Goal: Task Accomplishment & Management: Manage account settings

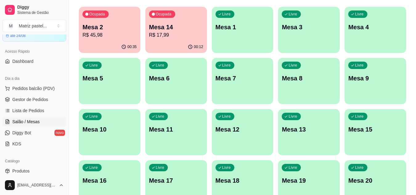
scroll to position [55, 0]
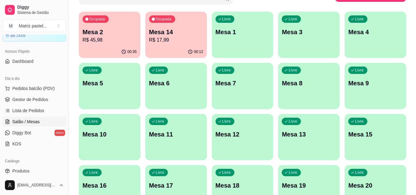
click at [116, 31] on p "Mesa 2" at bounding box center [109, 32] width 54 height 9
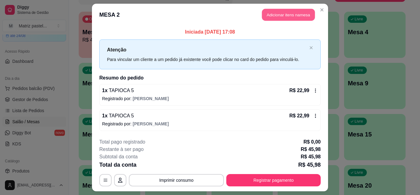
click at [277, 19] on button "Adicionar itens na mesa" at bounding box center [288, 15] width 53 height 12
click at [158, 36] on div at bounding box center [145, 40] width 257 height 12
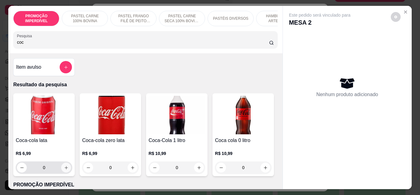
type input "coc"
click at [63, 167] on button "increase-product-quantity" at bounding box center [66, 167] width 10 height 10
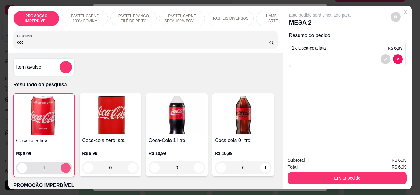
type input "1"
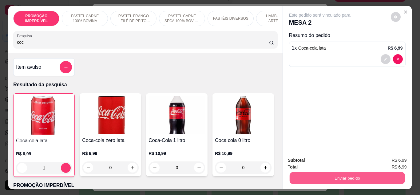
click at [297, 178] on button "Enviar pedido" at bounding box center [347, 178] width 115 height 12
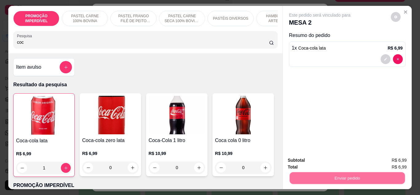
click at [306, 162] on button "Não registrar e enviar pedido" at bounding box center [327, 160] width 64 height 12
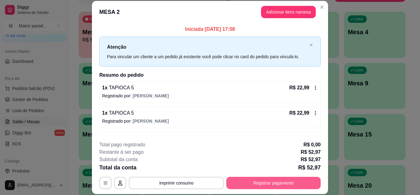
click at [265, 188] on button "Registrar pagamento" at bounding box center [273, 183] width 94 height 12
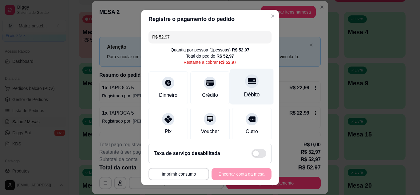
click at [244, 94] on div "Débito" at bounding box center [252, 94] width 16 height 8
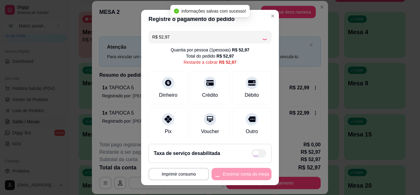
type input "R$ 0,00"
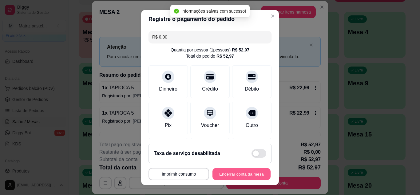
click at [230, 172] on button "Encerrar conta da mesa" at bounding box center [242, 174] width 58 height 12
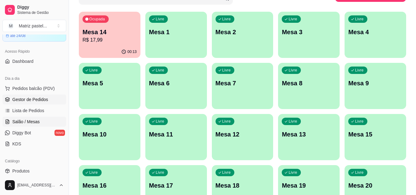
click at [37, 103] on link "Gestor de Pedidos" at bounding box center [34, 99] width 64 height 10
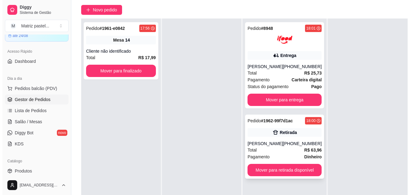
scroll to position [62, 0]
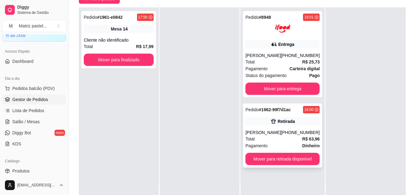
click at [277, 132] on div "Christofer Menegardo" at bounding box center [262, 132] width 35 height 6
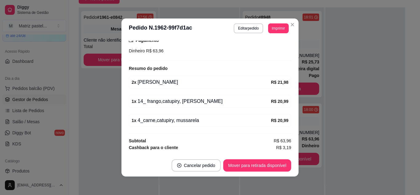
scroll to position [125, 0]
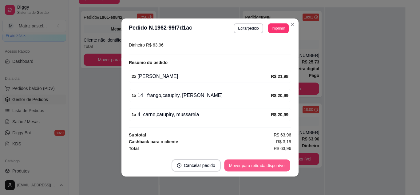
click at [257, 168] on button "Mover para retirada disponível" at bounding box center [257, 165] width 66 height 12
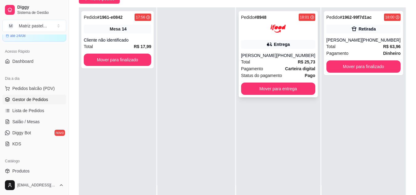
click at [292, 39] on div "Pedido # 8948 18:01 Entrega Maria Fernanda (08) 00700-3020 Total R$ 25,73 Pagam…" at bounding box center [277, 54] width 79 height 86
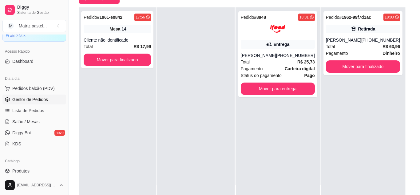
scroll to position [31, 0]
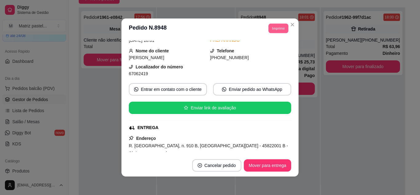
click at [272, 31] on button "Imprimir" at bounding box center [279, 28] width 20 height 10
click at [276, 47] on button "IMPRESSORA" at bounding box center [265, 50] width 45 height 10
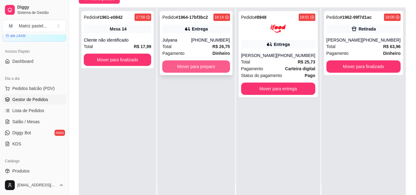
click at [189, 68] on button "Mover para preparo" at bounding box center [195, 66] width 67 height 12
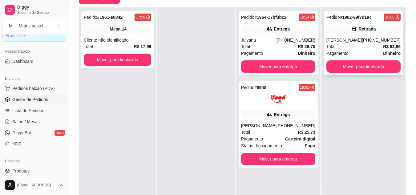
click at [359, 43] on div "Christofer Menegardo" at bounding box center [343, 40] width 35 height 6
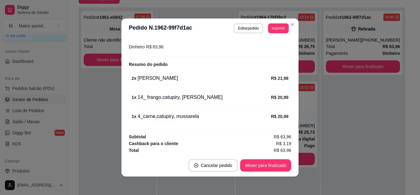
scroll to position [125, 0]
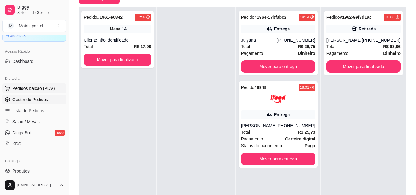
click at [36, 93] on button "Pedidos balcão (PDV)" at bounding box center [34, 88] width 64 height 10
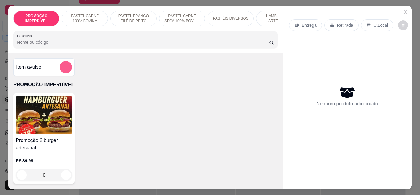
click at [68, 68] on button "add-separate-item" at bounding box center [66, 67] width 12 height 12
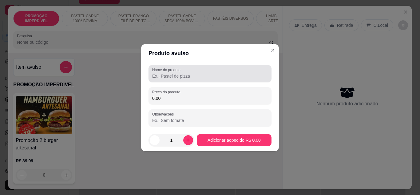
click at [174, 77] on input "Nome do produto" at bounding box center [210, 76] width 116 height 6
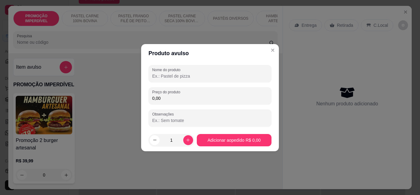
type input "x"
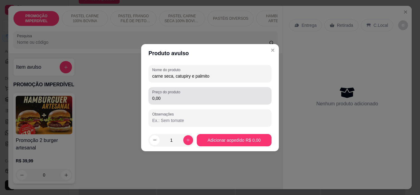
type input "carne seca, catupiry e palmito"
click at [179, 96] on input "0,00" at bounding box center [210, 98] width 116 height 6
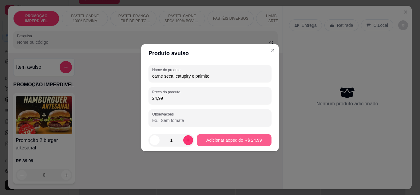
type input "24,99"
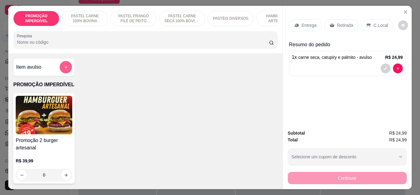
click at [64, 69] on icon "add-separate-item" at bounding box center [65, 67] width 3 height 3
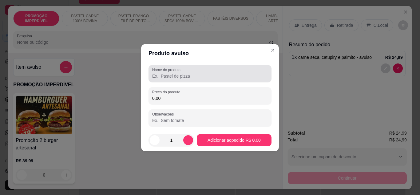
drag, startPoint x: 180, startPoint y: 80, endPoint x: 229, endPoint y: 100, distance: 53.4
click at [180, 80] on div "Nome do produto" at bounding box center [210, 73] width 123 height 17
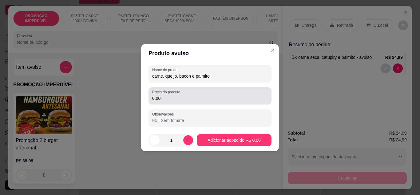
type input "carne, queijo, bacon e palmito"
click at [230, 98] on input "0,00" at bounding box center [210, 98] width 116 height 6
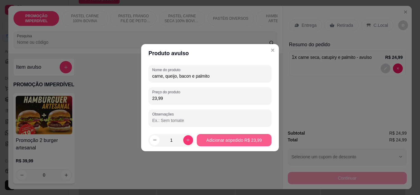
type input "23,99"
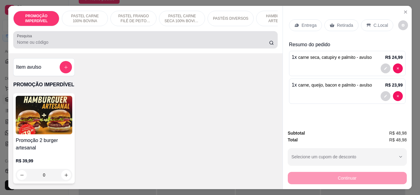
click at [99, 48] on div "Pesquisa" at bounding box center [145, 39] width 264 height 17
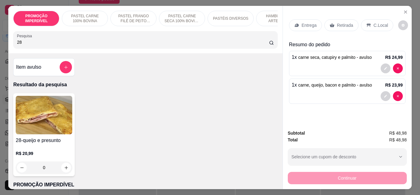
type input "28"
click at [67, 171] on div "0" at bounding box center [44, 167] width 57 height 12
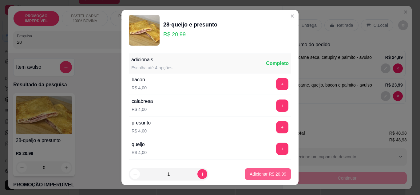
click at [276, 177] on p "Adicionar R$ 20,99" at bounding box center [268, 174] width 37 height 6
type input "1"
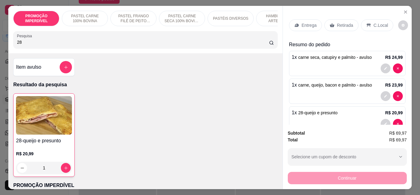
click at [326, 24] on div "Retirada" at bounding box center [342, 25] width 34 height 12
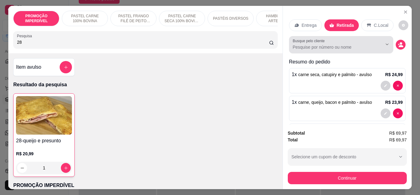
click at [298, 49] on div "Busque pelo cliente" at bounding box center [341, 44] width 104 height 17
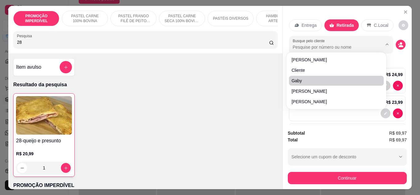
click at [247, 107] on div "28-queijo e presunto R$ 20,99 1" at bounding box center [145, 134] width 264 height 83
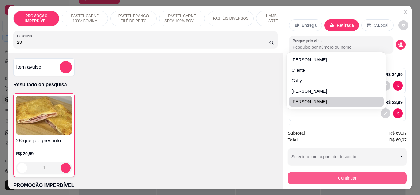
click at [312, 173] on button "Continuar" at bounding box center [347, 178] width 119 height 12
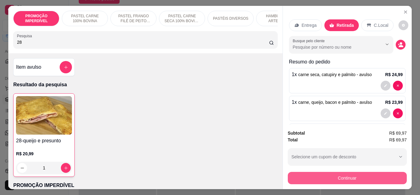
click at [341, 176] on button "Continuar" at bounding box center [347, 178] width 119 height 12
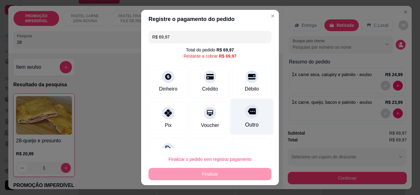
click at [247, 112] on div at bounding box center [252, 111] width 14 height 14
type input "R$ 0,00"
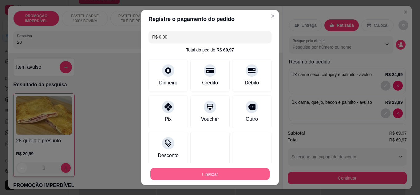
click at [222, 169] on button "Finalizar" at bounding box center [209, 174] width 119 height 12
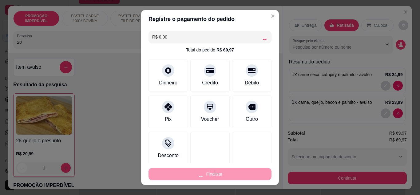
type input "0"
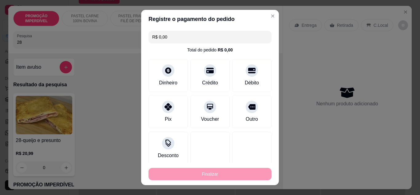
type input "-R$ 69,97"
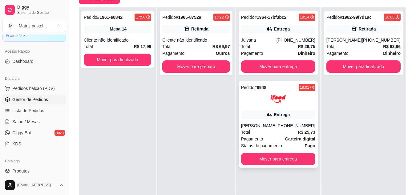
click at [294, 114] on div "Entrega" at bounding box center [278, 114] width 74 height 9
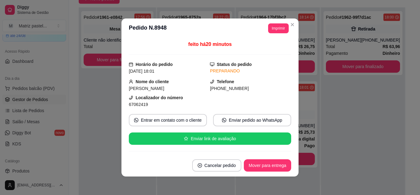
scroll to position [62, 0]
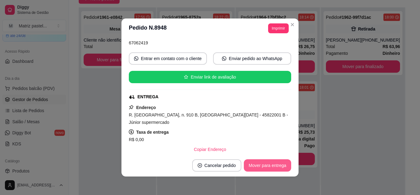
click at [280, 165] on button "Mover para entrega" at bounding box center [267, 165] width 47 height 12
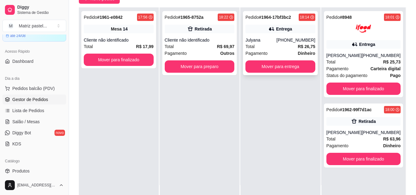
click at [285, 39] on div "[PHONE_NUMBER]" at bounding box center [295, 40] width 39 height 6
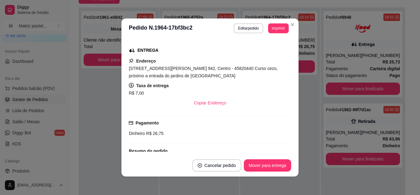
scroll to position [92, 0]
click at [271, 25] on button "Imprimir" at bounding box center [278, 28] width 21 height 10
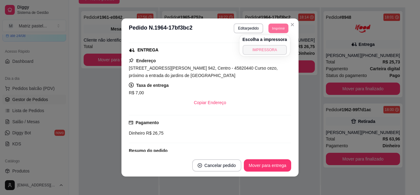
click at [270, 50] on button "IMPRESSORA" at bounding box center [265, 50] width 45 height 10
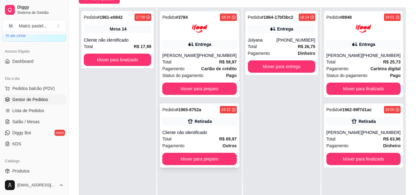
click at [186, 134] on div "Pedido # 1965-8752a 18:22 Retirada Cliente não identificado Total R$ 69,97 Paga…" at bounding box center [199, 135] width 79 height 64
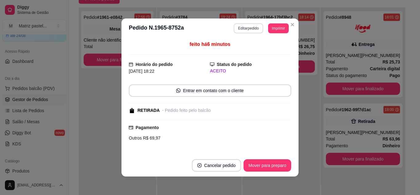
click at [252, 25] on button "Editar pedido" at bounding box center [248, 28] width 29 height 10
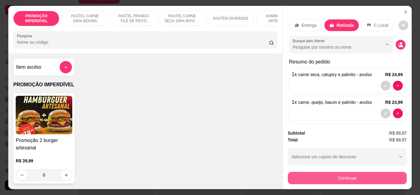
click at [319, 174] on button "Continuar" at bounding box center [347, 178] width 119 height 12
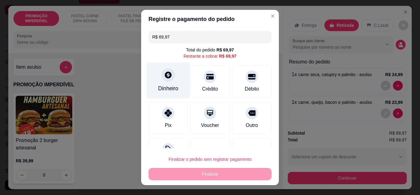
click at [171, 81] on div "Dinheiro" at bounding box center [168, 80] width 43 height 36
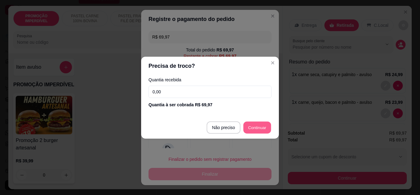
type input "R$ 0,00"
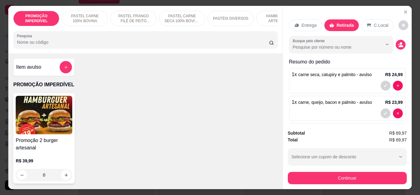
click at [397, 40] on button "decrease-product-quantity" at bounding box center [401, 45] width 10 height 10
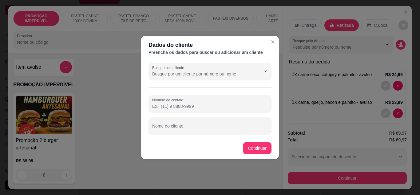
click at [216, 106] on input "Número de contato" at bounding box center [210, 106] width 116 height 6
paste input "[PHONE_NUMBER]"
type input "[PHONE_NUMBER]"
click at [262, 147] on button "Continuar" at bounding box center [257, 148] width 29 height 12
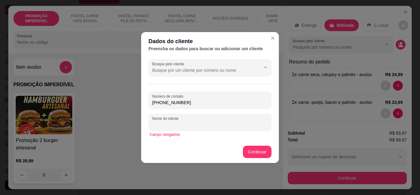
click at [194, 124] on input "Nome do cliente" at bounding box center [210, 125] width 116 height 6
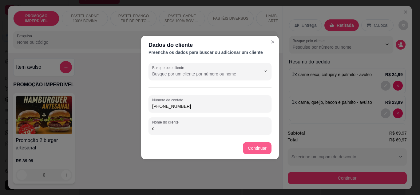
type input "c"
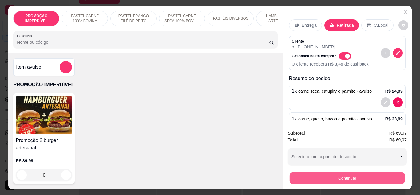
click at [318, 175] on button "Continuar" at bounding box center [347, 178] width 115 height 12
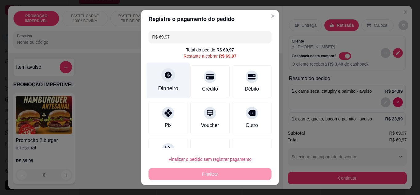
click at [172, 80] on div "Dinheiro" at bounding box center [168, 80] width 43 height 36
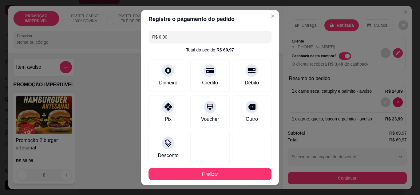
type input "R$ 0,00"
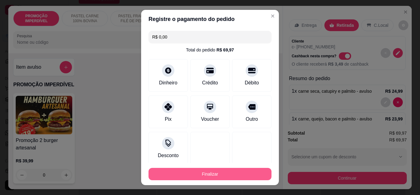
click at [229, 171] on button "Finalizar" at bounding box center [210, 174] width 123 height 12
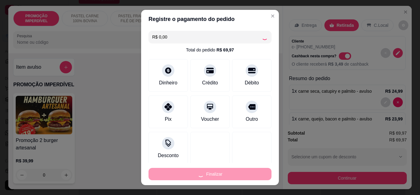
type input "0"
type input "-R$ 69,97"
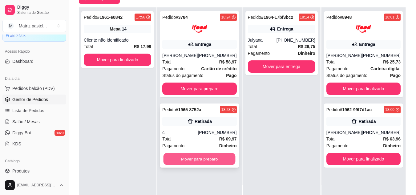
click at [199, 165] on button "Mover para preparo" at bounding box center [199, 159] width 72 height 12
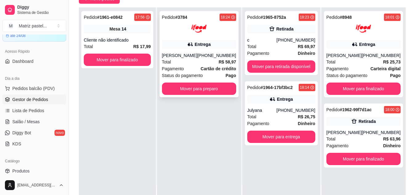
click at [209, 71] on strong "Cartão de crédito" at bounding box center [218, 68] width 35 height 5
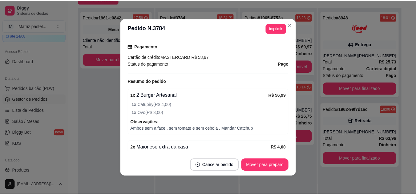
scroll to position [185, 0]
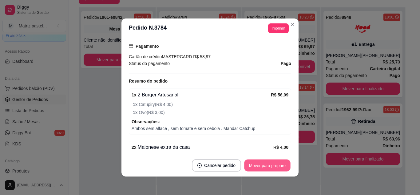
click at [253, 162] on button "Mover para preparo" at bounding box center [267, 165] width 46 height 12
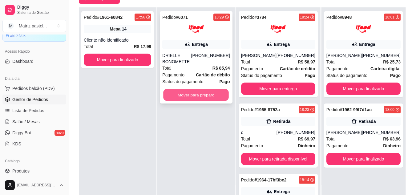
click at [196, 97] on button "Mover para preparo" at bounding box center [196, 95] width 66 height 12
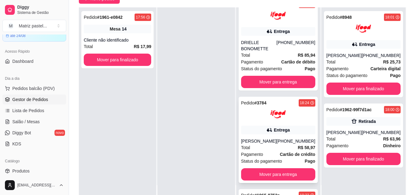
scroll to position [0, 0]
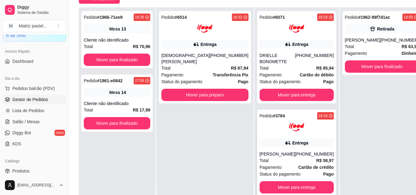
click at [318, 114] on div "18:24" at bounding box center [322, 115] width 9 height 5
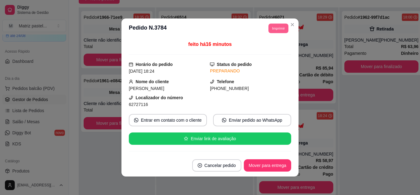
click at [270, 30] on button "Imprimir" at bounding box center [279, 28] width 20 height 10
click at [268, 50] on button "IMPRESSORA" at bounding box center [264, 50] width 43 height 10
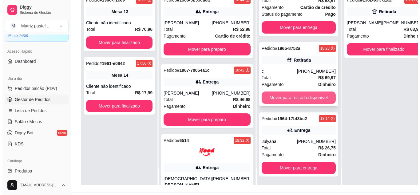
scroll to position [94, 0]
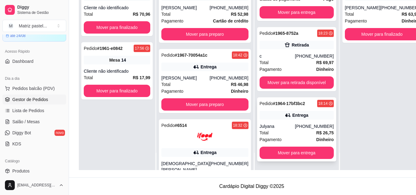
click at [274, 122] on div "Pedido # 1964-17bf3bc2 18:14 Entrega Julyana (73) 99947-0955 Total R$ 26,75 Pag…" at bounding box center [296, 129] width 79 height 64
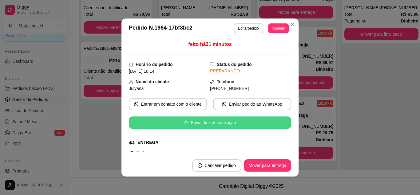
scroll to position [31, 0]
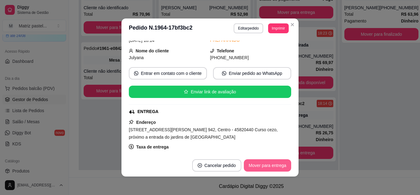
click at [259, 166] on button "Mover para entrega" at bounding box center [267, 165] width 47 height 12
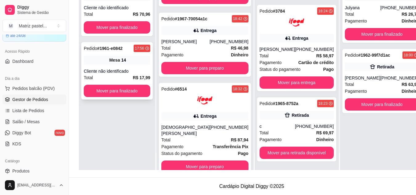
scroll to position [44, 0]
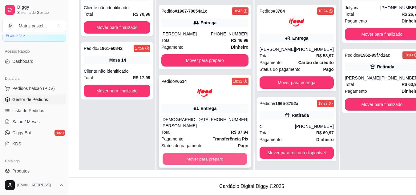
click at [200, 153] on button "Mover para preparo" at bounding box center [204, 159] width 84 height 12
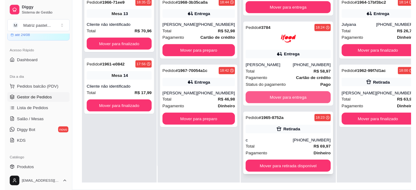
scroll to position [94, 0]
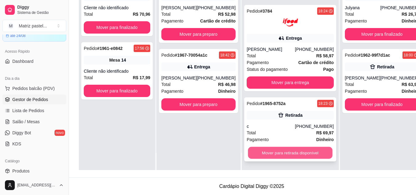
click at [280, 152] on button "Mover para retirada disponível" at bounding box center [290, 153] width 84 height 12
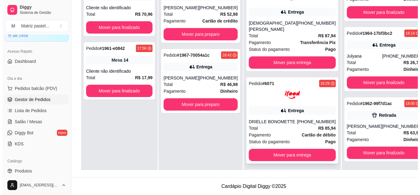
scroll to position [0, 0]
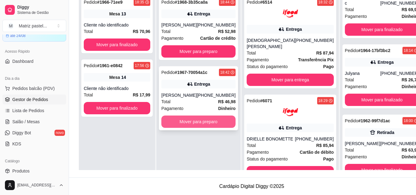
click at [202, 125] on button "Mover para preparo" at bounding box center [198, 121] width 74 height 12
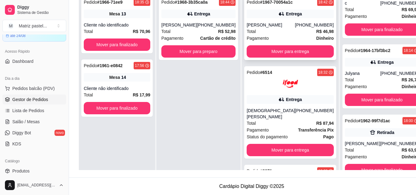
click at [259, 17] on div "Entrega" at bounding box center [289, 14] width 87 height 9
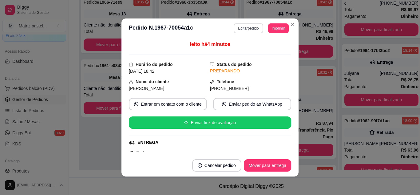
click at [251, 28] on button "Editar pedido" at bounding box center [248, 28] width 29 height 10
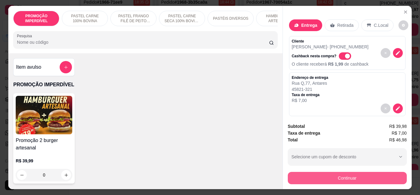
click at [319, 173] on button "Continuar" at bounding box center [347, 178] width 119 height 12
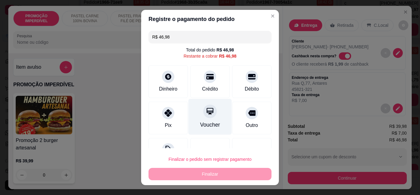
scroll to position [25, 0]
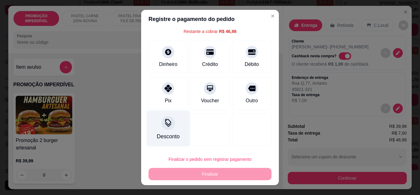
click at [159, 139] on div "Desconto" at bounding box center [168, 136] width 23 height 8
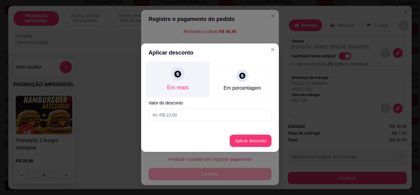
click at [173, 73] on div at bounding box center [178, 74] width 14 height 14
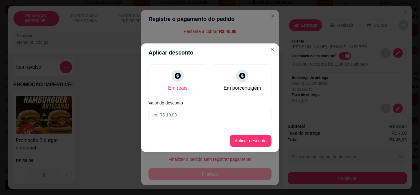
click at [172, 118] on input at bounding box center [210, 115] width 123 height 12
type input "46,97"
click at [244, 139] on button "Aplicar desconto" at bounding box center [251, 140] width 42 height 12
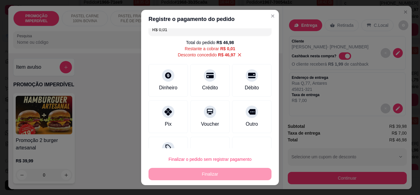
scroll to position [0, 0]
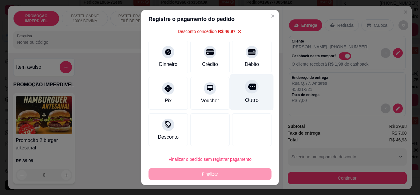
click at [250, 95] on div "Outro" at bounding box center [251, 92] width 43 height 36
type input "R$ 0,00"
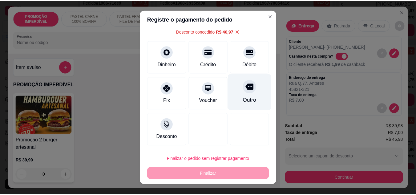
scroll to position [25, 0]
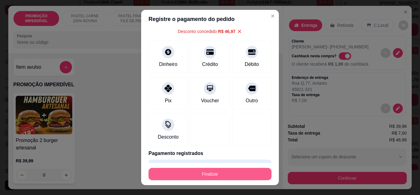
click at [227, 170] on button "Finalizar" at bounding box center [210, 174] width 123 height 12
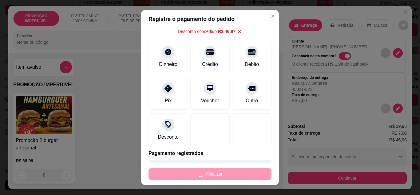
type input "0"
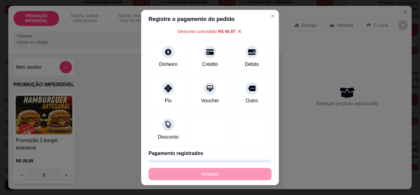
type input "-R$ 46,98"
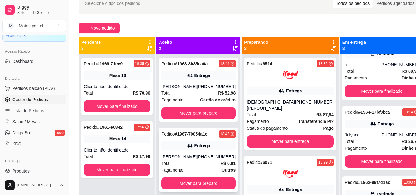
scroll to position [17, 0]
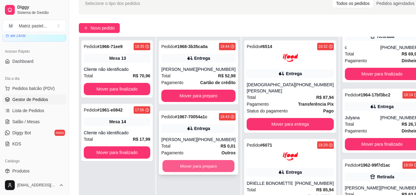
click at [210, 165] on button "Mover para preparo" at bounding box center [198, 166] width 72 height 12
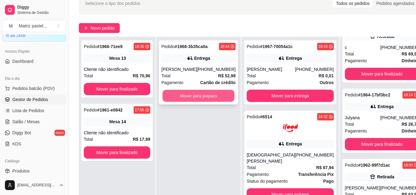
click at [202, 97] on button "Mover para preparo" at bounding box center [198, 96] width 72 height 12
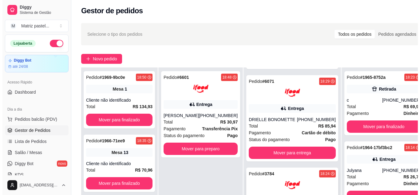
scroll to position [94, 0]
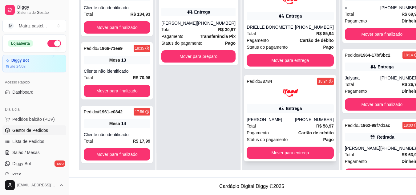
click at [275, 95] on div "Pedido # 3784 18:24 Entrega LEONARDO CAIXOTE (08) 00705-4050 Total R$ 58,97 Pag…" at bounding box center [290, 118] width 92 height 86
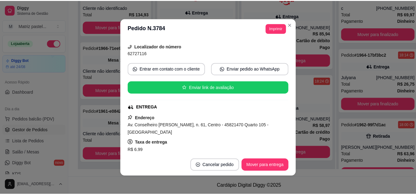
scroll to position [62, 0]
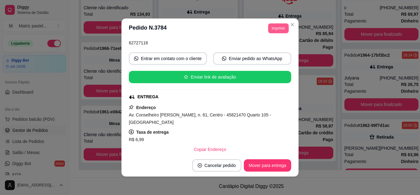
click at [273, 27] on button "Imprimir" at bounding box center [278, 28] width 21 height 10
click at [263, 49] on button "IMPRESSORA" at bounding box center [264, 50] width 45 height 10
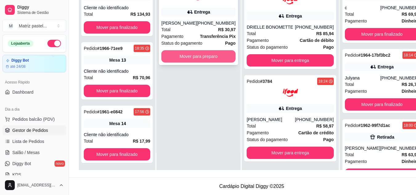
click at [226, 59] on button "Mover para preparo" at bounding box center [198, 56] width 74 height 12
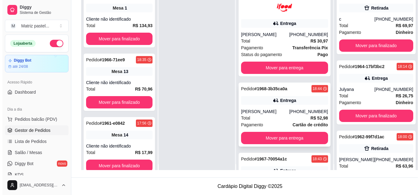
scroll to position [0, 0]
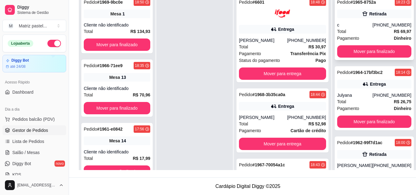
click at [357, 24] on div "c" at bounding box center [354, 25] width 35 height 6
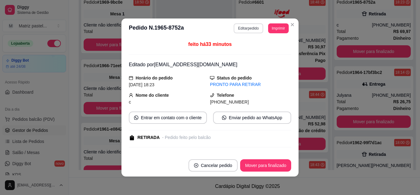
click at [257, 30] on button "Editar pedido" at bounding box center [248, 28] width 29 height 10
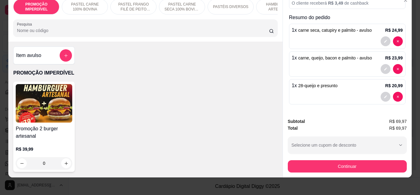
scroll to position [16, 0]
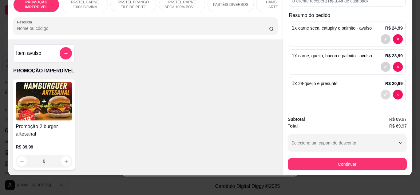
click at [381, 90] on button "decrease-product-quantity" at bounding box center [386, 95] width 10 height 10
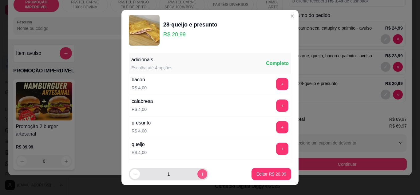
click at [200, 175] on icon "increase-product-quantity" at bounding box center [202, 174] width 5 height 5
type input "2"
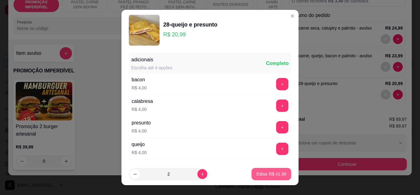
click at [263, 175] on p "Editar R$ 41,98" at bounding box center [272, 174] width 30 height 6
type input "2"
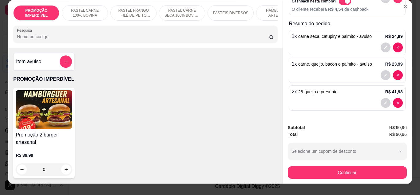
scroll to position [0, 0]
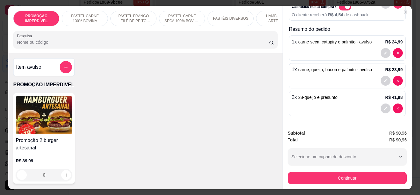
click at [193, 79] on div "Item avulso PROMOÇÃO IMPERDÍVEL Promoção 2 burger artesanal R$ 39,99 0 PASTEL C…" at bounding box center [145, 121] width 274 height 136
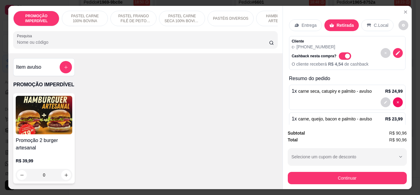
click at [77, 44] on input "Pesquisa" at bounding box center [143, 42] width 252 height 6
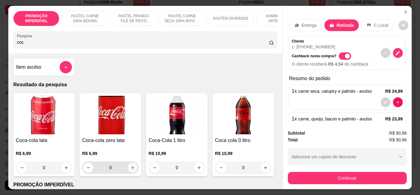
type input "coc"
click at [130, 170] on icon "increase-product-quantity" at bounding box center [132, 167] width 5 height 5
type input "1"
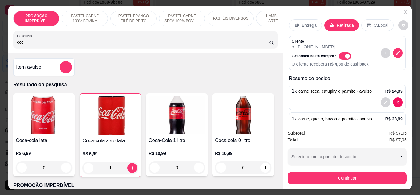
click at [319, 179] on button "Continuar" at bounding box center [347, 178] width 119 height 12
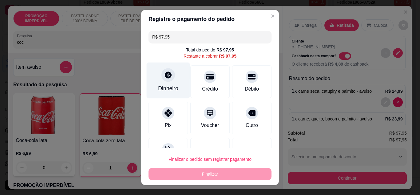
click at [169, 82] on div "Dinheiro" at bounding box center [168, 80] width 43 height 36
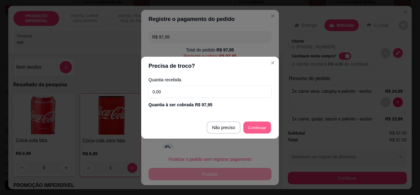
type input "R$ 0,00"
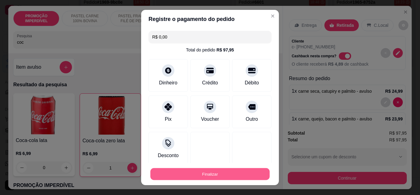
click at [223, 174] on button "Finalizar" at bounding box center [209, 174] width 119 height 12
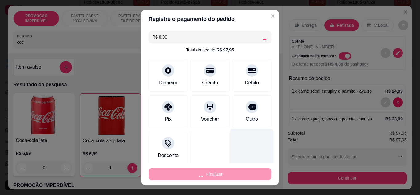
type input "0"
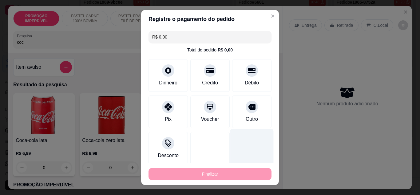
type input "-R$ 97,95"
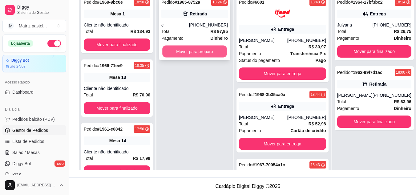
click at [203, 52] on button "Mover para preparo" at bounding box center [194, 52] width 65 height 12
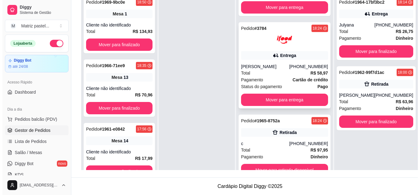
scroll to position [17, 0]
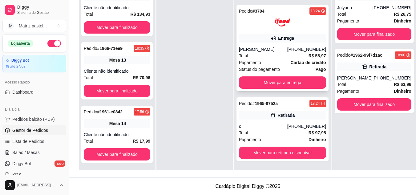
click at [272, 56] on div "Total R$ 58,97" at bounding box center [282, 55] width 87 height 7
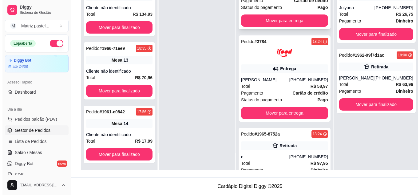
scroll to position [311, 0]
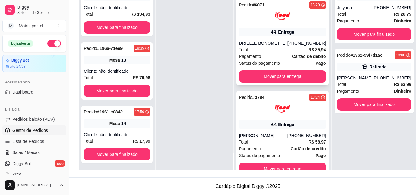
click at [308, 48] on strong "R$ 85,94" at bounding box center [317, 49] width 18 height 5
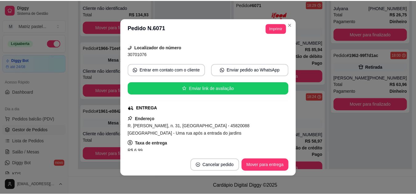
scroll to position [62, 0]
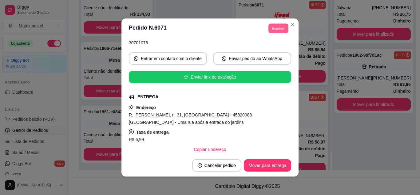
click at [276, 30] on button "Imprimir" at bounding box center [279, 28] width 20 height 10
click at [270, 49] on button "IMPRESSORA" at bounding box center [264, 50] width 43 height 10
click at [291, 30] on header "**********" at bounding box center [210, 28] width 177 height 20
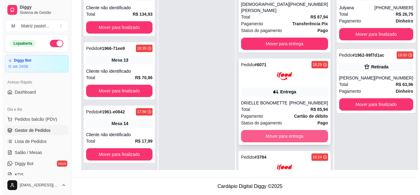
scroll to position [250, 0]
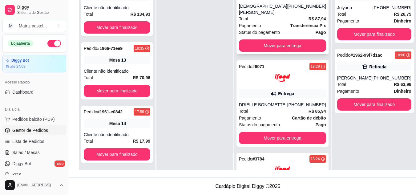
click at [259, 29] on span "Status do pagamento" at bounding box center [259, 32] width 41 height 7
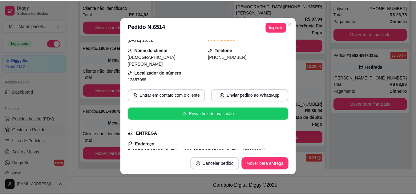
scroll to position [31, 0]
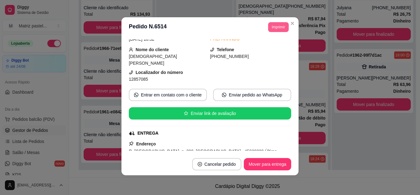
click at [275, 30] on button "Imprimir" at bounding box center [278, 27] width 21 height 10
click at [273, 49] on button "IMPRESSORA" at bounding box center [264, 49] width 45 height 10
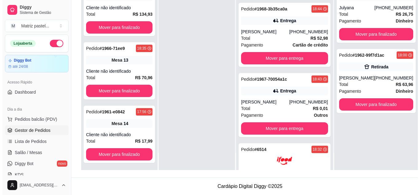
scroll to position [65, 0]
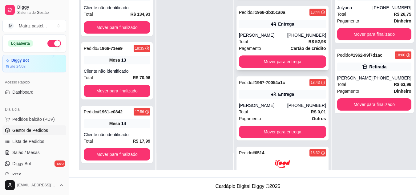
click at [258, 33] on div "[PERSON_NAME]" at bounding box center [263, 35] width 48 height 6
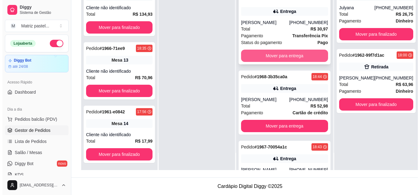
scroll to position [0, 0]
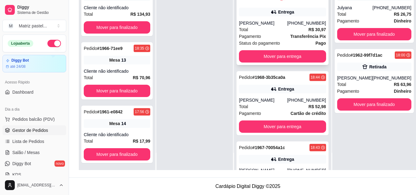
click at [271, 30] on div "Total R$ 30,97" at bounding box center [282, 29] width 87 height 7
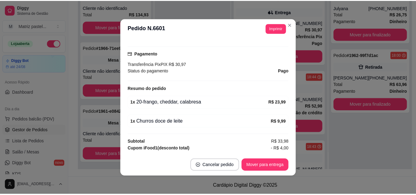
scroll to position [185, 0]
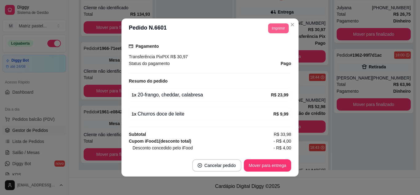
click at [279, 30] on button "Imprimir" at bounding box center [278, 28] width 21 height 10
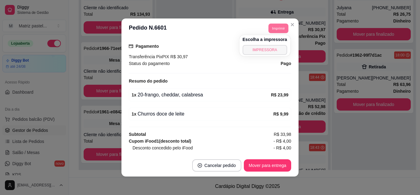
click at [273, 47] on button "IMPRESSORA" at bounding box center [265, 50] width 45 height 10
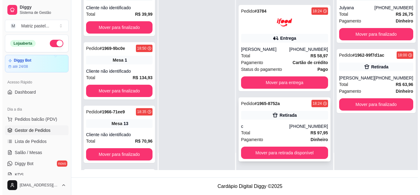
scroll to position [342, 0]
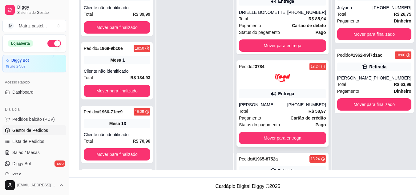
click at [274, 98] on div "Pedido # 3784 18:24 Entrega LEONARDO CAIXOTE (08) 00705-4050 Total R$ 58,97 Pag…" at bounding box center [282, 103] width 92 height 86
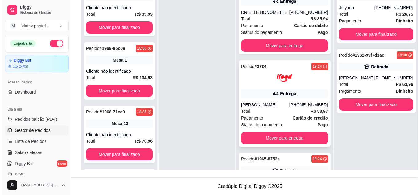
scroll to position [311, 0]
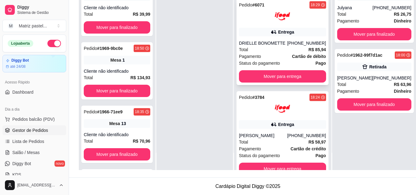
click at [277, 53] on div "Pagamento Cartão de débito" at bounding box center [282, 56] width 87 height 7
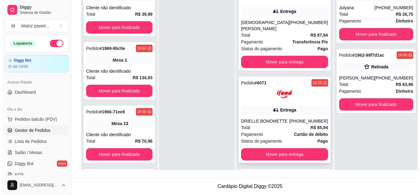
scroll to position [219, 0]
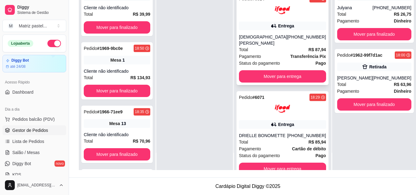
click at [275, 46] on div "Total R$ 87,94" at bounding box center [282, 49] width 87 height 7
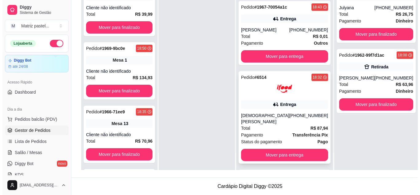
scroll to position [126, 0]
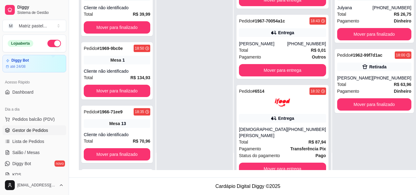
click at [278, 122] on div "Entrega" at bounding box center [282, 118] width 87 height 9
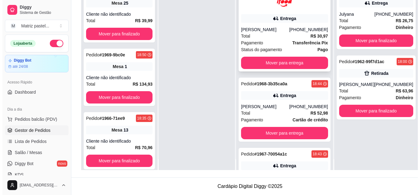
scroll to position [0, 0]
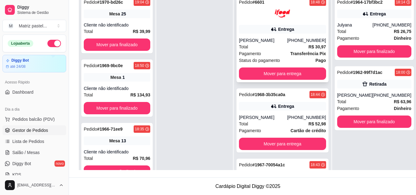
click at [271, 44] on div "Total R$ 30,97" at bounding box center [282, 46] width 87 height 7
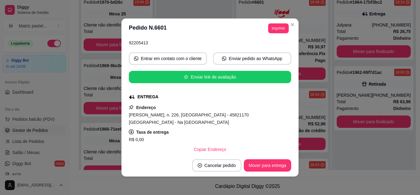
scroll to position [92, 0]
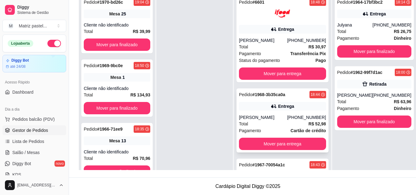
click at [274, 113] on div "Pedido # 1968-3b35ca0a 18:44 Entrega Fernanda (73) 99957-7930 Total R$ 52,98 Pa…" at bounding box center [282, 120] width 92 height 64
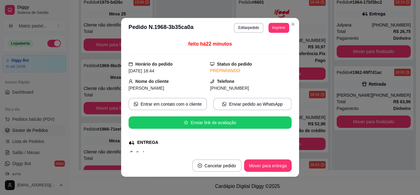
scroll to position [31, 0]
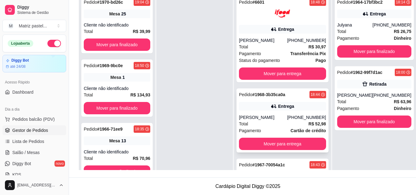
click at [260, 109] on div "Entrega" at bounding box center [282, 106] width 87 height 9
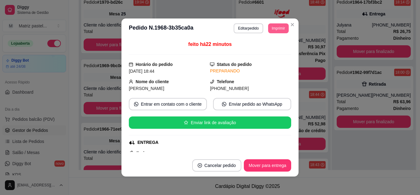
click at [276, 27] on button "Imprimir" at bounding box center [278, 28] width 21 height 10
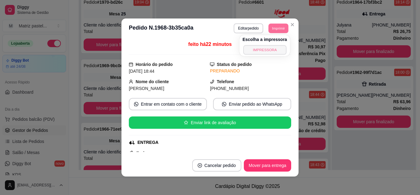
click at [266, 52] on button "IMPRESSORA" at bounding box center [264, 50] width 43 height 10
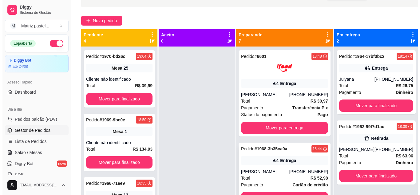
scroll to position [32, 0]
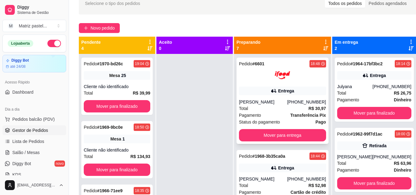
click at [274, 103] on div "[PERSON_NAME]" at bounding box center [263, 102] width 48 height 6
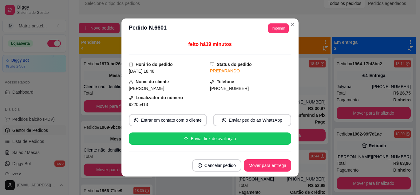
scroll to position [31, 0]
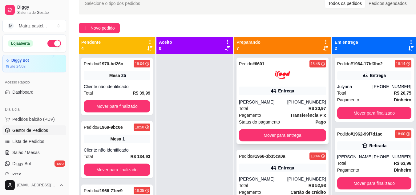
click at [282, 90] on div "Entrega" at bounding box center [286, 91] width 16 height 6
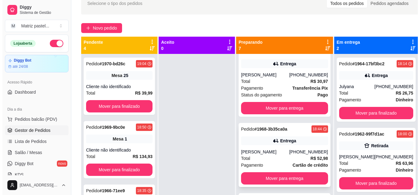
scroll to position [62, 0]
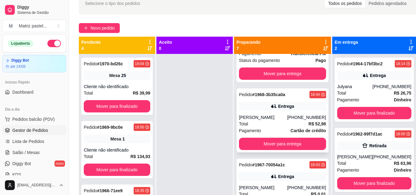
click at [281, 109] on div "Entrega" at bounding box center [286, 106] width 16 height 6
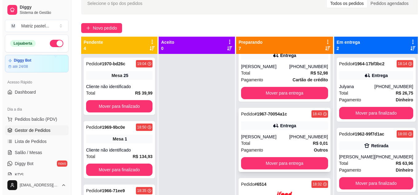
scroll to position [123, 0]
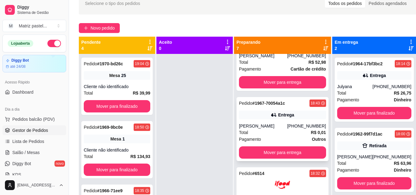
click at [272, 114] on div "Entrega" at bounding box center [282, 114] width 87 height 9
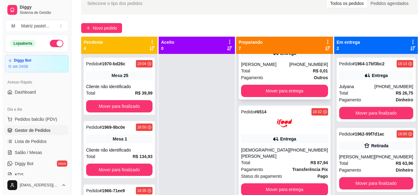
scroll to position [215, 0]
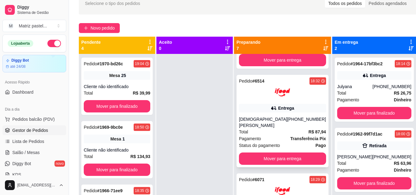
click at [277, 117] on div "[DEMOGRAPHIC_DATA][PERSON_NAME]" at bounding box center [263, 122] width 48 height 12
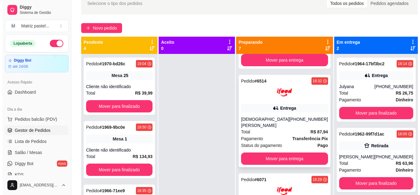
scroll to position [185, 0]
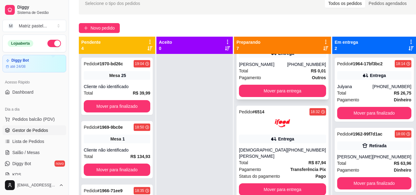
click at [275, 71] on div "Total R$ 0,01" at bounding box center [282, 70] width 87 height 7
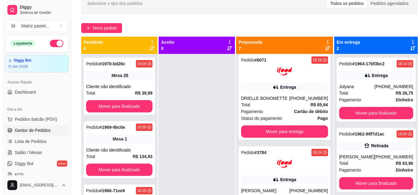
scroll to position [369, 0]
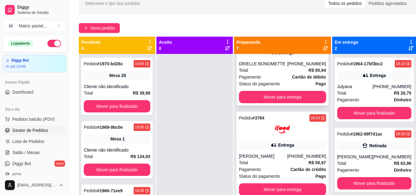
click at [274, 71] on div "Total R$ 85,94" at bounding box center [282, 70] width 87 height 7
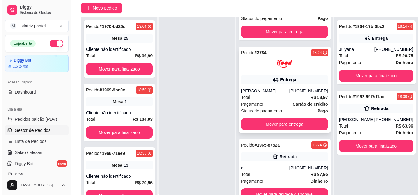
scroll to position [94, 0]
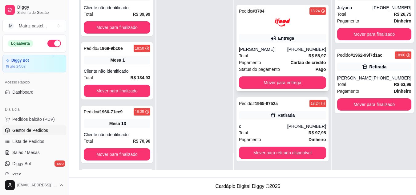
click at [290, 46] on div "[PHONE_NUMBER]" at bounding box center [306, 49] width 39 height 6
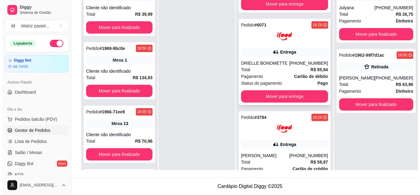
scroll to position [280, 0]
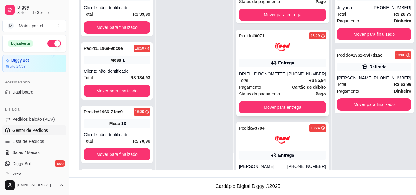
click at [265, 58] on div "Entrega" at bounding box center [282, 62] width 87 height 9
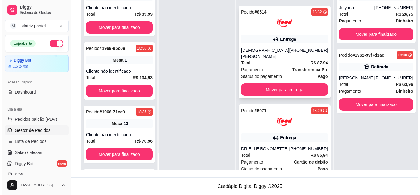
scroll to position [188, 0]
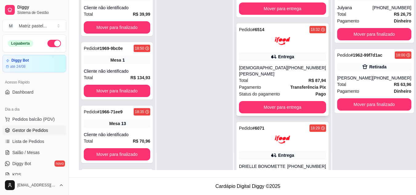
click at [278, 55] on div "Entrega" at bounding box center [286, 57] width 16 height 6
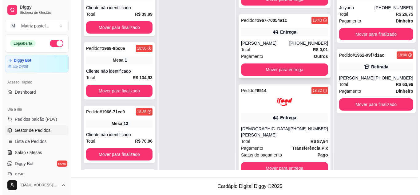
scroll to position [126, 0]
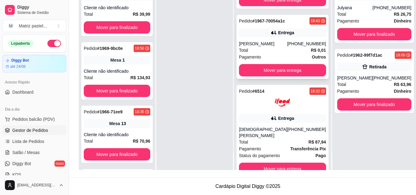
click at [286, 37] on div "Pedido # 1967-70054a1c 18:43 Entrega Gabriele (73) 98827-3776 Total R$ 0,01 Pag…" at bounding box center [282, 47] width 92 height 64
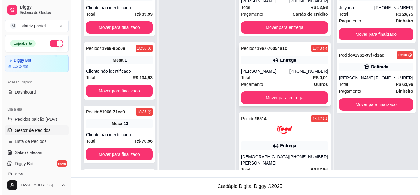
scroll to position [65, 0]
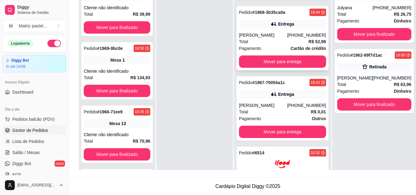
click at [278, 34] on div "[PERSON_NAME]" at bounding box center [263, 35] width 48 height 6
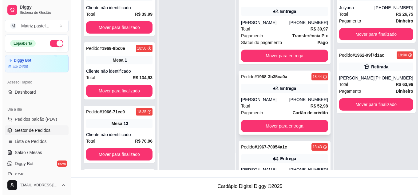
scroll to position [0, 0]
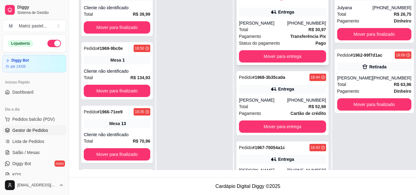
click at [275, 37] on div "Pagamento Transferência Pix" at bounding box center [282, 36] width 87 height 7
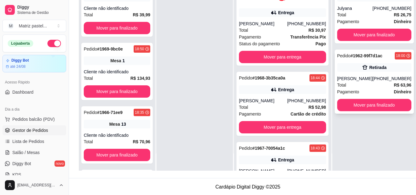
scroll to position [94, 0]
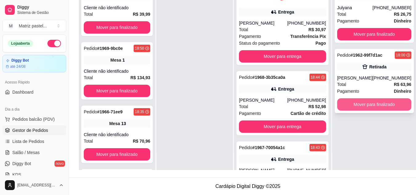
click at [349, 110] on button "Mover para finalizado" at bounding box center [374, 104] width 74 height 12
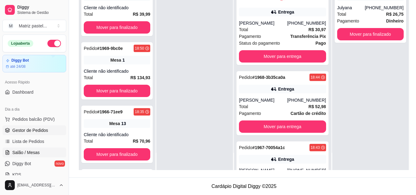
click at [36, 149] on link "Salão / Mesas" at bounding box center [34, 152] width 64 height 10
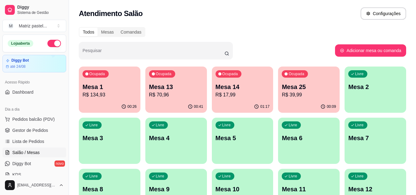
click at [184, 95] on p "R$ 70,96" at bounding box center [176, 94] width 54 height 7
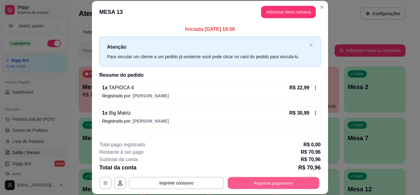
click at [247, 180] on button "Registrar pagamento" at bounding box center [274, 183] width 92 height 12
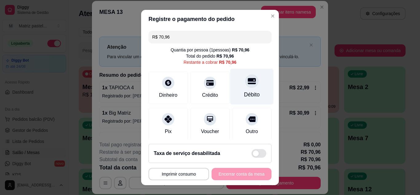
click at [244, 96] on div "Débito" at bounding box center [252, 94] width 16 height 8
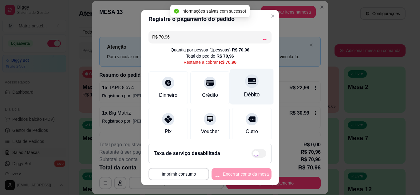
type input "R$ 0,00"
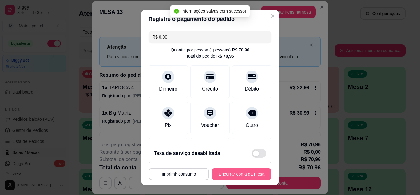
click at [241, 177] on button "Encerrar conta da mesa" at bounding box center [242, 174] width 60 height 12
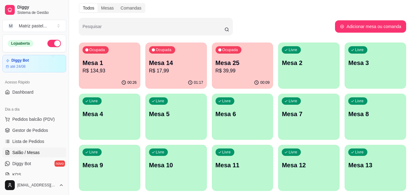
scroll to position [31, 0]
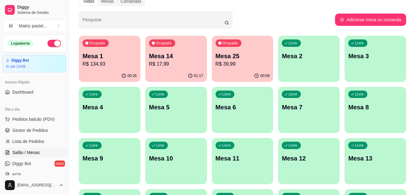
click at [238, 59] on p "Mesa 25" at bounding box center [242, 56] width 54 height 9
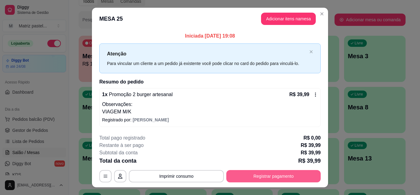
click at [248, 179] on button "Registrar pagamento" at bounding box center [273, 176] width 94 height 12
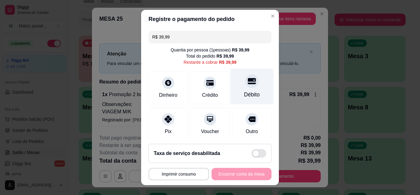
click at [245, 82] on div at bounding box center [252, 81] width 14 height 14
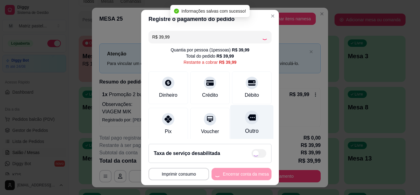
type input "R$ 0,00"
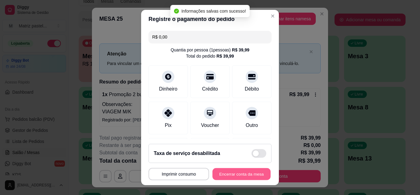
click at [220, 174] on button "Encerrar conta da mesa" at bounding box center [242, 174] width 58 height 12
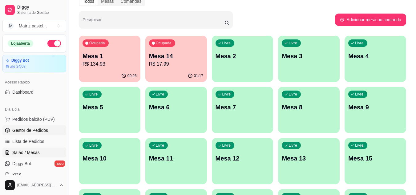
click at [31, 128] on span "Gestor de Pedidos" at bounding box center [30, 130] width 36 height 6
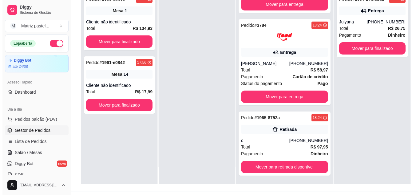
scroll to position [94, 0]
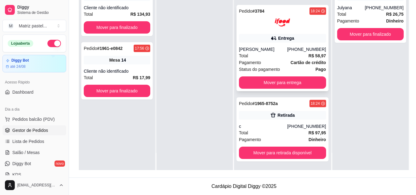
click at [273, 46] on div "[PERSON_NAME]" at bounding box center [263, 49] width 48 height 6
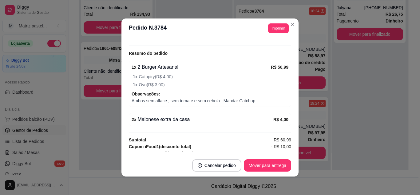
scroll to position [215, 0]
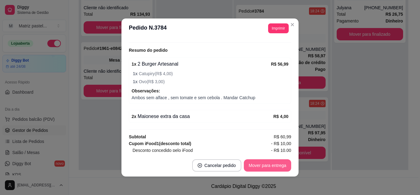
click at [256, 164] on button "Mover para entrega" at bounding box center [267, 165] width 47 height 12
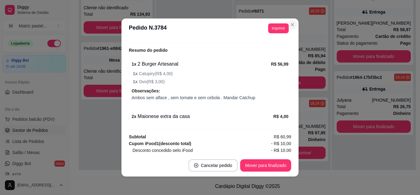
scroll to position [305, 0]
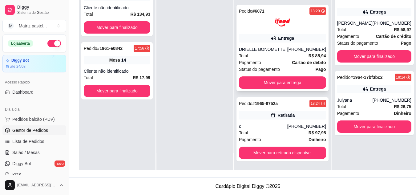
click at [291, 46] on div "[PHONE_NUMBER]" at bounding box center [306, 49] width 39 height 6
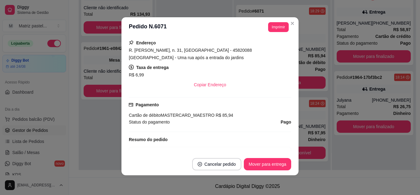
scroll to position [180, 0]
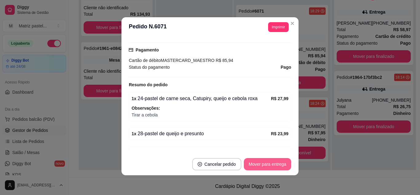
click at [273, 168] on button "Mover para entrega" at bounding box center [267, 164] width 47 height 12
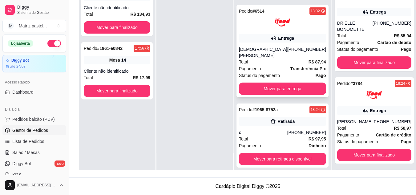
click at [269, 50] on div "[DEMOGRAPHIC_DATA][PERSON_NAME]" at bounding box center [263, 52] width 48 height 12
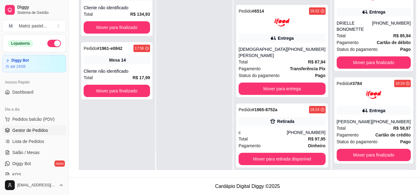
scroll to position [31, 0]
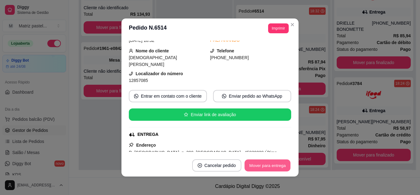
click at [260, 169] on button "Mover para entrega" at bounding box center [268, 165] width 46 height 12
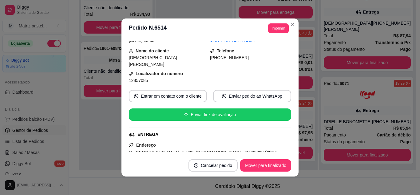
scroll to position [114, 0]
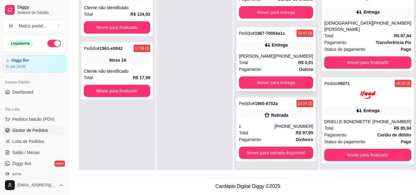
click at [280, 62] on div "Total R$ 0,01" at bounding box center [276, 62] width 74 height 7
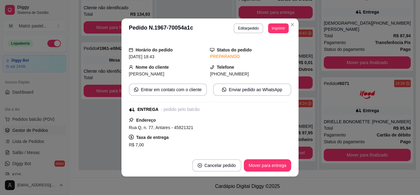
scroll to position [31, 0]
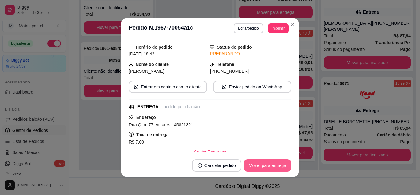
click at [258, 163] on button "Mover para entrega" at bounding box center [267, 165] width 47 height 12
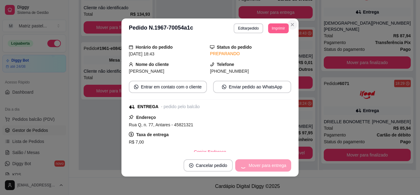
scroll to position [44, 0]
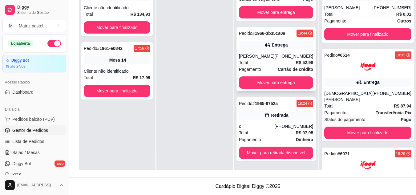
click at [282, 55] on div "[PHONE_NUMBER]" at bounding box center [293, 56] width 39 height 6
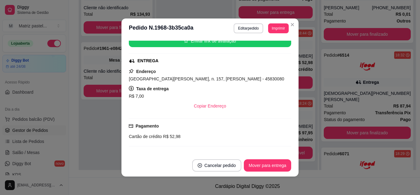
scroll to position [92, 0]
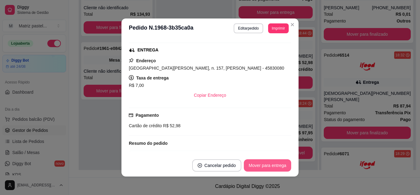
click at [254, 165] on button "Mover para entrega" at bounding box center [267, 165] width 47 height 12
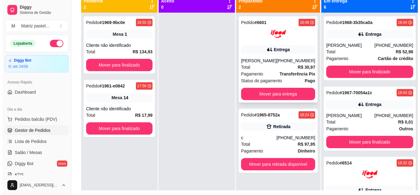
scroll to position [63, 0]
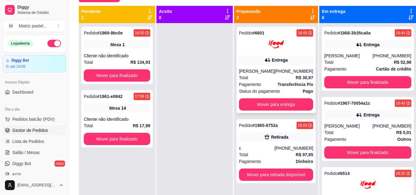
click at [285, 63] on div "Entrega" at bounding box center [276, 60] width 74 height 9
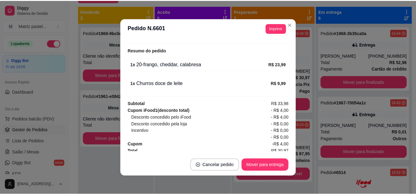
scroll to position [215, 0]
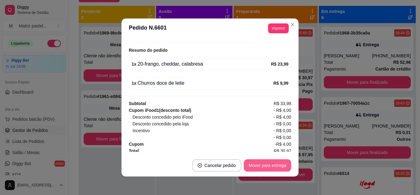
click at [254, 160] on button "Mover para entrega" at bounding box center [267, 165] width 47 height 12
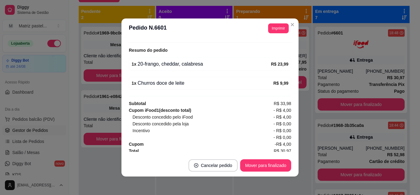
click at [293, 19] on header "**********" at bounding box center [210, 28] width 177 height 20
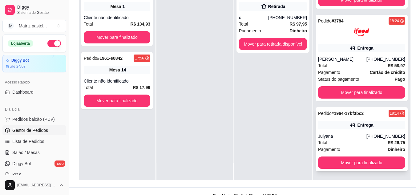
scroll to position [94, 0]
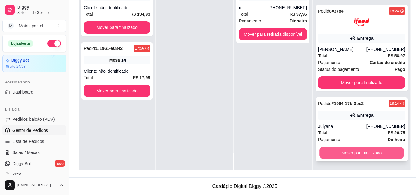
click at [328, 156] on button "Mover para finalizado" at bounding box center [361, 153] width 84 height 12
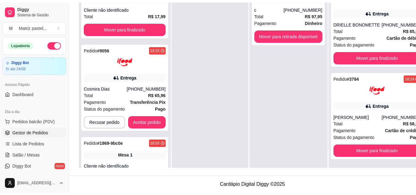
scroll to position [241, 0]
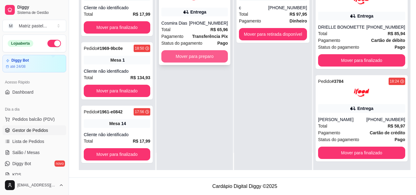
click at [209, 49] on div "Pedido # 9056 19:15 Entrega Cosmira Dias [PHONE_NUMBER] Total R$ 65,96 Pagament…" at bounding box center [194, 22] width 71 height 86
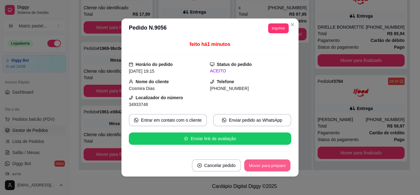
click at [253, 168] on button "Mover para preparo" at bounding box center [267, 165] width 46 height 12
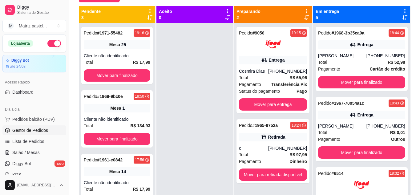
scroll to position [17, 0]
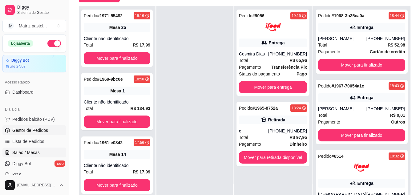
click at [32, 156] on link "Salão / Mesas" at bounding box center [34, 152] width 64 height 10
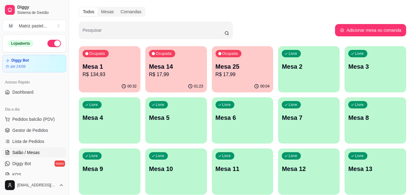
scroll to position [31, 0]
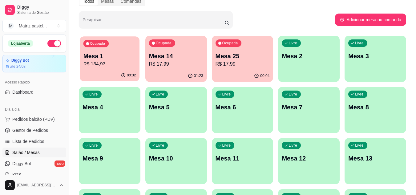
click at [117, 53] on p "Mesa 1" at bounding box center [109, 56] width 53 height 8
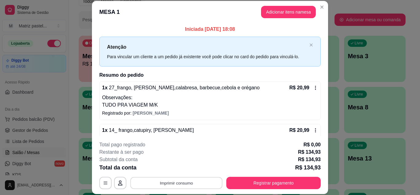
click at [185, 185] on button "Imprimir consumo" at bounding box center [176, 183] width 92 height 12
click at [182, 170] on button "IMPRESSORA" at bounding box center [175, 169] width 43 height 10
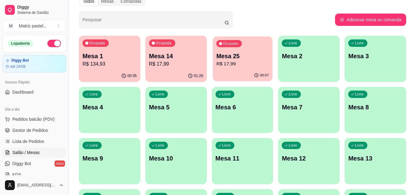
click at [242, 68] on div "Ocupada Mesa 25 R$ 17,99" at bounding box center [243, 52] width 60 height 33
click at [32, 133] on link "Gestor de Pedidos" at bounding box center [34, 130] width 64 height 10
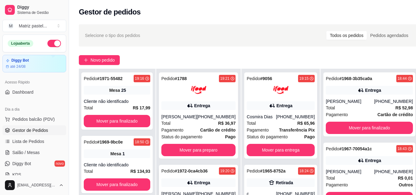
scroll to position [62, 0]
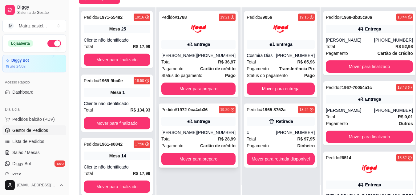
click at [193, 158] on div "Pedido # 1972-0ca4cb36 19:20 Entrega [PERSON_NAME] [PHONE_NUMBER] Total R$ 28,9…" at bounding box center [198, 135] width 79 height 64
click at [189, 164] on button "Mover para preparo" at bounding box center [198, 159] width 74 height 12
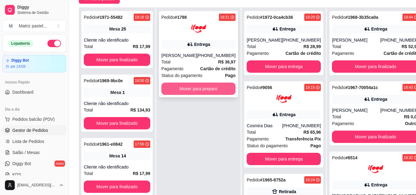
click at [198, 95] on button "Mover para preparo" at bounding box center [198, 88] width 74 height 12
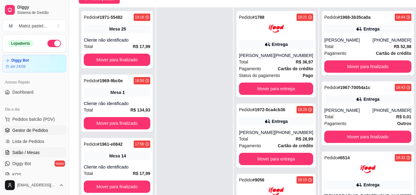
click at [34, 153] on span "Salão / Mesas" at bounding box center [25, 152] width 27 height 6
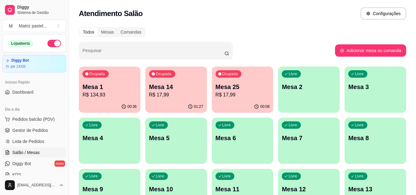
click at [244, 98] on p "R$ 17,99" at bounding box center [242, 94] width 54 height 7
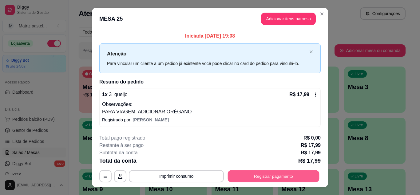
click at [267, 179] on button "Registrar pagamento" at bounding box center [274, 176] width 92 height 12
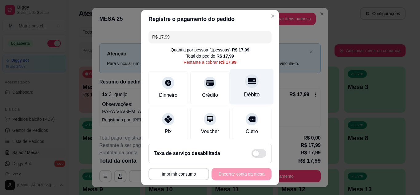
click at [248, 82] on icon at bounding box center [252, 81] width 8 height 8
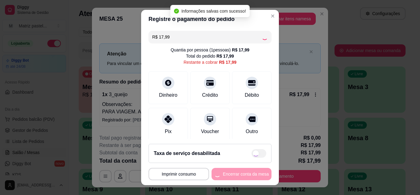
type input "R$ 0,00"
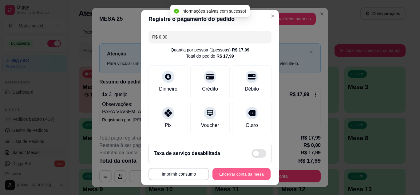
click at [235, 174] on button "Encerrar conta da mesa" at bounding box center [242, 174] width 58 height 12
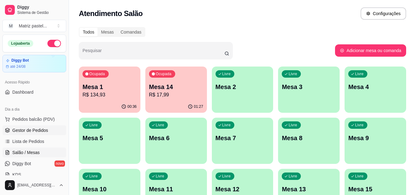
click at [45, 130] on span "Gestor de Pedidos" at bounding box center [30, 130] width 36 height 6
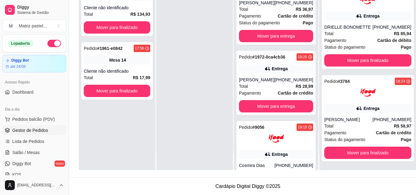
scroll to position [31, 0]
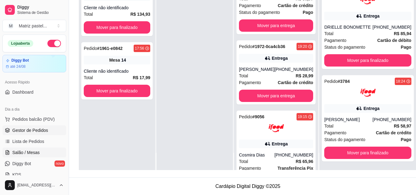
click at [33, 149] on link "Salão / Mesas" at bounding box center [34, 152] width 64 height 10
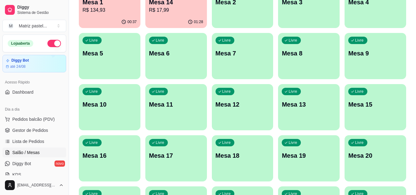
scroll to position [147, 0]
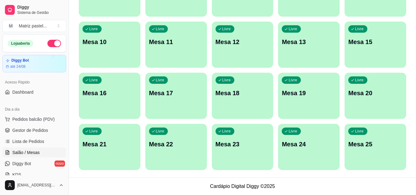
click at [298, 135] on div "Livre Mesa 24" at bounding box center [309, 143] width 62 height 39
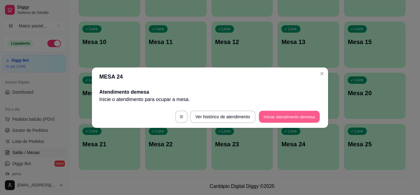
click at [276, 112] on button "Iniciar atendimento de mesa" at bounding box center [289, 116] width 61 height 12
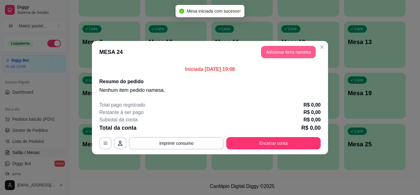
click at [281, 50] on button "Adicionar itens na mesa" at bounding box center [288, 52] width 55 height 12
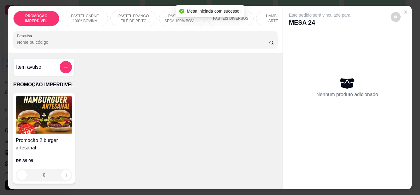
click at [66, 70] on button "add-separate-item" at bounding box center [66, 67] width 12 height 12
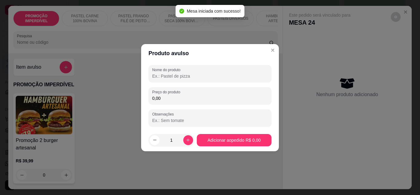
click at [173, 74] on input "Nome do produto" at bounding box center [210, 76] width 116 height 6
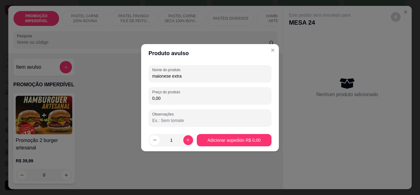
type input "maionese extra"
drag, startPoint x: 166, startPoint y: 85, endPoint x: 170, endPoint y: 94, distance: 9.8
click at [169, 93] on div "Nome do produto maionese extra Preço do produto 0,00 Observações" at bounding box center [210, 96] width 123 height 62
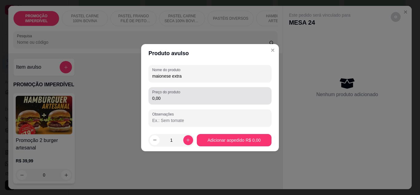
click at [170, 96] on input "0,00" at bounding box center [210, 98] width 116 height 6
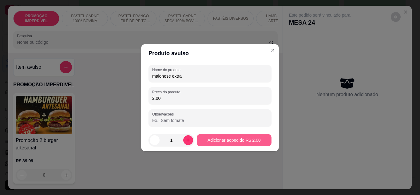
type input "2,00"
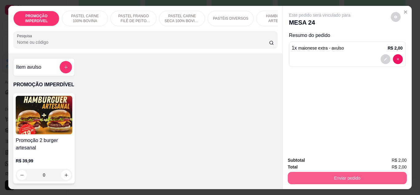
click at [311, 177] on button "Enviar pedido" at bounding box center [347, 178] width 119 height 12
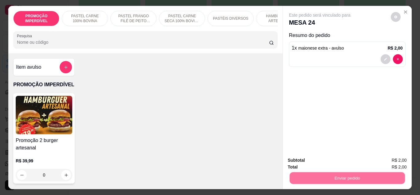
click at [308, 159] on button "Não registrar e enviar pedido" at bounding box center [327, 160] width 62 height 11
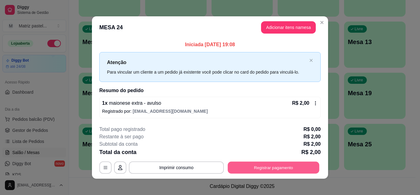
click at [248, 170] on button "Registrar pagamento" at bounding box center [274, 168] width 92 height 12
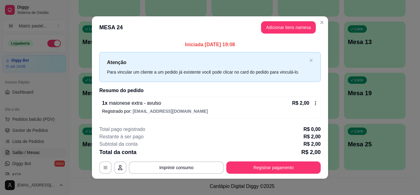
click at [169, 89] on div "Dinheiro" at bounding box center [168, 86] width 43 height 36
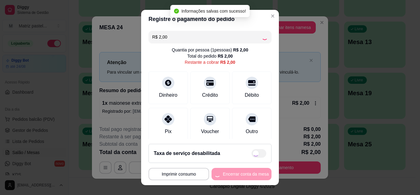
type input "R$ 0,00"
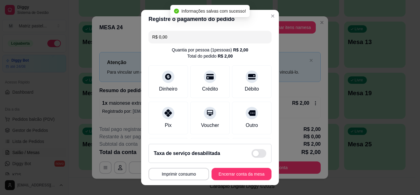
click at [242, 180] on footer "**********" at bounding box center [210, 162] width 138 height 46
click at [242, 178] on button "Encerrar conta da mesa" at bounding box center [242, 174] width 60 height 12
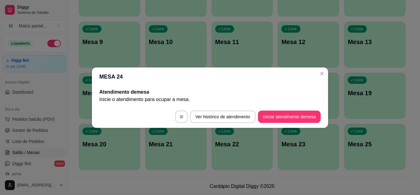
click at [320, 84] on header "MESA 24" at bounding box center [210, 76] width 236 height 18
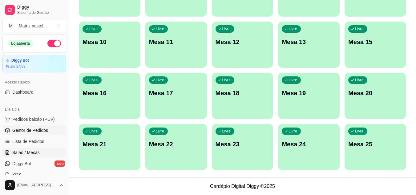
click at [38, 127] on span "Gestor de Pedidos" at bounding box center [30, 130] width 36 height 6
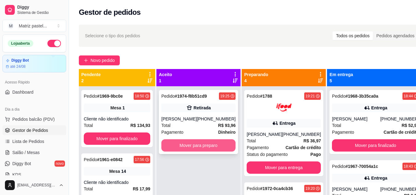
click at [169, 147] on button "Mover para preparo" at bounding box center [198, 145] width 74 height 12
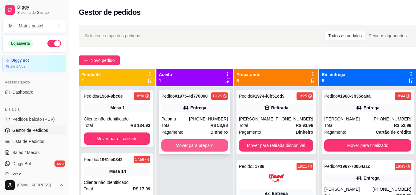
click at [203, 143] on button "Mover para preparo" at bounding box center [194, 145] width 66 height 12
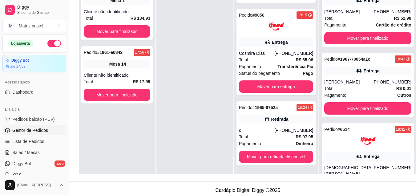
scroll to position [92, 0]
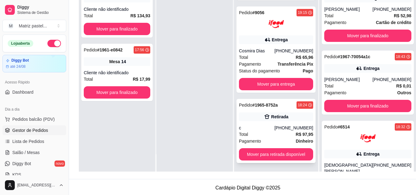
click at [272, 162] on div "Pedido # 1965-8752a 18:24 Retirada c [PHONE_NUMBER] Total R$ 97,95 Pagamento Di…" at bounding box center [275, 131] width 79 height 64
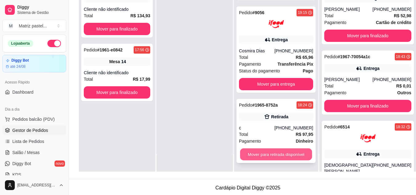
click at [292, 153] on button "Mover para retirada disponível" at bounding box center [276, 154] width 72 height 12
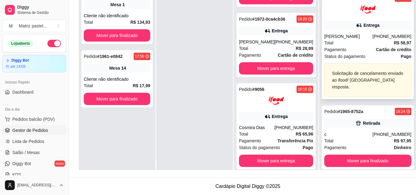
scroll to position [17, 0]
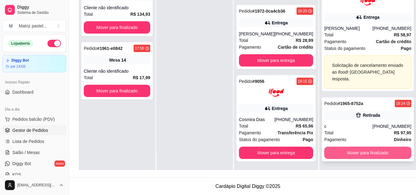
click at [332, 155] on button "Mover para finalizado" at bounding box center [367, 152] width 87 height 12
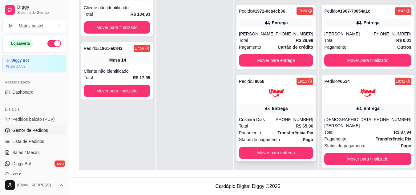
click at [263, 104] on div "Entrega" at bounding box center [276, 108] width 74 height 9
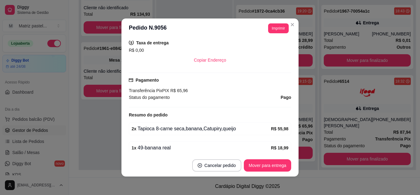
scroll to position [185, 0]
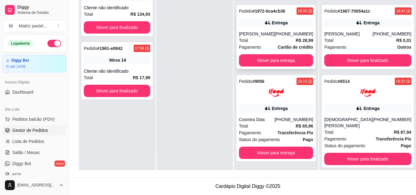
click at [291, 22] on div "Entrega" at bounding box center [276, 22] width 74 height 9
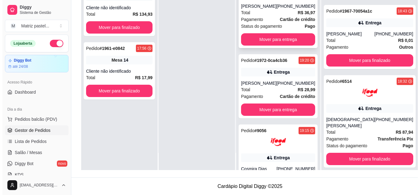
scroll to position [96, 0]
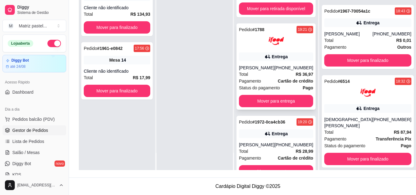
click at [267, 68] on div "Pedido # 1788 19:21 Entrega [PERSON_NAME] [PHONE_NUMBER] Total R$ 36,97 Pagamen…" at bounding box center [275, 66] width 79 height 86
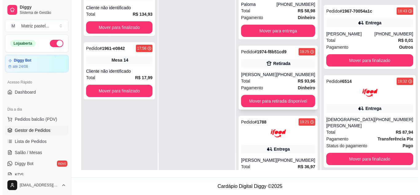
scroll to position [0, 0]
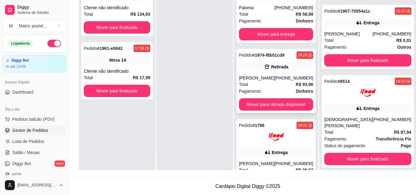
click at [262, 88] on div "Total R$ 93,96" at bounding box center [276, 84] width 74 height 7
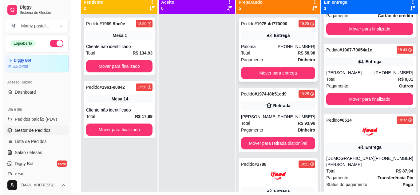
scroll to position [63, 0]
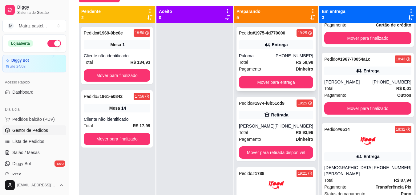
click at [252, 50] on div "Pedido # 1975-4d770000 19:25 Entrega Paloma [PHONE_NUMBER] Total R$ 58,98 Pagam…" at bounding box center [275, 59] width 79 height 64
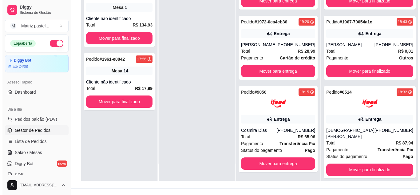
scroll to position [94, 0]
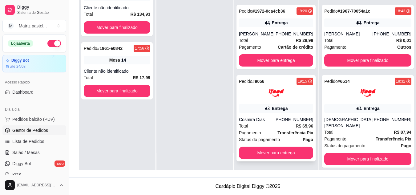
click at [273, 109] on div "Entrega" at bounding box center [276, 108] width 74 height 9
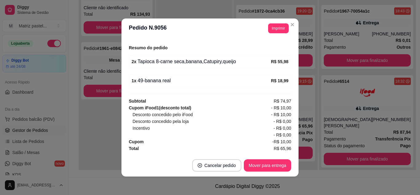
scroll to position [133, 0]
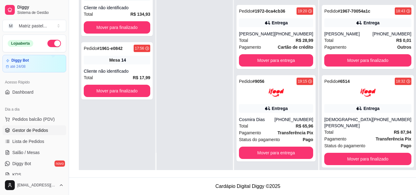
click at [289, 24] on div "Entrega" at bounding box center [276, 22] width 74 height 9
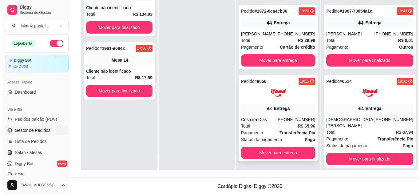
scroll to position [219, 0]
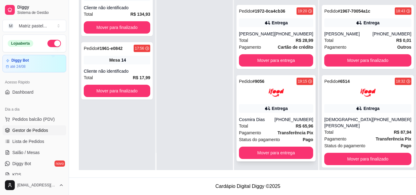
click at [272, 110] on div "Entrega" at bounding box center [276, 108] width 74 height 9
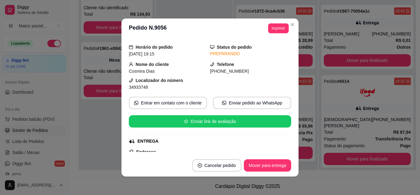
scroll to position [31, 0]
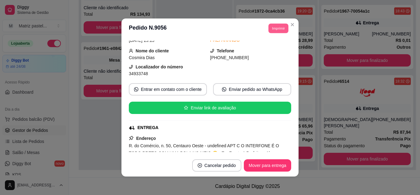
click at [270, 31] on button "Imprimir" at bounding box center [279, 28] width 20 height 10
click at [270, 49] on button "IMPRESSORA" at bounding box center [264, 50] width 43 height 10
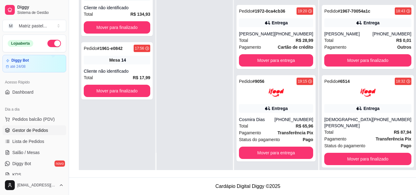
click at [291, 25] on div "Entrega" at bounding box center [276, 22] width 74 height 9
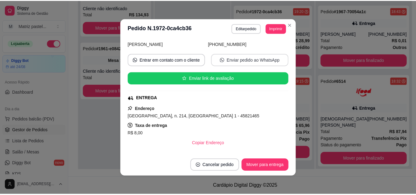
scroll to position [62, 0]
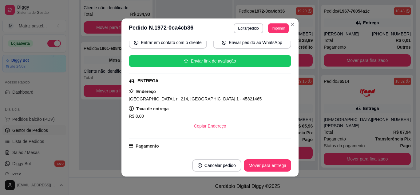
click at [273, 22] on header "**********" at bounding box center [210, 28] width 177 height 20
click at [274, 27] on button "Imprimir" at bounding box center [279, 28] width 20 height 10
click at [271, 48] on button "IMPRESSORA" at bounding box center [264, 50] width 43 height 10
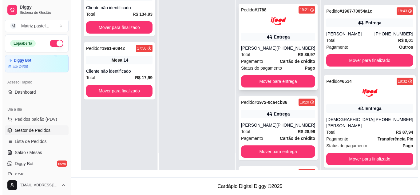
scroll to position [96, 0]
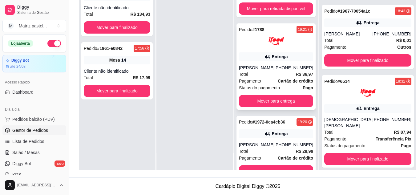
click at [280, 71] on div "[PHONE_NUMBER]" at bounding box center [293, 68] width 39 height 6
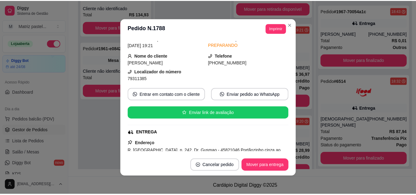
scroll to position [31, 0]
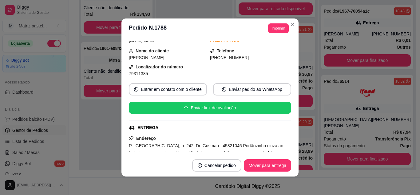
click at [282, 31] on button "Imprimir" at bounding box center [278, 28] width 21 height 10
click at [275, 49] on button "IMPRESSORA" at bounding box center [270, 47] width 36 height 8
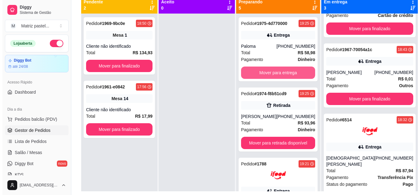
scroll to position [63, 0]
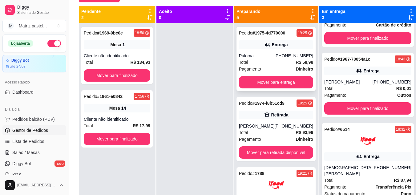
click at [261, 54] on div "Paloma" at bounding box center [256, 56] width 35 height 6
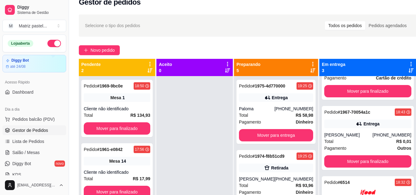
scroll to position [0, 0]
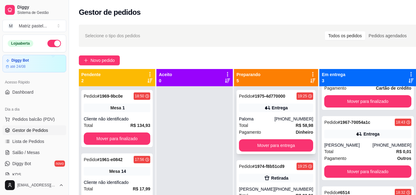
click at [260, 109] on div "Entrega" at bounding box center [276, 107] width 74 height 9
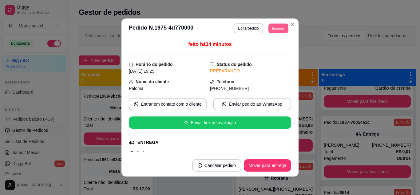
click at [275, 31] on button "Imprimir" at bounding box center [279, 28] width 20 height 10
click at [270, 49] on button "IMPRESSORA" at bounding box center [264, 50] width 45 height 10
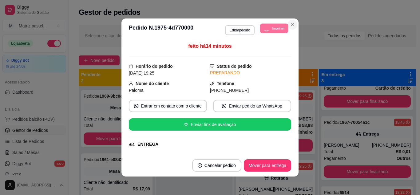
click at [292, 26] on icon "Close" at bounding box center [292, 24] width 5 height 5
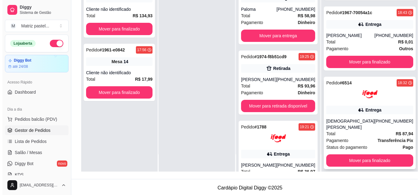
scroll to position [94, 0]
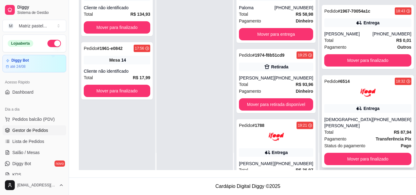
click at [356, 107] on icon at bounding box center [359, 108] width 6 height 6
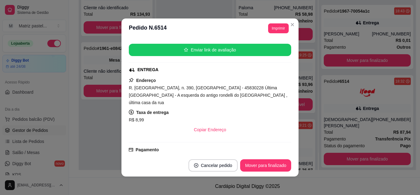
scroll to position [123, 0]
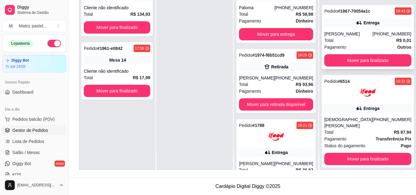
click at [354, 33] on div "[PERSON_NAME]" at bounding box center [348, 34] width 48 height 6
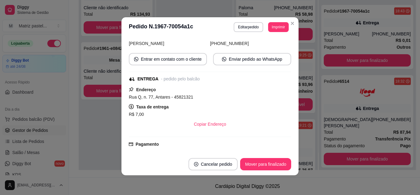
scroll to position [62, 0]
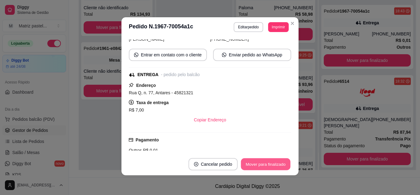
click at [253, 165] on button "Mover para finalizado" at bounding box center [266, 164] width 50 height 12
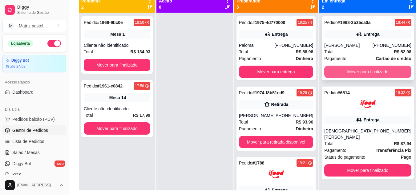
scroll to position [32, 0]
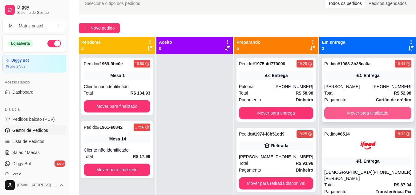
click at [351, 110] on button "Mover para finalizado" at bounding box center [367, 113] width 87 height 12
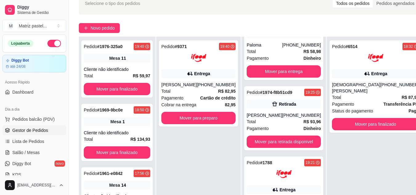
scroll to position [34, 0]
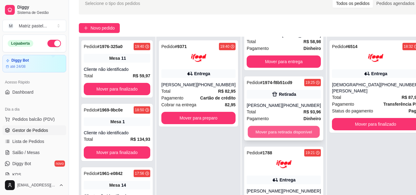
click at [278, 138] on button "Mover para retirada disponível" at bounding box center [284, 132] width 72 height 12
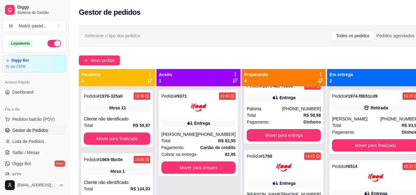
scroll to position [0, 0]
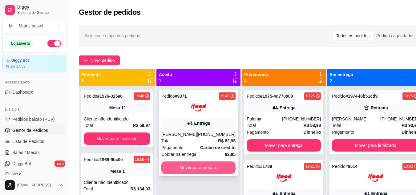
click at [214, 170] on button "Mover para preparo" at bounding box center [198, 167] width 74 height 12
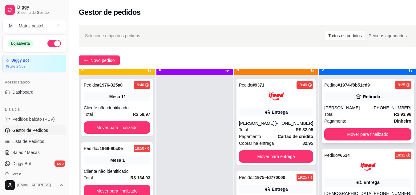
scroll to position [17, 0]
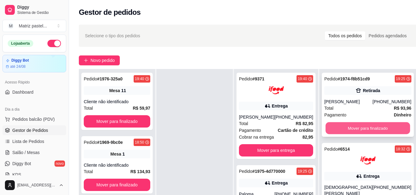
click at [336, 133] on button "Mover para finalizado" at bounding box center [367, 128] width 84 height 12
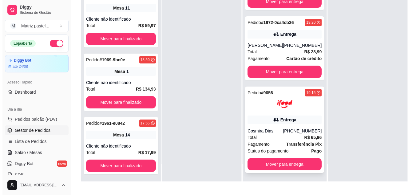
scroll to position [92, 0]
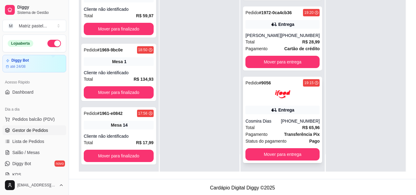
click at [280, 116] on div "Pedido # 9056 19:15 Entrega Cosmira Dias [PHONE_NUMBER] Total R$ 65,96 Pagament…" at bounding box center [282, 120] width 79 height 86
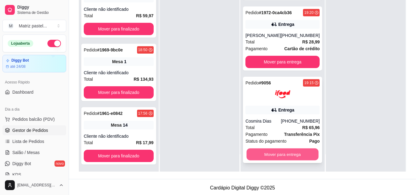
click at [285, 152] on button "Mover para entrega" at bounding box center [282, 154] width 72 height 12
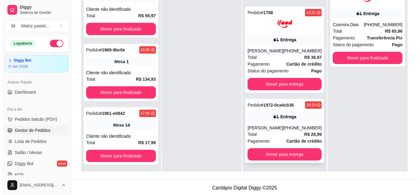
scroll to position [142, 0]
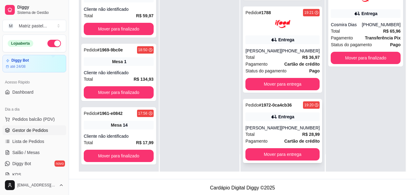
click at [272, 125] on div "[PERSON_NAME]" at bounding box center [262, 128] width 35 height 6
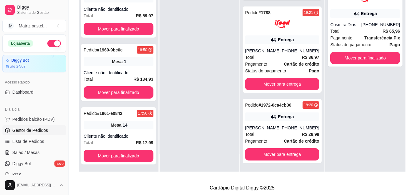
scroll to position [31, 0]
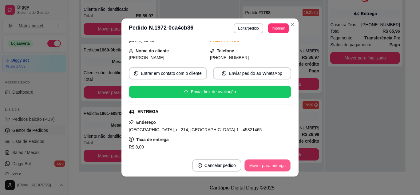
click at [259, 162] on button "Mover para entrega" at bounding box center [268, 165] width 46 height 12
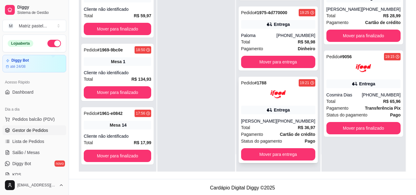
click at [280, 107] on div "Entrega" at bounding box center [282, 110] width 16 height 6
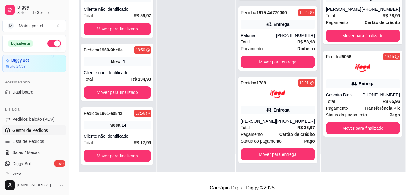
scroll to position [31, 0]
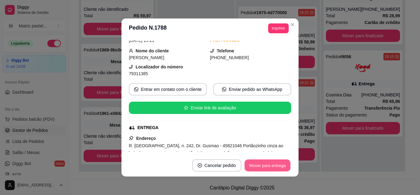
click at [263, 164] on button "Mover para entrega" at bounding box center [268, 165] width 46 height 12
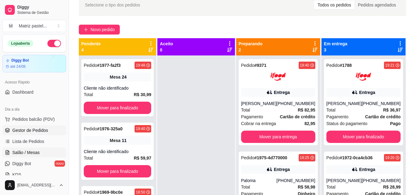
click at [21, 150] on span "Salão / Mesas" at bounding box center [25, 152] width 27 height 6
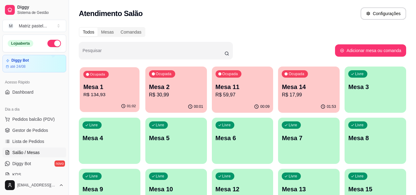
click at [106, 101] on div "01:02" at bounding box center [110, 106] width 60 height 12
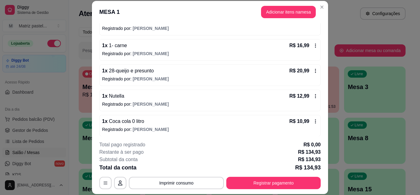
scroll to position [155, 0]
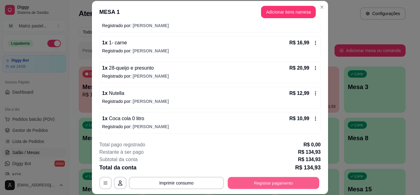
click at [265, 177] on button "Registrar pagamento" at bounding box center [274, 183] width 92 height 12
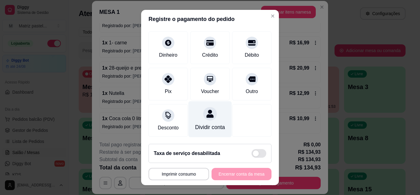
scroll to position [47, 0]
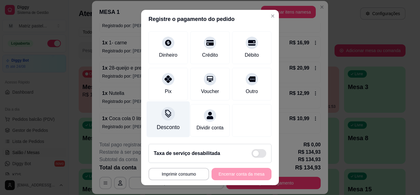
click at [159, 115] on div "Desconto" at bounding box center [168, 119] width 43 height 36
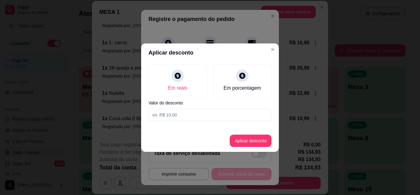
click at [208, 111] on input at bounding box center [210, 115] width 123 height 12
type input "134,92"
click at [245, 142] on button "Aplicar desconto" at bounding box center [251, 140] width 40 height 12
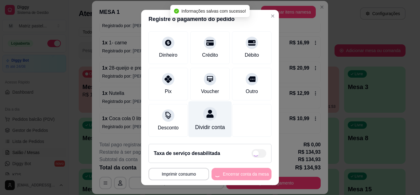
scroll to position [54, 0]
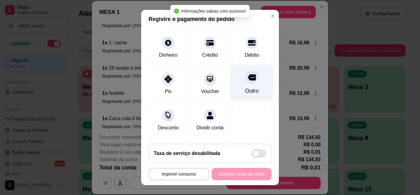
click at [245, 87] on div "Outro" at bounding box center [252, 91] width 14 height 8
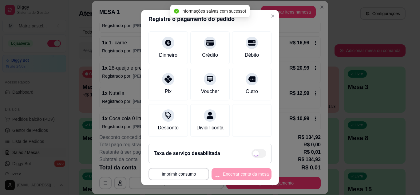
type input "R$ 0,00"
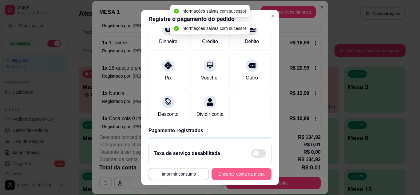
scroll to position [47, 0]
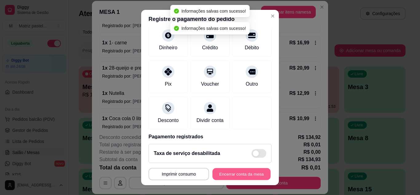
click at [242, 174] on button "Encerrar conta da mesa" at bounding box center [242, 174] width 58 height 12
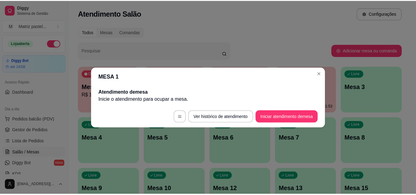
scroll to position [0, 0]
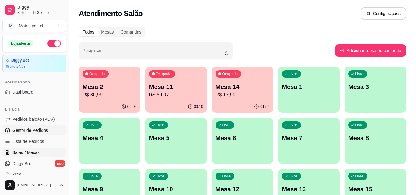
click at [32, 128] on span "Gestor de Pedidos" at bounding box center [30, 130] width 36 height 6
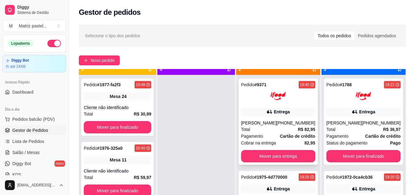
scroll to position [17, 0]
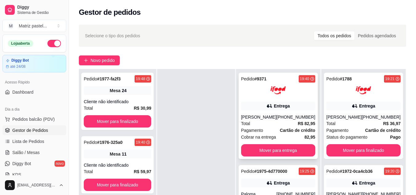
click at [270, 106] on icon at bounding box center [269, 106] width 4 height 4
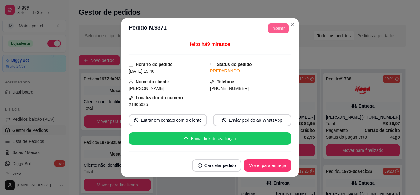
click at [270, 25] on button "Imprimir" at bounding box center [278, 28] width 21 height 10
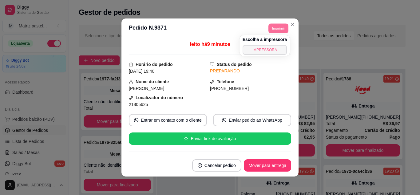
click at [268, 49] on button "IMPRESSORA" at bounding box center [265, 50] width 45 height 10
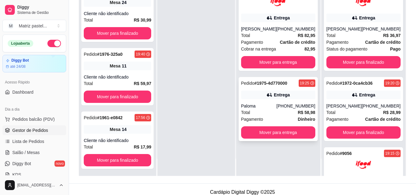
scroll to position [94, 0]
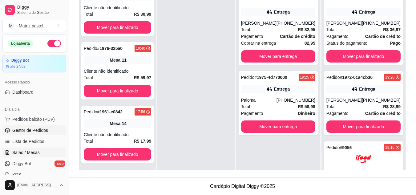
click at [31, 153] on span "Salão / Mesas" at bounding box center [25, 152] width 27 height 6
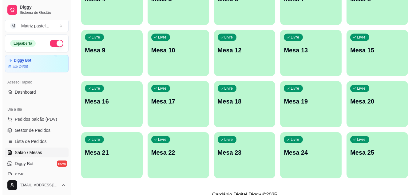
scroll to position [147, 0]
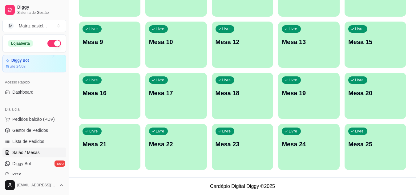
click at [357, 129] on p "Livre" at bounding box center [359, 131] width 9 height 5
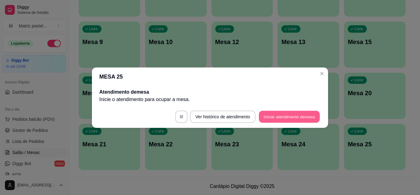
click at [278, 115] on button "Iniciar atendimento de mesa" at bounding box center [289, 116] width 61 height 12
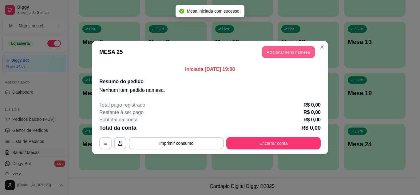
click at [264, 54] on button "Adicionar itens na mesa" at bounding box center [288, 52] width 53 height 12
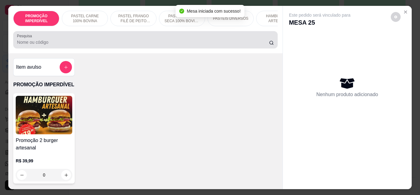
click at [107, 42] on input "Pesquisa" at bounding box center [143, 42] width 252 height 6
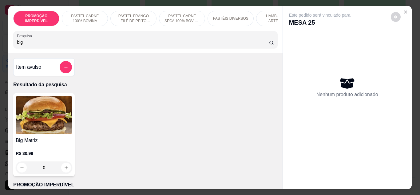
type input "big"
click at [66, 166] on div "0" at bounding box center [44, 167] width 57 height 12
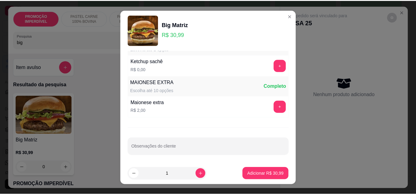
scroll to position [295, 0]
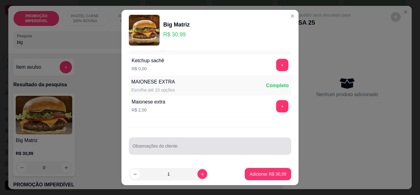
click at [161, 154] on div "Observações do cliente" at bounding box center [210, 145] width 162 height 17
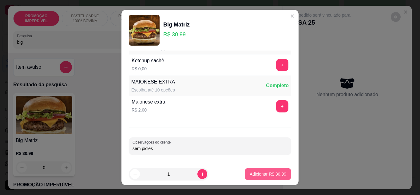
type input "sem picles"
click at [272, 171] on p "Adicionar R$ 30,99" at bounding box center [268, 174] width 37 height 6
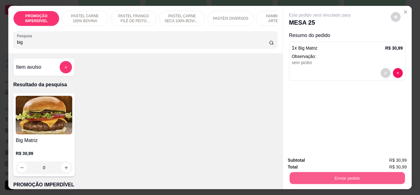
click at [315, 180] on button "Enviar pedido" at bounding box center [347, 178] width 115 height 12
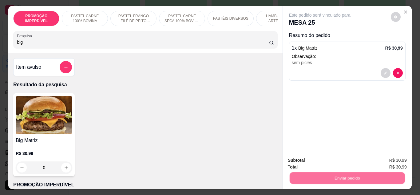
click at [310, 161] on button "Não registrar e enviar pedido" at bounding box center [327, 159] width 62 height 11
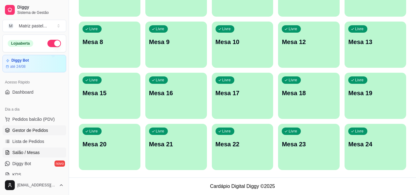
click at [38, 131] on span "Gestor de Pedidos" at bounding box center [30, 130] width 36 height 6
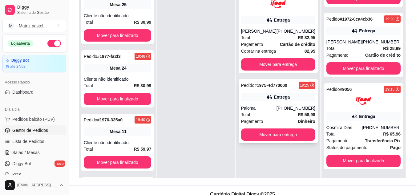
scroll to position [92, 0]
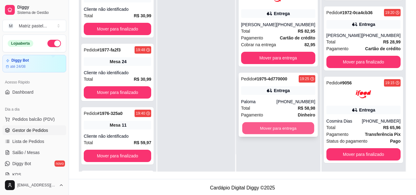
click at [265, 127] on button "Mover para entrega" at bounding box center [278, 128] width 72 height 12
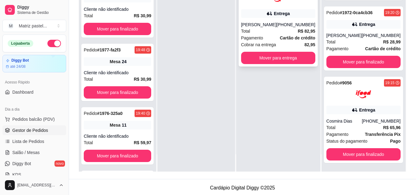
click at [274, 60] on button "Mover para entrega" at bounding box center [278, 58] width 74 height 12
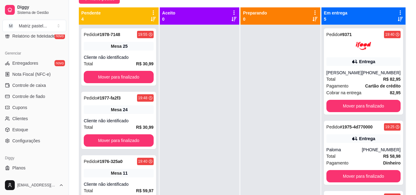
scroll to position [248, 0]
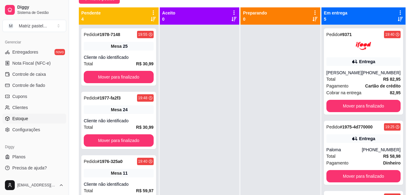
click at [28, 120] on link "Estoque" at bounding box center [34, 119] width 64 height 10
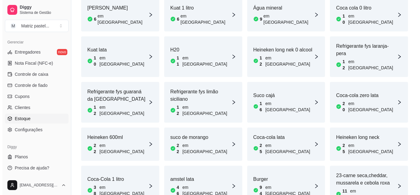
scroll to position [336, 0]
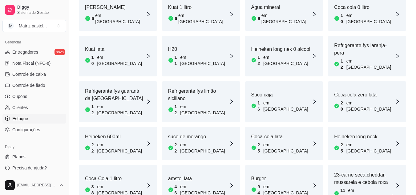
click at [261, 175] on article "Burger" at bounding box center [281, 178] width 61 height 7
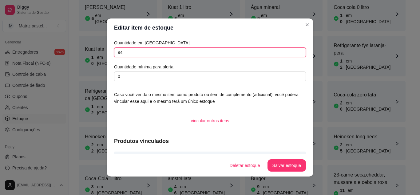
click at [139, 55] on input "94" at bounding box center [210, 52] width 192 height 10
type input "84"
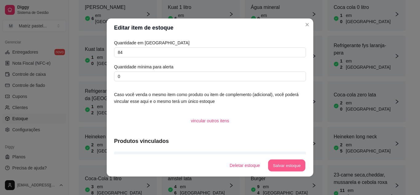
click at [289, 163] on button "Salvar estoque" at bounding box center [287, 165] width 38 height 12
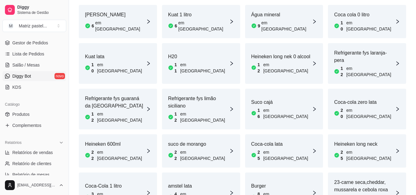
scroll to position [2, 0]
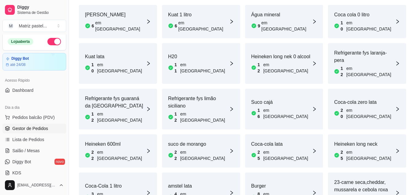
click at [21, 128] on span "Gestor de Pedidos" at bounding box center [30, 128] width 36 height 6
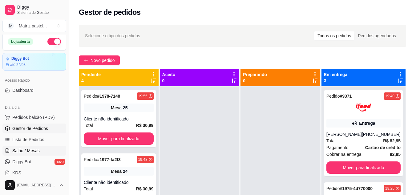
click at [26, 148] on span "Salão / Mesas" at bounding box center [25, 150] width 27 height 6
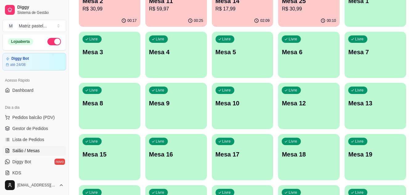
scroll to position [92, 0]
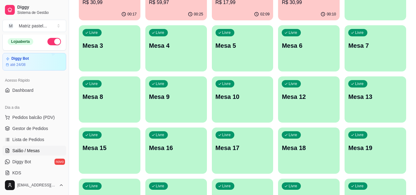
click at [178, 13] on div "00:25" at bounding box center [176, 14] width 62 height 12
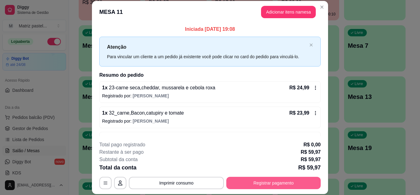
click at [271, 185] on button "Registrar pagamento" at bounding box center [273, 183] width 94 height 12
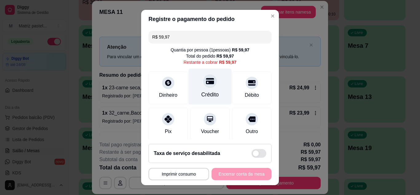
click at [204, 91] on div "Crédito" at bounding box center [211, 94] width 18 height 8
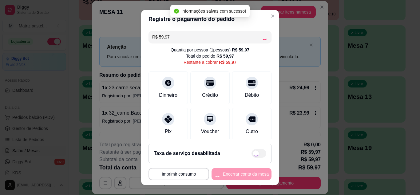
type input "R$ 0,00"
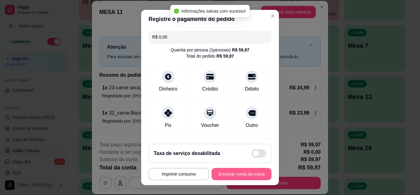
click at [245, 174] on button "Encerrar conta da mesa" at bounding box center [242, 174] width 60 height 12
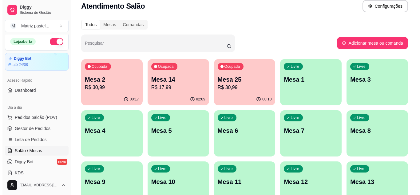
scroll to position [0, 0]
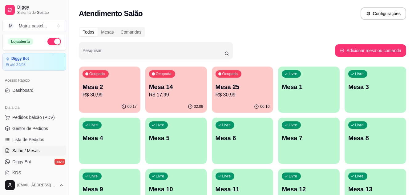
click at [206, 94] on div "Ocupada Mesa 2 R$ 30,99 00:17 Ocupada Mesa 14 R$ 17,99 02:09 Ocupada Mesa 25 R$…" at bounding box center [242, 191] width 327 height 250
click at [194, 94] on p "R$ 17,99" at bounding box center [176, 94] width 54 height 7
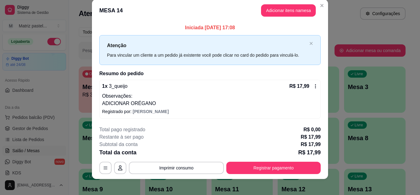
scroll to position [12, 0]
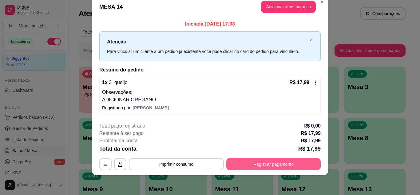
click at [263, 163] on button "Registrar pagamento" at bounding box center [273, 164] width 94 height 12
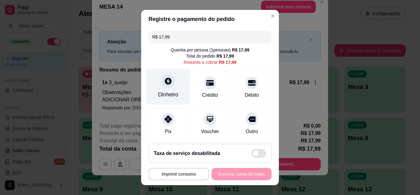
click at [169, 94] on div "Dinheiro" at bounding box center [168, 94] width 20 height 8
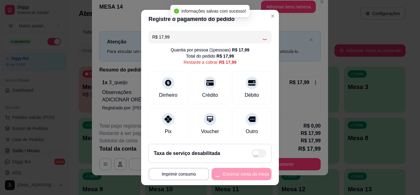
type input "R$ 0,00"
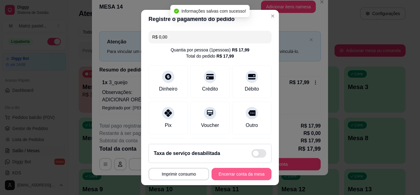
click at [235, 176] on button "Encerrar conta da mesa" at bounding box center [242, 174] width 60 height 12
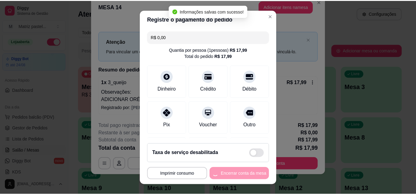
scroll to position [0, 0]
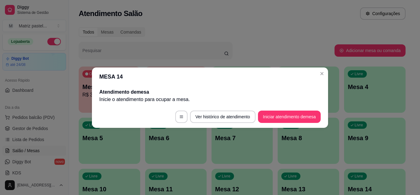
click at [328, 71] on div "MESA 14 Atendimento de mesa Inicie o atendimento para ocupar a mesa . Ver histó…" at bounding box center [210, 97] width 420 height 195
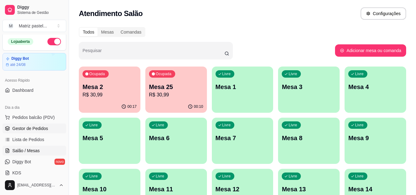
click at [27, 129] on span "Gestor de Pedidos" at bounding box center [30, 128] width 36 height 6
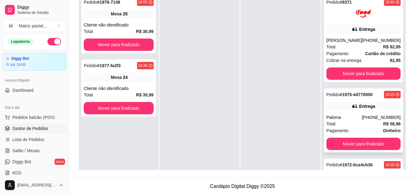
scroll to position [63, 0]
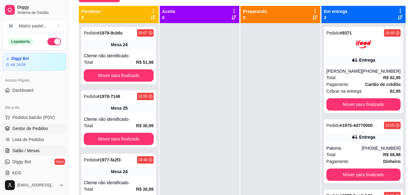
click at [13, 150] on span "Salão / Mesas" at bounding box center [25, 150] width 27 height 6
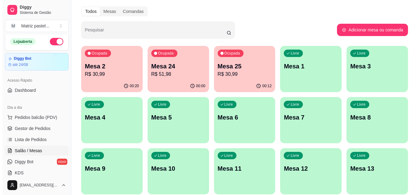
scroll to position [31, 0]
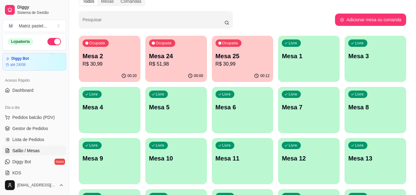
click at [190, 61] on p "R$ 51,98" at bounding box center [176, 63] width 54 height 7
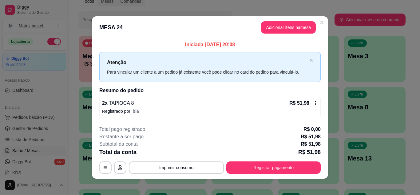
click at [281, 29] on button "Adicionar itens na mesa" at bounding box center [288, 27] width 55 height 12
click at [133, 41] on div at bounding box center [145, 40] width 257 height 12
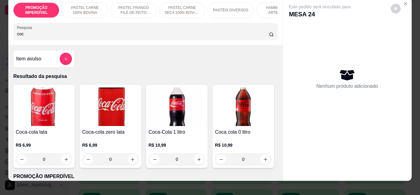
scroll to position [16, 0]
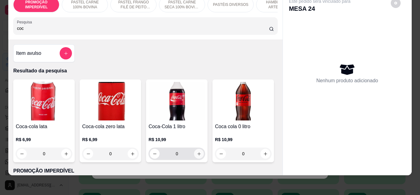
type input "coc"
click at [198, 154] on icon "increase-product-quantity" at bounding box center [199, 153] width 5 height 5
type input "1"
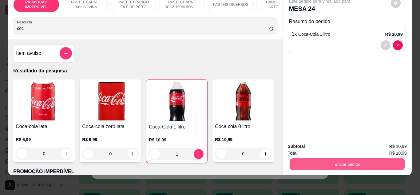
click at [318, 158] on button "Enviar pedido" at bounding box center [347, 164] width 115 height 12
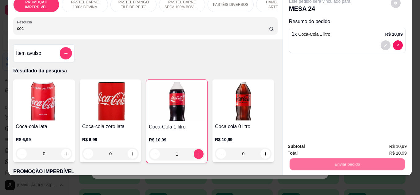
click at [318, 149] on button "Não registrar e enviar pedido" at bounding box center [327, 143] width 62 height 11
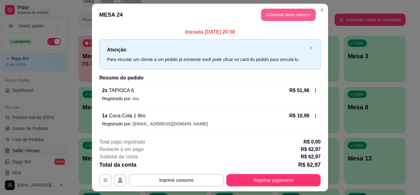
click at [265, 15] on button "Adicionar itens na mesa" at bounding box center [288, 15] width 55 height 12
click at [118, 38] on div at bounding box center [145, 40] width 257 height 12
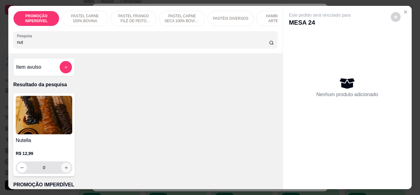
type input "nut"
click at [67, 169] on button "increase-product-quantity" at bounding box center [66, 167] width 10 height 10
type input "1"
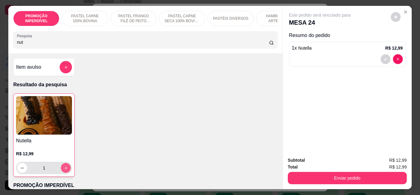
click at [67, 169] on button "increase-product-quantity" at bounding box center [66, 168] width 10 height 10
type input "2"
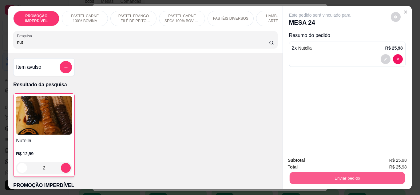
click at [335, 174] on button "Enviar pedido" at bounding box center [347, 178] width 115 height 12
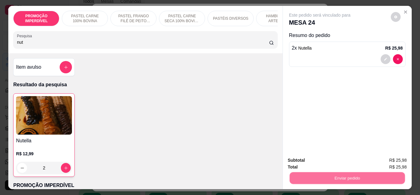
click at [306, 165] on button "Não registrar e enviar pedido" at bounding box center [327, 160] width 64 height 12
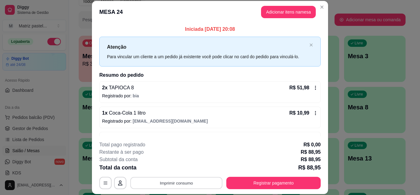
click at [171, 183] on button "Imprimir consumo" at bounding box center [176, 183] width 92 height 12
click at [177, 169] on button "IMPRESSORA" at bounding box center [176, 169] width 45 height 10
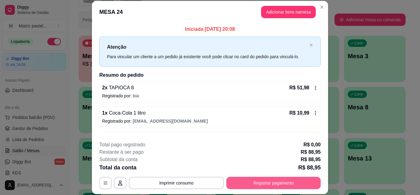
click at [257, 186] on button "Registrar pagamento" at bounding box center [273, 183] width 94 height 12
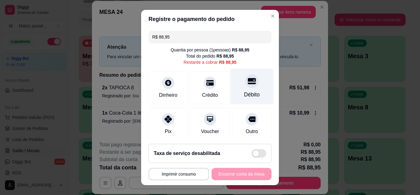
click at [237, 90] on div "Débito" at bounding box center [251, 86] width 43 height 36
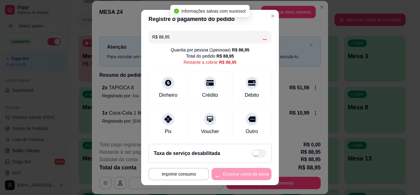
type input "R$ 0,00"
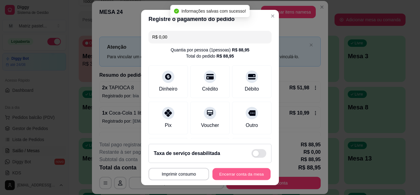
click at [243, 176] on button "Encerrar conta da mesa" at bounding box center [242, 174] width 58 height 12
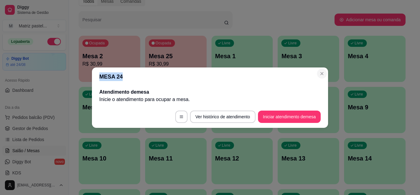
click at [319, 74] on section "MESA 24 Atendimento de mesa Inicie o atendimento para ocupar a mesa . Ver histó…" at bounding box center [210, 97] width 236 height 60
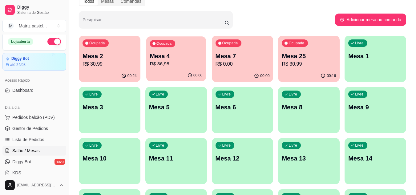
click at [166, 71] on div "00:00" at bounding box center [176, 76] width 60 height 12
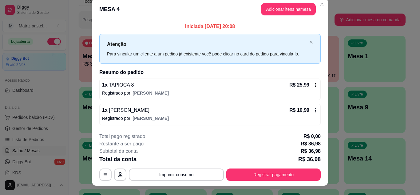
scroll to position [0, 0]
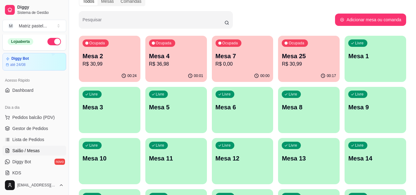
click at [315, 62] on p "R$ 30,99" at bounding box center [309, 63] width 54 height 7
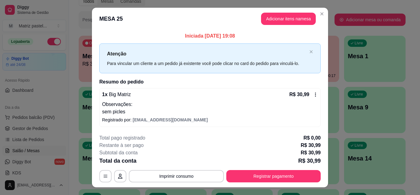
click at [250, 166] on div "**********" at bounding box center [210, 158] width 222 height 48
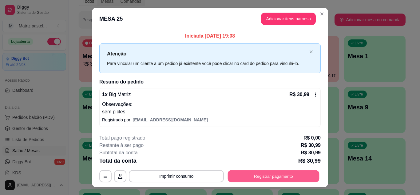
click at [250, 172] on button "Registrar pagamento" at bounding box center [274, 176] width 92 height 12
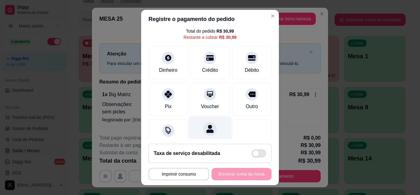
scroll to position [31, 0]
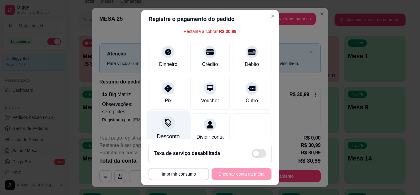
click at [177, 127] on div "Desconto" at bounding box center [168, 128] width 43 height 36
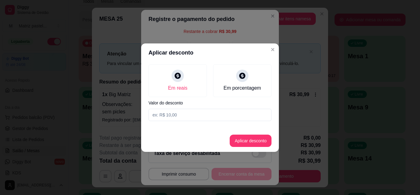
click at [177, 117] on input at bounding box center [210, 115] width 123 height 12
type input "30,98"
click at [245, 142] on button "Aplicar desconto" at bounding box center [251, 140] width 42 height 12
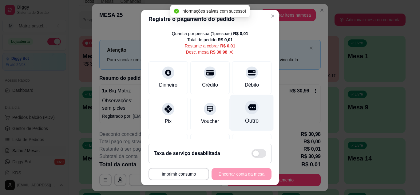
scroll to position [54, 0]
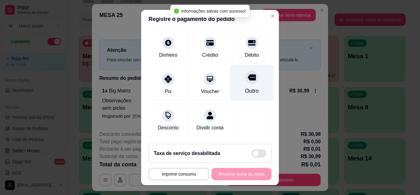
click at [245, 87] on div "Outro" at bounding box center [252, 91] width 14 height 8
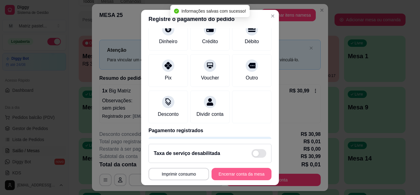
type input "R$ 0,00"
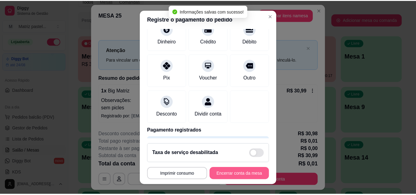
scroll to position [47, 0]
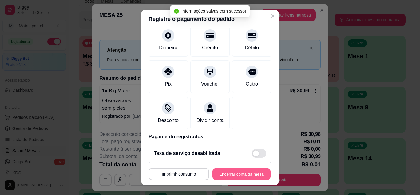
click at [234, 174] on button "Encerrar conta da mesa" at bounding box center [242, 174] width 58 height 12
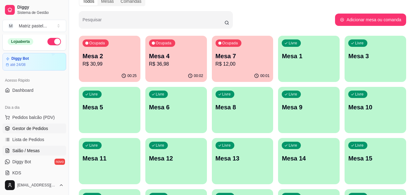
click at [17, 124] on link "Gestor de Pedidos" at bounding box center [34, 128] width 64 height 10
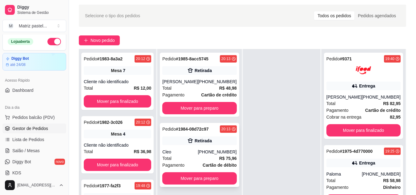
scroll to position [31, 0]
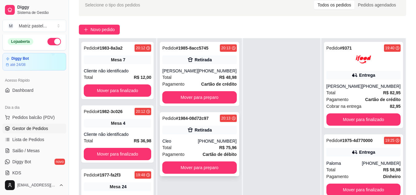
click at [206, 165] on button "Mover para preparo" at bounding box center [199, 167] width 74 height 12
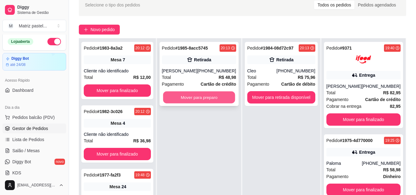
click at [195, 101] on button "Mover para preparo" at bounding box center [199, 97] width 72 height 12
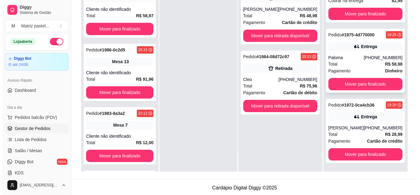
scroll to position [94, 0]
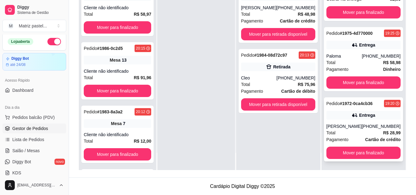
click at [346, 129] on div "Total R$ 28,99" at bounding box center [363, 132] width 74 height 7
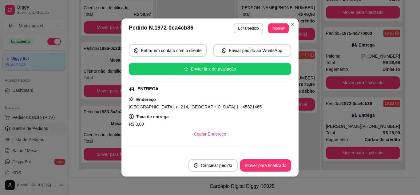
scroll to position [62, 0]
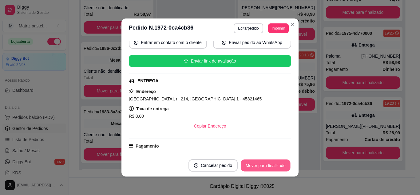
click at [259, 165] on button "Mover para finalizado" at bounding box center [266, 165] width 50 height 12
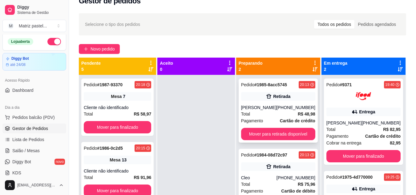
scroll to position [2, 0]
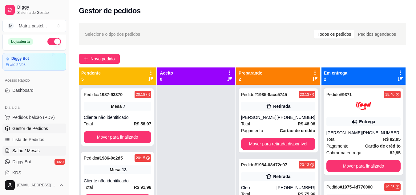
click at [25, 151] on span "Salão / Mesas" at bounding box center [25, 150] width 27 height 6
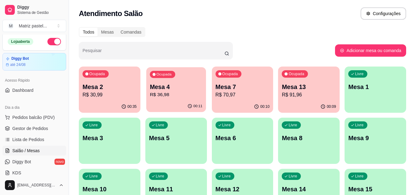
click at [173, 96] on p "R$ 36,98" at bounding box center [176, 94] width 53 height 7
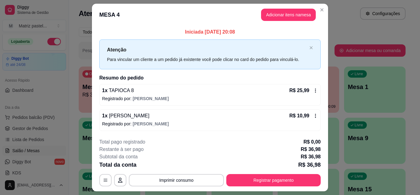
click at [325, 8] on header "MESA 4 Adicionar itens na mesa" at bounding box center [210, 15] width 236 height 22
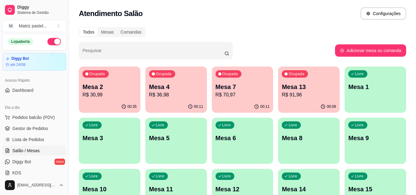
click at [115, 93] on p "R$ 30,99" at bounding box center [109, 94] width 54 height 7
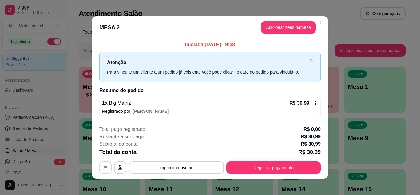
scroll to position [3, 0]
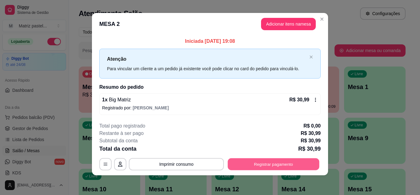
click at [262, 165] on button "Registrar pagamento" at bounding box center [274, 164] width 92 height 12
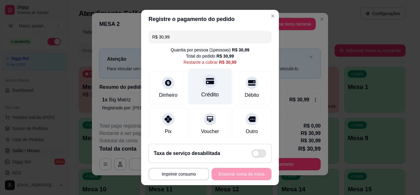
click at [211, 82] on div "Crédito" at bounding box center [210, 86] width 43 height 36
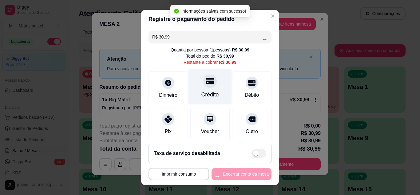
type input "R$ 0,00"
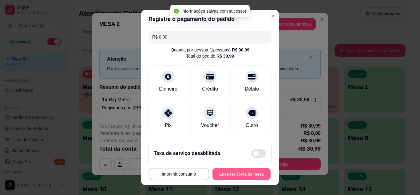
click at [250, 176] on button "Encerrar conta da mesa" at bounding box center [242, 174] width 58 height 12
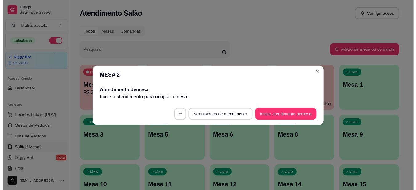
scroll to position [0, 0]
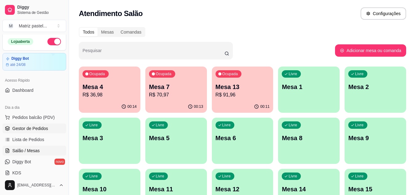
click at [18, 130] on span "Gestor de Pedidos" at bounding box center [30, 128] width 36 height 6
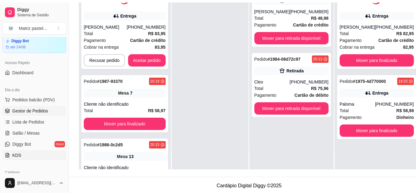
scroll to position [33, 0]
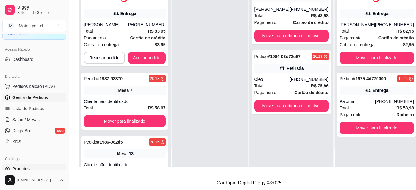
click at [15, 170] on span "Produtos" at bounding box center [20, 169] width 17 height 6
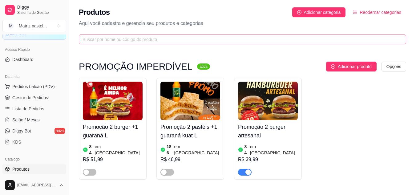
click at [130, 36] on span at bounding box center [242, 39] width 327 height 10
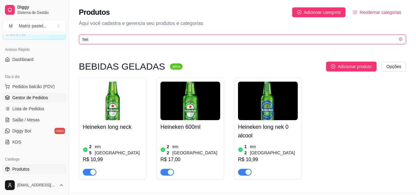
type input "hei"
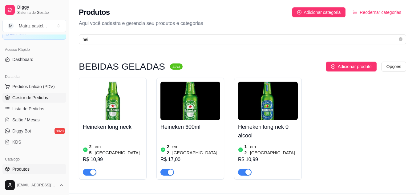
click at [27, 96] on span "Gestor de Pedidos" at bounding box center [30, 97] width 36 height 6
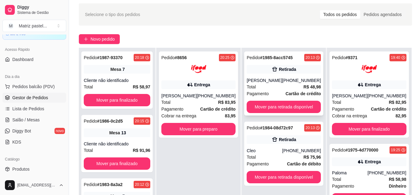
scroll to position [31, 0]
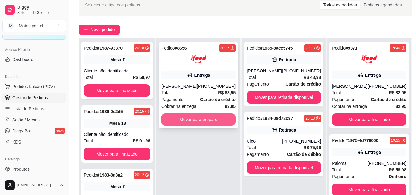
click at [204, 120] on button "Mover para preparo" at bounding box center [198, 119] width 74 height 12
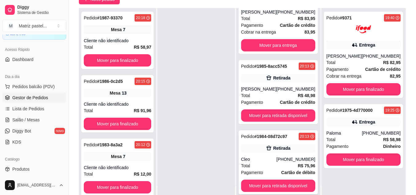
scroll to position [94, 0]
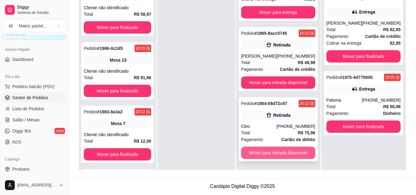
click at [270, 150] on button "Mover para retirada disponível" at bounding box center [278, 152] width 74 height 12
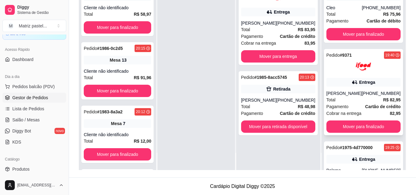
scroll to position [0, 0]
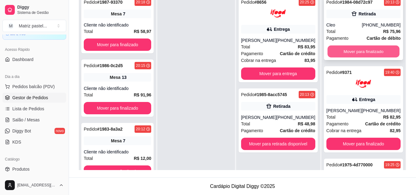
click at [356, 55] on button "Mover para finalizado" at bounding box center [363, 52] width 72 height 12
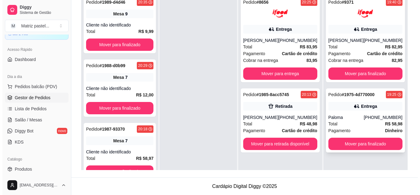
scroll to position [17, 0]
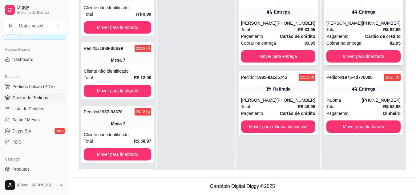
click at [325, 30] on div "Pedido # 9371 19:40 Entrega [PERSON_NAME] [PHONE_NUMBER] Total R$ 82,95 Pagamen…" at bounding box center [363, 22] width 79 height 86
click at [382, 21] on div "[PHONE_NUMBER]" at bounding box center [381, 23] width 39 height 6
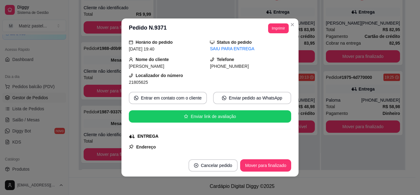
scroll to position [31, 0]
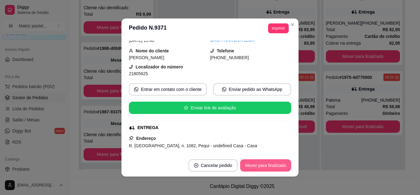
click at [254, 163] on button "Mover para finalizado" at bounding box center [265, 165] width 51 height 12
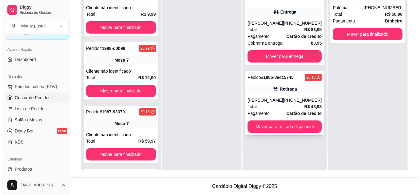
scroll to position [0, 0]
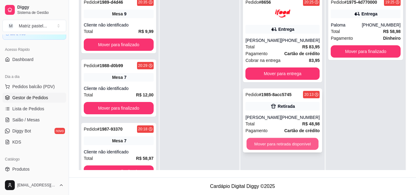
click at [270, 141] on button "Mover para retirada disponível" at bounding box center [282, 144] width 72 height 12
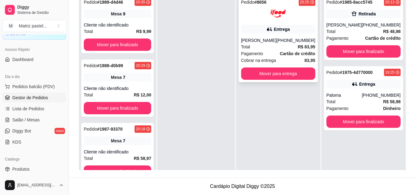
click at [294, 42] on div "[PHONE_NUMBER]" at bounding box center [295, 40] width 39 height 6
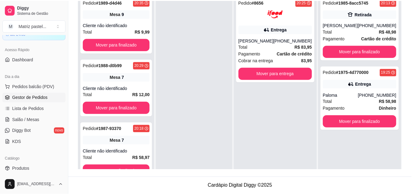
scroll to position [62, 0]
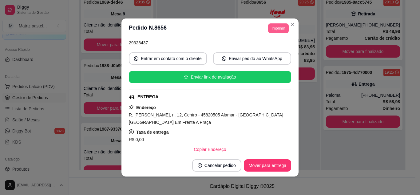
click at [274, 27] on button "Imprimir" at bounding box center [278, 28] width 21 height 10
click at [278, 50] on button "IMPRESSORA" at bounding box center [264, 50] width 43 height 10
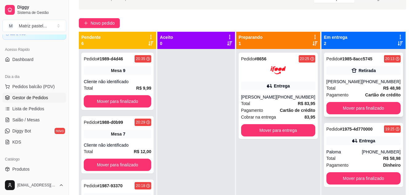
scroll to position [32, 0]
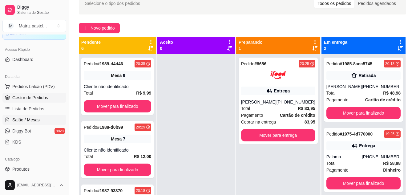
drag, startPoint x: 24, startPoint y: 118, endPoint x: 26, endPoint y: 117, distance: 3.2
click at [24, 118] on span "Salão / Mesas" at bounding box center [25, 120] width 27 height 6
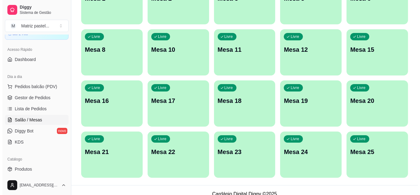
scroll to position [147, 0]
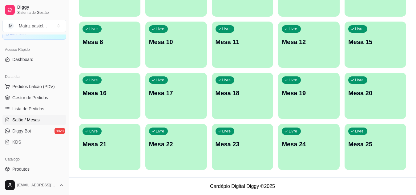
click at [363, 127] on div "Livre" at bounding box center [357, 130] width 19 height 7
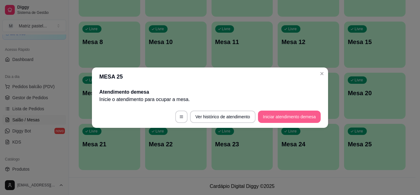
click at [278, 115] on button "Iniciar atendimento de mesa" at bounding box center [289, 116] width 63 height 12
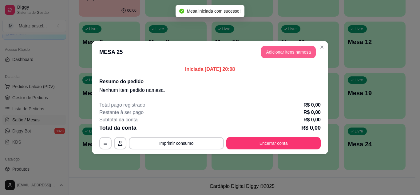
click at [282, 53] on button "Adicionar itens na mesa" at bounding box center [288, 52] width 55 height 12
click at [138, 45] on input "Pesquisa" at bounding box center [143, 42] width 252 height 6
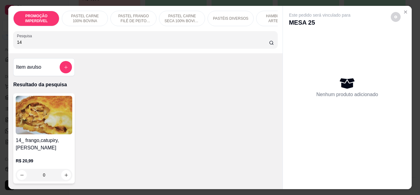
type input "14"
click at [69, 175] on div "0" at bounding box center [44, 175] width 57 height 12
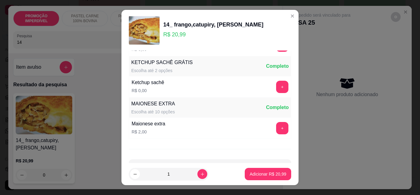
scroll to position [308, 0]
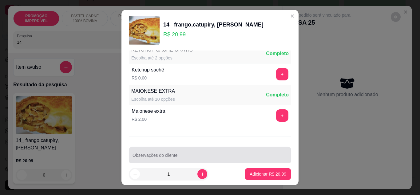
click at [160, 152] on div at bounding box center [210, 155] width 155 height 12
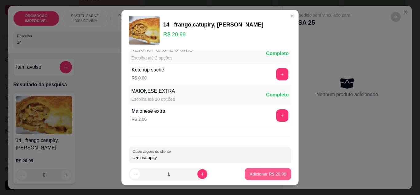
type input "sem catupiry"
click at [258, 176] on p "Adicionar R$ 20,99" at bounding box center [268, 174] width 37 height 6
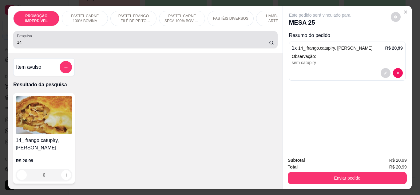
click at [106, 43] on input "14" at bounding box center [143, 42] width 252 height 6
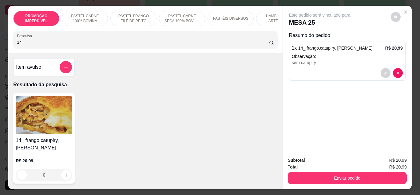
click at [106, 43] on input "14" at bounding box center [143, 42] width 252 height 6
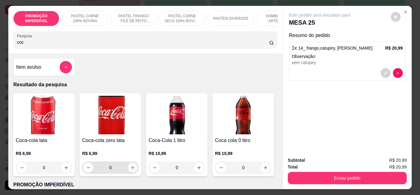
type input "coc"
click at [131, 172] on button "increase-product-quantity" at bounding box center [133, 167] width 10 height 10
type input "1"
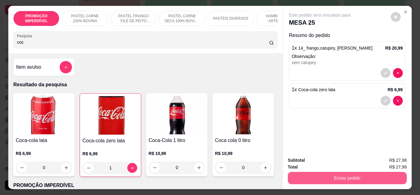
click at [292, 172] on button "Enviar pedido" at bounding box center [347, 178] width 119 height 12
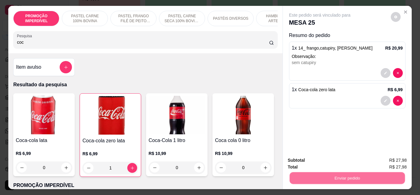
click at [302, 162] on button "Não registrar e enviar pedido" at bounding box center [327, 161] width 64 height 12
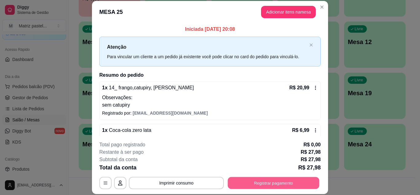
click at [262, 181] on button "Registrar pagamento" at bounding box center [274, 183] width 92 height 12
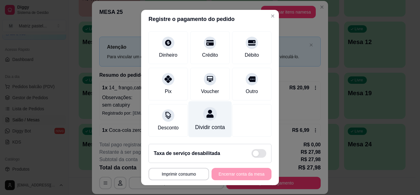
scroll to position [47, 0]
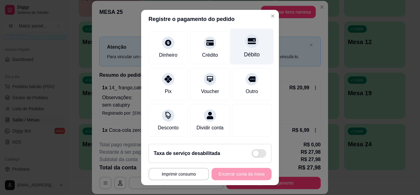
click at [245, 50] on div "Débito" at bounding box center [252, 54] width 16 height 8
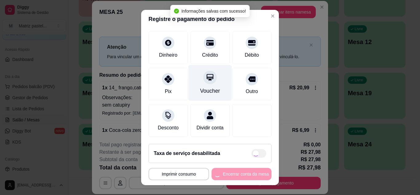
type input "R$ 0,00"
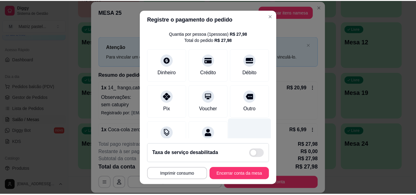
scroll to position [0, 0]
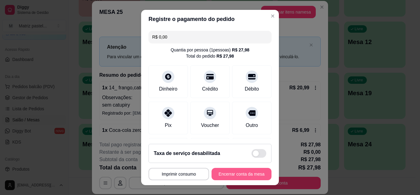
click at [236, 175] on button "Encerrar conta da mesa" at bounding box center [242, 174] width 60 height 12
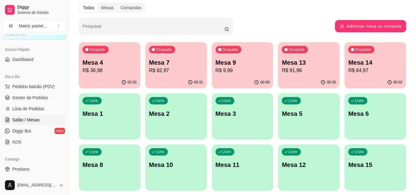
scroll to position [24, 0]
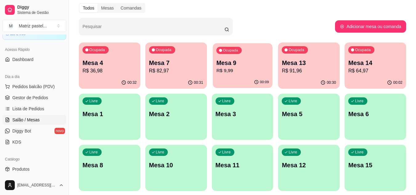
click at [252, 67] on p "R$ 9,99" at bounding box center [242, 70] width 53 height 7
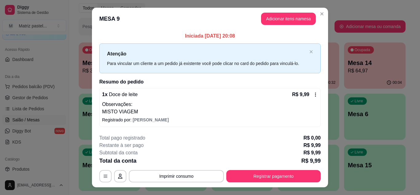
click at [243, 167] on div "**********" at bounding box center [210, 158] width 222 height 48
click at [246, 172] on button "Registrar pagamento" at bounding box center [273, 176] width 94 height 12
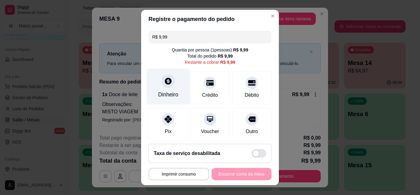
click at [169, 84] on div at bounding box center [169, 81] width 14 height 14
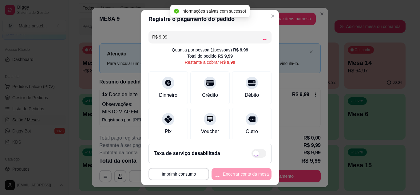
type input "R$ 0,00"
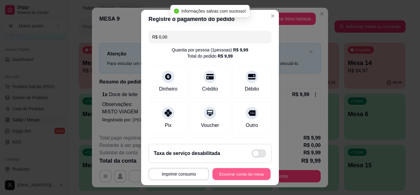
click at [247, 174] on button "Encerrar conta da mesa" at bounding box center [242, 174] width 58 height 12
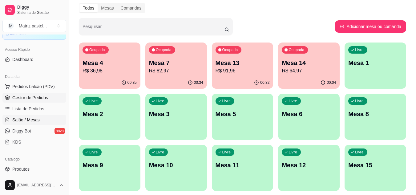
click at [57, 93] on link "Gestor de Pedidos" at bounding box center [34, 98] width 64 height 10
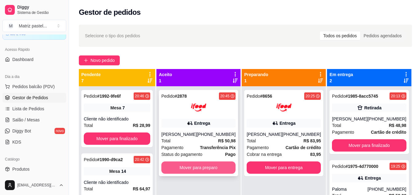
click at [200, 172] on button "Mover para preparo" at bounding box center [198, 167] width 74 height 12
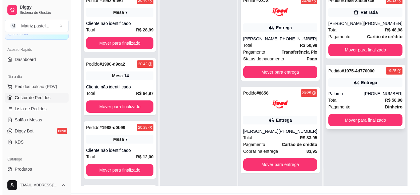
scroll to position [94, 0]
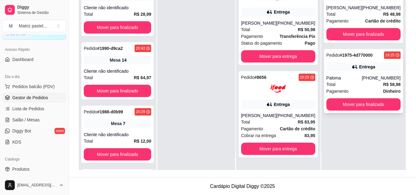
click at [341, 78] on div "Paloma" at bounding box center [343, 78] width 35 height 6
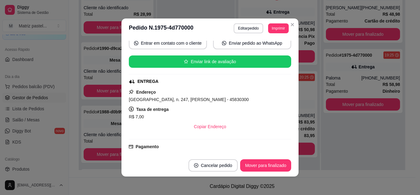
scroll to position [92, 0]
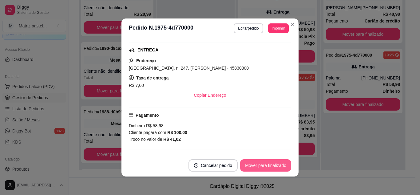
click at [258, 167] on button "Mover para finalizado" at bounding box center [265, 165] width 51 height 12
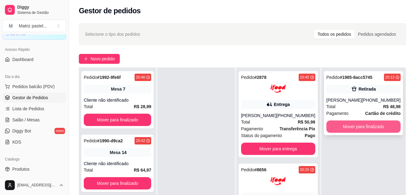
scroll to position [63, 0]
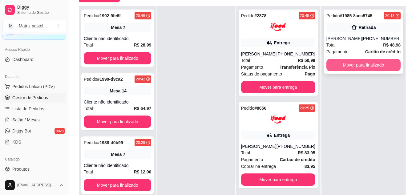
click at [350, 64] on button "Mover para finalizado" at bounding box center [363, 65] width 74 height 12
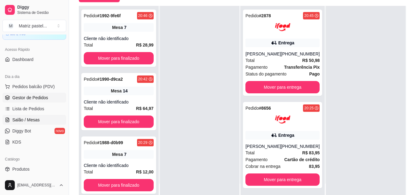
click at [16, 118] on span "Salão / Mesas" at bounding box center [25, 120] width 27 height 6
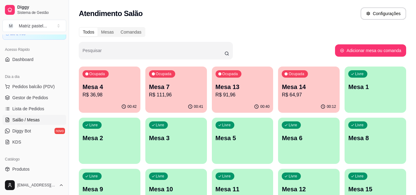
click at [227, 94] on p "R$ 91,96" at bounding box center [242, 94] width 54 height 7
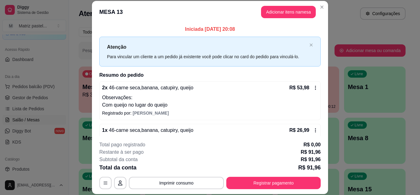
click at [199, 178] on button "Imprimir consumo" at bounding box center [176, 183] width 95 height 12
click at [193, 171] on button "IMPRESSORA" at bounding box center [175, 169] width 43 height 10
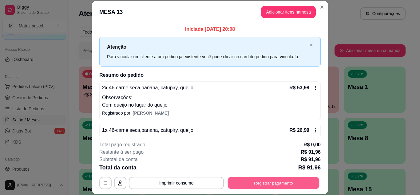
click at [258, 179] on button "Registrar pagamento" at bounding box center [274, 183] width 92 height 12
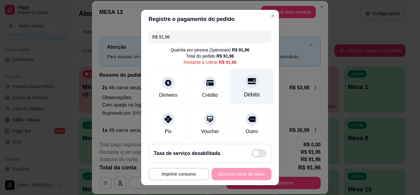
click at [247, 90] on div "Débito" at bounding box center [251, 86] width 43 height 36
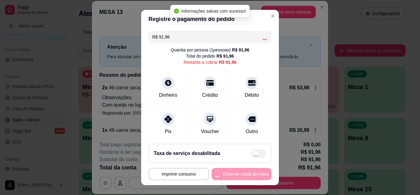
type input "R$ 0,00"
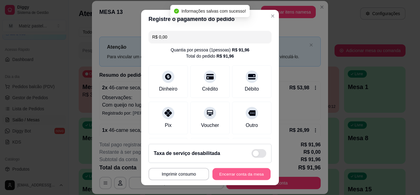
click at [226, 174] on button "Encerrar conta da mesa" at bounding box center [242, 174] width 58 height 12
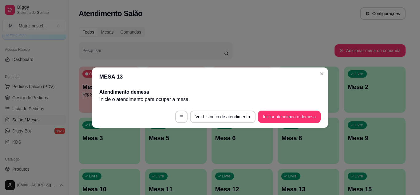
click at [314, 72] on header "MESA 13" at bounding box center [210, 76] width 236 height 18
click at [317, 72] on header "MESA 13" at bounding box center [210, 76] width 236 height 18
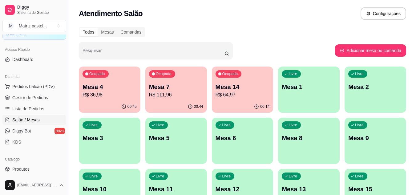
click at [103, 88] on p "Mesa 4" at bounding box center [109, 86] width 54 height 9
click at [252, 95] on p "R$ 64,97" at bounding box center [242, 94] width 53 height 7
click at [125, 104] on div "00:45" at bounding box center [110, 106] width 60 height 12
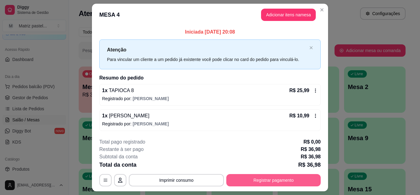
click at [254, 180] on button "Registrar pagamento" at bounding box center [273, 180] width 94 height 12
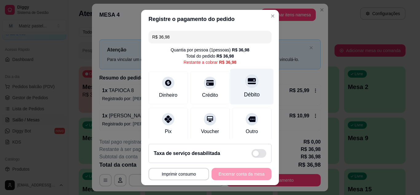
click at [245, 86] on div at bounding box center [252, 81] width 14 height 14
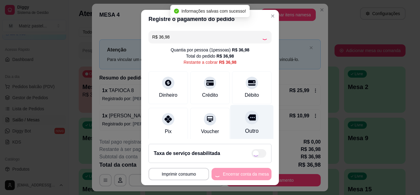
type input "R$ 0,00"
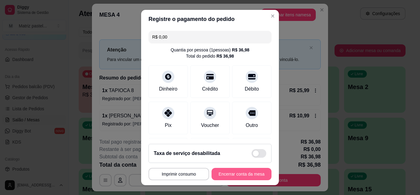
click at [227, 178] on button "Encerrar conta da mesa" at bounding box center [242, 174] width 60 height 12
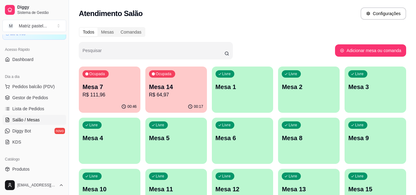
click at [157, 97] on p "R$ 64,97" at bounding box center [176, 94] width 54 height 7
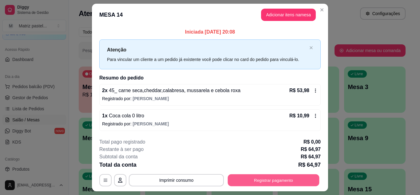
click at [253, 180] on button "Registrar pagamento" at bounding box center [274, 180] width 92 height 12
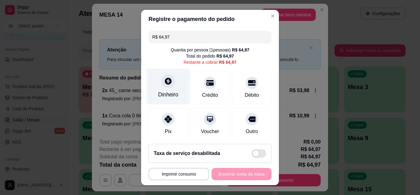
click at [174, 94] on div "Dinheiro" at bounding box center [168, 94] width 20 height 8
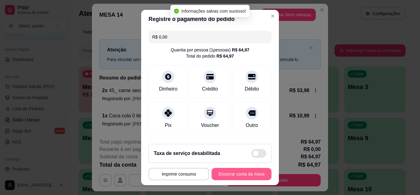
type input "R$ 0,00"
click at [246, 175] on button "Encerrar conta da mesa" at bounding box center [242, 174] width 60 height 12
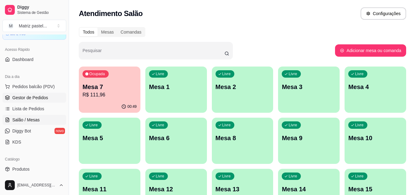
click at [26, 94] on link "Gestor de Pedidos" at bounding box center [34, 98] width 64 height 10
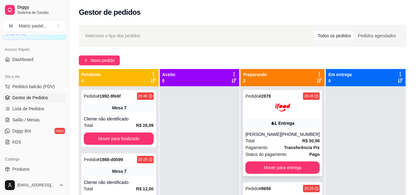
click at [303, 110] on div at bounding box center [282, 107] width 74 height 15
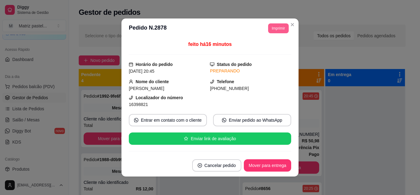
click at [280, 24] on button "Imprimir" at bounding box center [278, 28] width 21 height 10
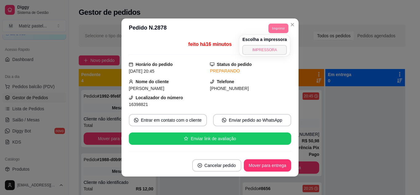
click at [273, 46] on button "IMPRESSORA" at bounding box center [264, 50] width 45 height 10
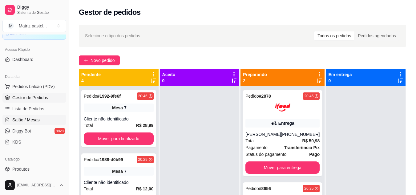
click at [42, 118] on link "Salão / Mesas" at bounding box center [34, 120] width 64 height 10
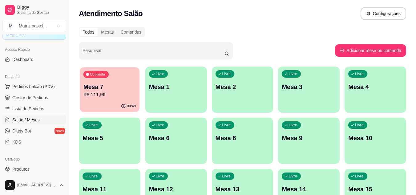
click at [87, 97] on p "R$ 111,96" at bounding box center [109, 94] width 53 height 7
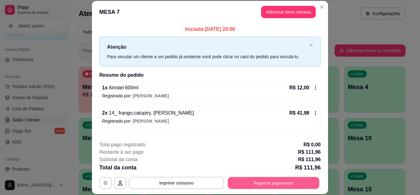
click at [246, 177] on button "Registrar pagamento" at bounding box center [274, 183] width 92 height 12
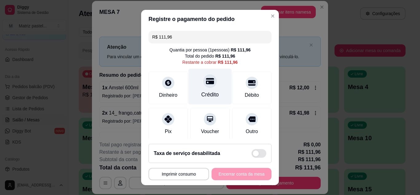
click at [201, 90] on div "Crédito" at bounding box center [210, 86] width 43 height 36
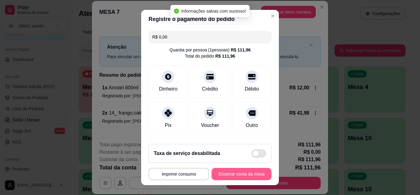
type input "R$ 0,00"
click at [224, 170] on button "Encerrar conta da mesa" at bounding box center [242, 174] width 58 height 12
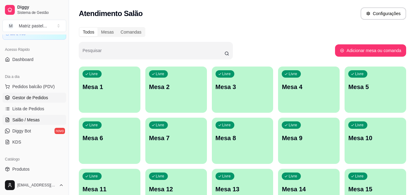
click at [19, 96] on span "Gestor de Pedidos" at bounding box center [30, 97] width 36 height 6
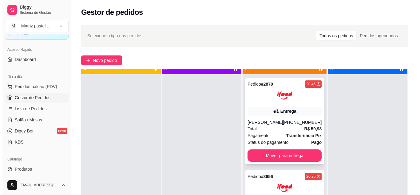
scroll to position [17, 0]
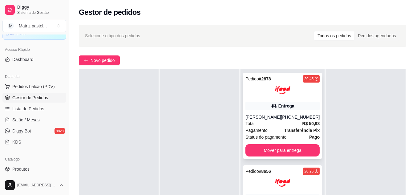
click at [253, 104] on div "Entrega" at bounding box center [282, 106] width 74 height 9
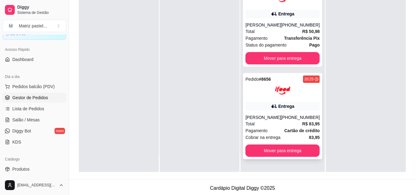
scroll to position [92, 0]
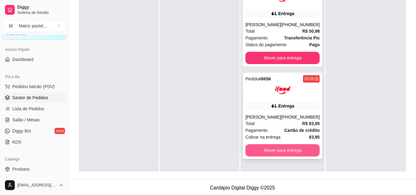
click at [275, 147] on button "Mover para entrega" at bounding box center [282, 150] width 74 height 12
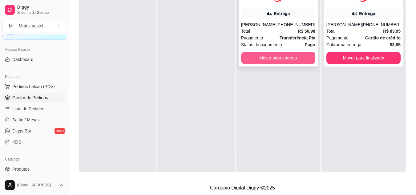
click at [282, 61] on button "Mover para entrega" at bounding box center [278, 58] width 74 height 12
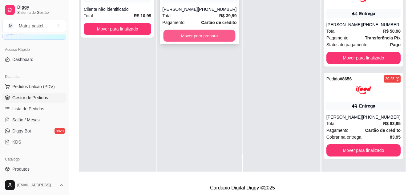
click at [195, 40] on button "Mover para preparo" at bounding box center [199, 36] width 72 height 12
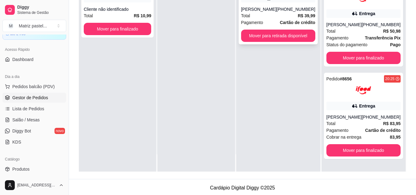
scroll to position [0, 0]
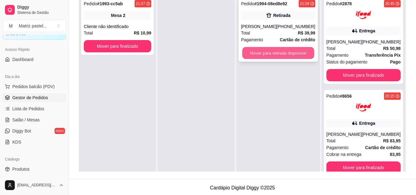
click at [303, 53] on button "Mover para retirada disponível" at bounding box center [278, 53] width 72 height 12
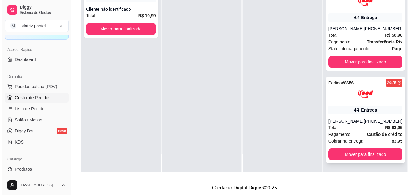
scroll to position [94, 0]
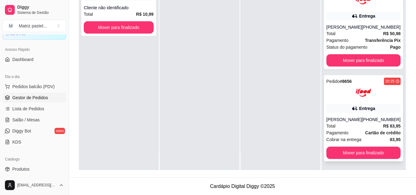
click at [343, 101] on div "Pedido # 8656 20:25 Entrega [PERSON_NAME] [PHONE_NUMBER] Total R$ 83,95 Pagamen…" at bounding box center [363, 118] width 79 height 86
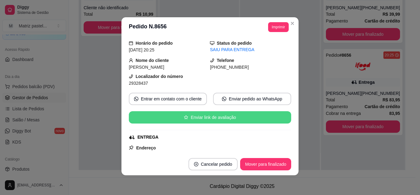
scroll to position [0, 0]
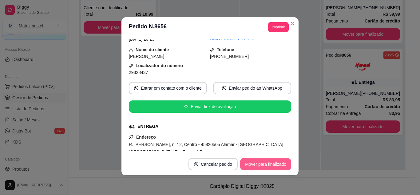
click at [258, 166] on button "Mover para finalizado" at bounding box center [265, 164] width 51 height 12
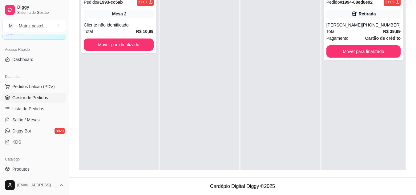
scroll to position [32, 0]
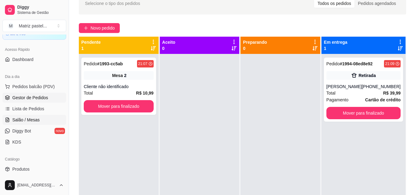
click at [31, 116] on link "Salão / Mesas" at bounding box center [34, 120] width 64 height 10
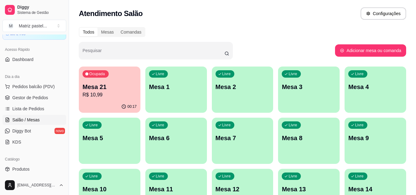
click at [93, 98] on p "R$ 10,99" at bounding box center [109, 94] width 54 height 7
click at [32, 100] on span "Gestor de Pedidos" at bounding box center [30, 97] width 36 height 6
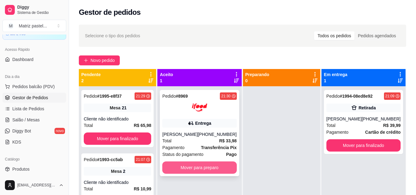
click at [216, 164] on button "Mover para preparo" at bounding box center [199, 167] width 74 height 12
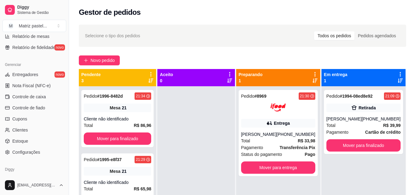
scroll to position [248, 0]
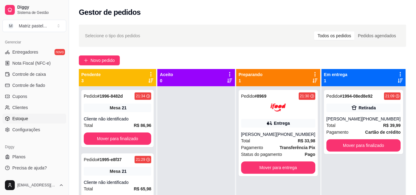
click at [24, 116] on span "Estoque" at bounding box center [20, 118] width 16 height 6
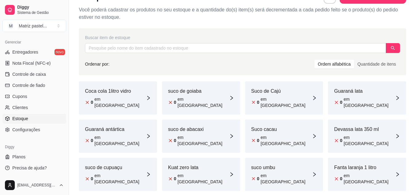
scroll to position [31, 0]
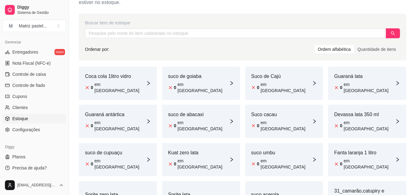
click at [183, 86] on article "em [GEOGRAPHIC_DATA]" at bounding box center [202, 87] width 51 height 12
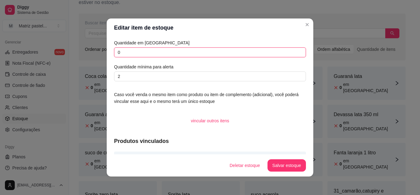
click at [118, 53] on input "0" at bounding box center [210, 52] width 192 height 10
type input "4"
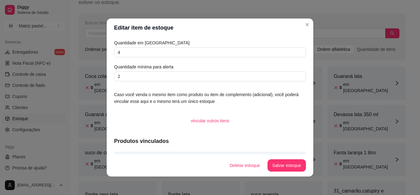
click at [293, 172] on footer "Deletar estoque Salvar estoque" at bounding box center [210, 165] width 207 height 22
click at [285, 163] on button "Salvar estoque" at bounding box center [287, 165] width 38 height 12
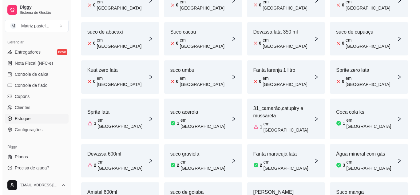
scroll to position [123, 0]
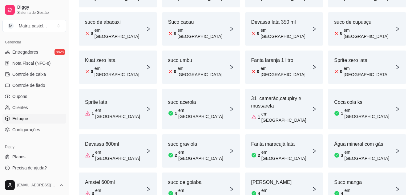
click at [183, 95] on div "suco acerola 1 em estoque" at bounding box center [201, 109] width 78 height 41
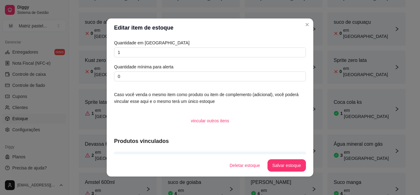
click at [140, 59] on div "Quantidade em estoque 1 Quantidade mínima para alerta 0" at bounding box center [210, 60] width 192 height 42
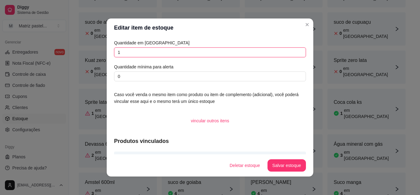
click at [138, 56] on input "1" at bounding box center [210, 52] width 192 height 10
click at [137, 56] on input "1" at bounding box center [210, 52] width 192 height 10
type input "0"
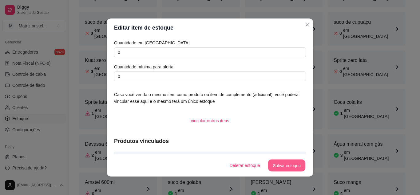
click at [286, 162] on button "Salvar estoque" at bounding box center [287, 165] width 38 height 12
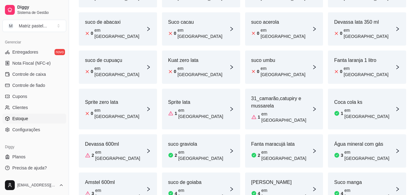
click at [207, 89] on div "Sprite lata 1 em estoque" at bounding box center [201, 109] width 78 height 41
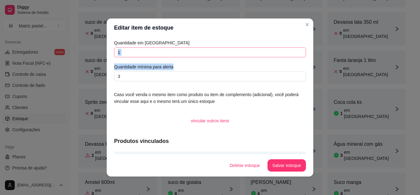
click at [171, 56] on div "Quantidade em estoque 1 Quantidade mínima para alerta 3" at bounding box center [210, 60] width 192 height 42
click at [172, 54] on input "1" at bounding box center [210, 52] width 192 height 10
type input "0"
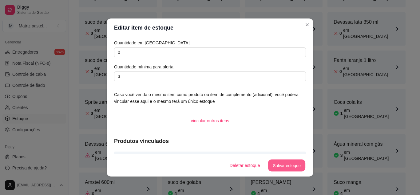
click at [278, 161] on button "Salvar estoque" at bounding box center [287, 165] width 38 height 12
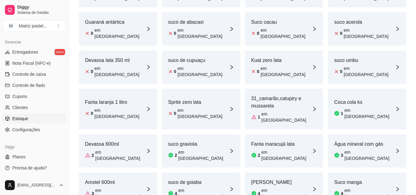
click at [259, 114] on article "1" at bounding box center [259, 117] width 2 height 6
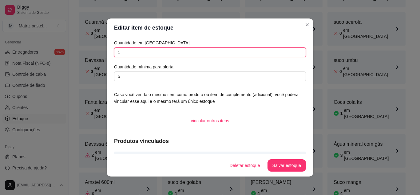
click at [171, 54] on input "1" at bounding box center [210, 52] width 192 height 10
click at [171, 53] on input "1" at bounding box center [210, 52] width 192 height 10
click at [172, 55] on input "1" at bounding box center [210, 52] width 192 height 10
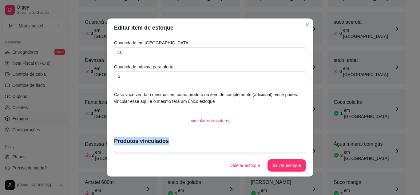
drag, startPoint x: 263, startPoint y: 135, endPoint x: 253, endPoint y: 124, distance: 15.5
click at [255, 131] on div "Quantidade em estoque 10 Quantidade mínima para alerta 5 Caso você venda o mesm…" at bounding box center [210, 95] width 207 height 117
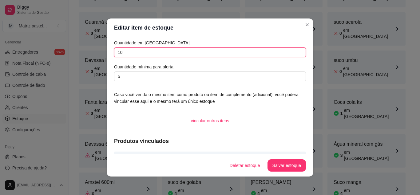
click at [183, 54] on input "10" at bounding box center [210, 52] width 192 height 10
type input "0"
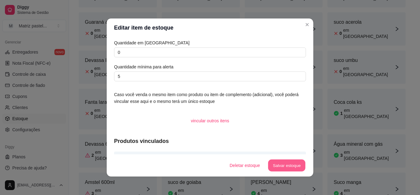
click at [292, 169] on button "Salvar estoque" at bounding box center [287, 165] width 38 height 12
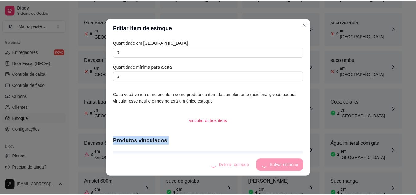
scroll to position [1, 0]
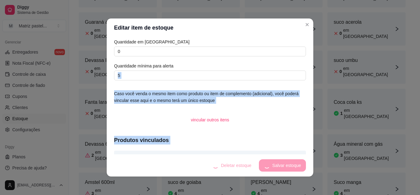
drag, startPoint x: 289, startPoint y: 156, endPoint x: 317, endPoint y: 62, distance: 97.6
click at [305, 80] on section "Editar item de estoque Quantidade em estoque 0 Quantidade mínima para alerta 5 …" at bounding box center [210, 97] width 207 height 158
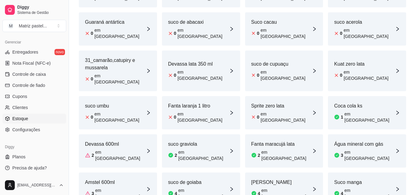
click at [345, 102] on article "Coca cola ks" at bounding box center [364, 105] width 61 height 7
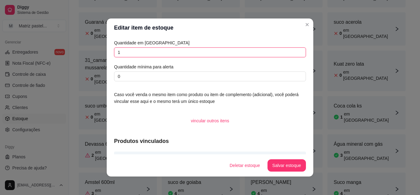
click at [175, 48] on input "1" at bounding box center [210, 52] width 192 height 10
type input "0"
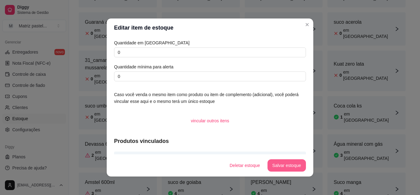
click at [294, 168] on button "Salvar estoque" at bounding box center [287, 165] width 38 height 12
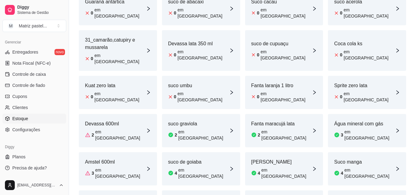
scroll to position [154, 0]
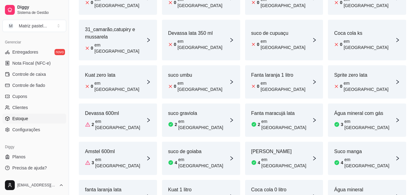
click at [176, 121] on article "2" at bounding box center [175, 124] width 2 height 6
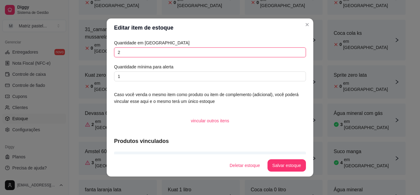
click at [122, 50] on input "2" at bounding box center [210, 52] width 192 height 10
type input "3"
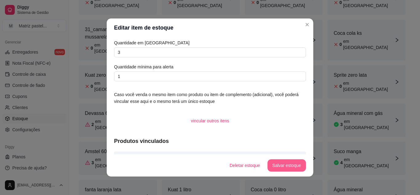
click at [288, 162] on button "Salvar estoque" at bounding box center [287, 165] width 38 height 12
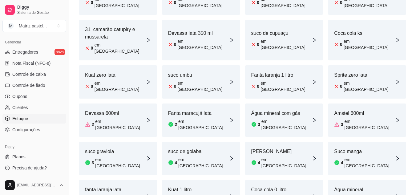
click at [212, 103] on div "Fanta maracujá lata 2 em [GEOGRAPHIC_DATA]" at bounding box center [201, 119] width 78 height 33
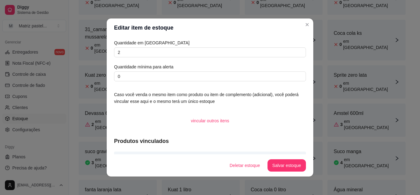
click at [146, 44] on article "Quantidade em [GEOGRAPHIC_DATA]" at bounding box center [210, 42] width 192 height 7
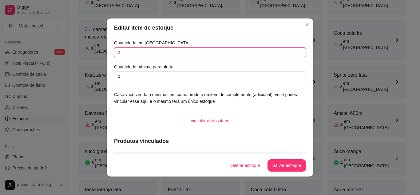
click at [154, 50] on input "2" at bounding box center [210, 52] width 192 height 10
click at [155, 50] on input "2" at bounding box center [210, 52] width 192 height 10
drag, startPoint x: 155, startPoint y: 50, endPoint x: 257, endPoint y: 152, distance: 143.2
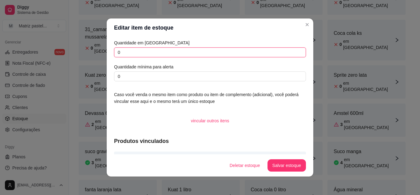
click at [255, 142] on div "Quantidade em estoque 0 Quantidade mínima para alerta 0 Caso você venda o mesmo…" at bounding box center [210, 95] width 207 height 117
type input "0"
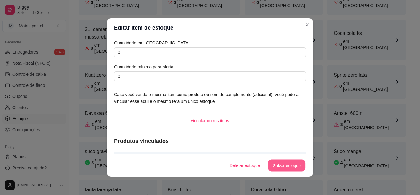
click at [277, 167] on button "Salvar estoque" at bounding box center [287, 165] width 38 height 12
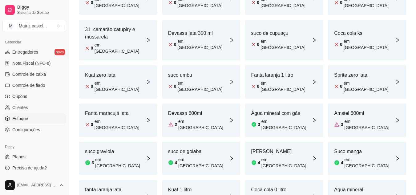
click at [267, 118] on article "em [GEOGRAPHIC_DATA]" at bounding box center [286, 124] width 50 height 12
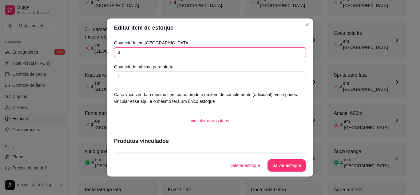
click at [150, 53] on input "3" at bounding box center [210, 52] width 192 height 10
type input "0"
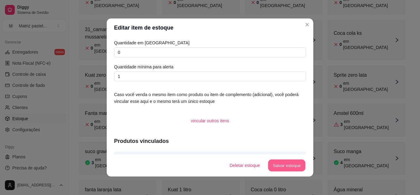
click at [294, 162] on button "Salvar estoque" at bounding box center [287, 165] width 38 height 12
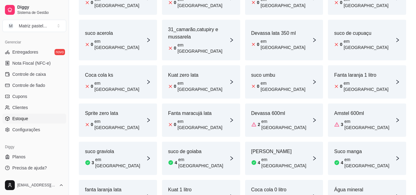
click at [345, 110] on div "Amstel 600ml 3 em estoque" at bounding box center [364, 120] width 61 height 21
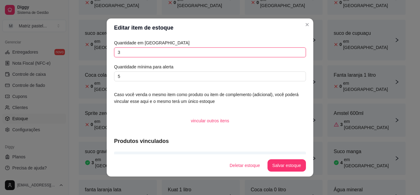
click at [180, 50] on input "3" at bounding box center [210, 52] width 192 height 10
type input "16"
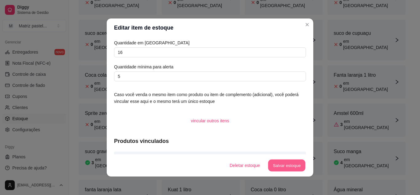
click at [280, 170] on button "Salvar estoque" at bounding box center [287, 165] width 38 height 12
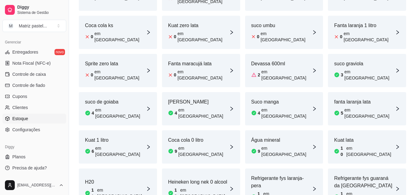
scroll to position [215, 0]
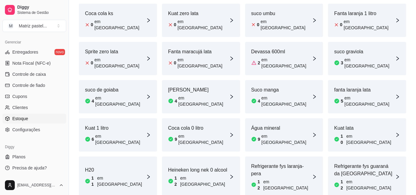
click at [258, 98] on article "4" at bounding box center [259, 101] width 2 height 6
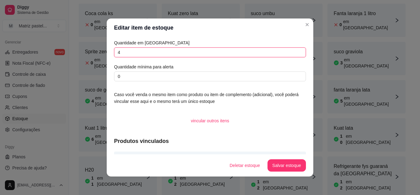
click at [156, 48] on input "4" at bounding box center [210, 52] width 192 height 10
type input "7"
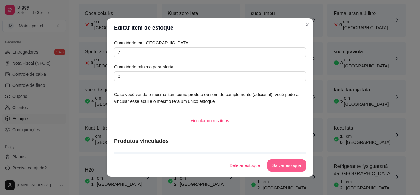
click at [279, 167] on button "Salvar estoque" at bounding box center [287, 165] width 38 height 12
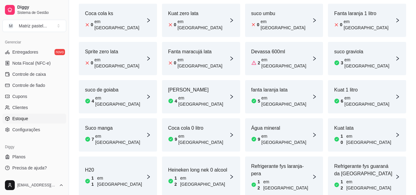
click at [269, 95] on article "em [GEOGRAPHIC_DATA]" at bounding box center [286, 101] width 50 height 12
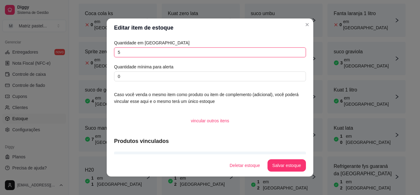
click at [160, 52] on input "5" at bounding box center [210, 52] width 192 height 10
type input "3"
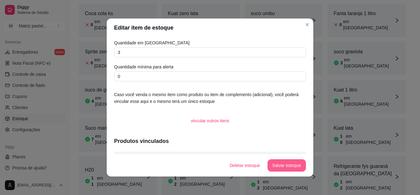
click at [284, 162] on button "Salvar estoque" at bounding box center [287, 165] width 38 height 12
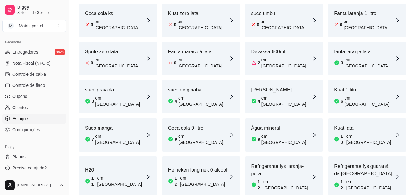
scroll to position [246, 0]
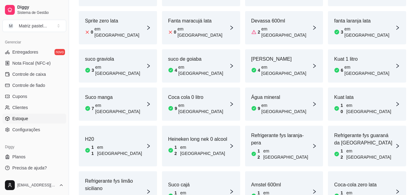
click at [209, 87] on div "Coca cola 0 litro 9 em [GEOGRAPHIC_DATA]" at bounding box center [201, 103] width 78 height 33
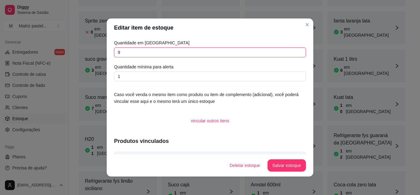
click at [166, 52] on input "9" at bounding box center [210, 52] width 192 height 10
type input "5"
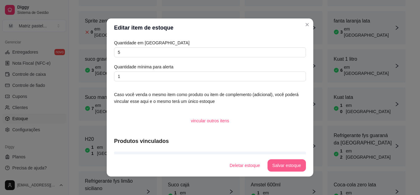
click at [278, 168] on button "Salvar estoque" at bounding box center [287, 165] width 38 height 12
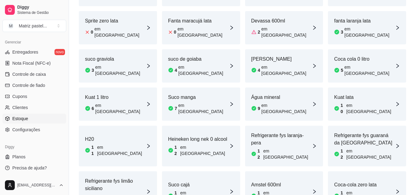
click at [349, 87] on div "Kuat lata 10 em [GEOGRAPHIC_DATA]" at bounding box center [367, 103] width 78 height 33
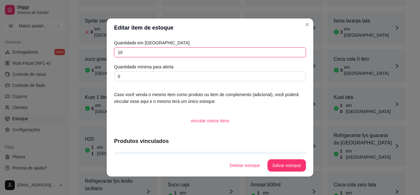
click at [195, 50] on input "10" at bounding box center [210, 52] width 192 height 10
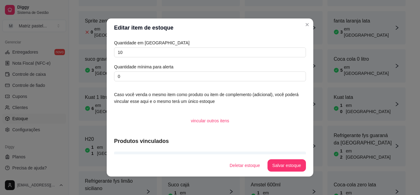
drag, startPoint x: 251, startPoint y: 96, endPoint x: 256, endPoint y: 102, distance: 7.0
click at [255, 101] on article "Caso você venda o mesmo item como produto ou item de complemento (adicional), v…" at bounding box center [210, 98] width 192 height 14
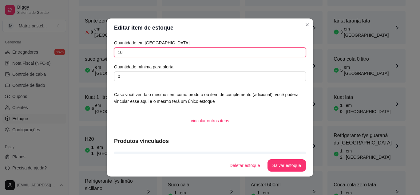
click at [199, 57] on input "10" at bounding box center [210, 52] width 192 height 10
click at [199, 56] on input "10" at bounding box center [210, 52] width 192 height 10
type input "9"
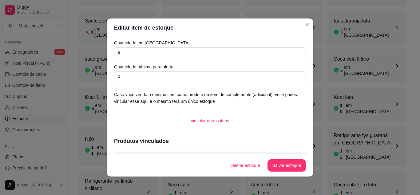
click at [278, 160] on footer "Deletar estoque Salvar estoque" at bounding box center [210, 165] width 207 height 22
click at [279, 162] on button "Salvar estoque" at bounding box center [287, 165] width 38 height 12
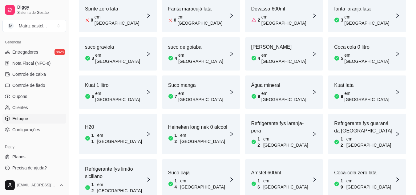
scroll to position [277, 0]
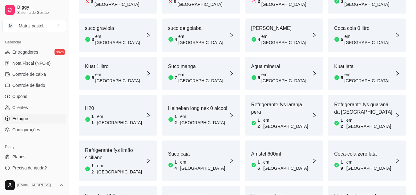
click at [98, 146] on article "Refrigerante fys limão siciliano" at bounding box center [115, 153] width 61 height 15
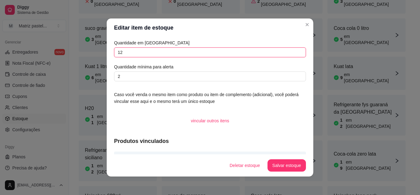
click at [137, 53] on input "12" at bounding box center [210, 52] width 192 height 10
type input "9"
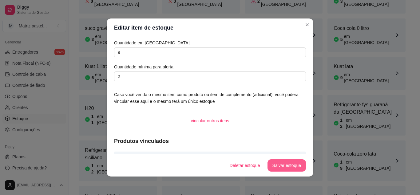
click at [282, 162] on button "Salvar estoque" at bounding box center [287, 165] width 38 height 12
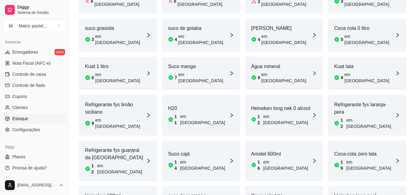
click at [119, 146] on article "Refrigerante fys guaraná da [GEOGRAPHIC_DATA]" at bounding box center [115, 153] width 61 height 15
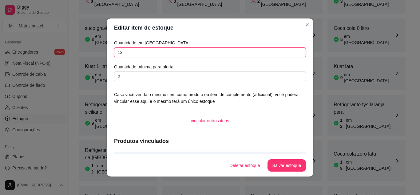
click at [143, 51] on input "12" at bounding box center [210, 52] width 192 height 10
type input "9"
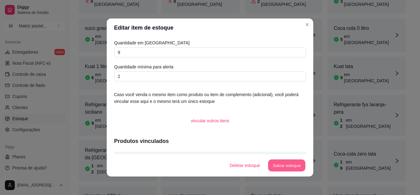
click at [279, 166] on button "Salvar estoque" at bounding box center [287, 165] width 38 height 12
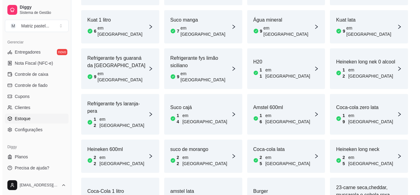
scroll to position [336, 0]
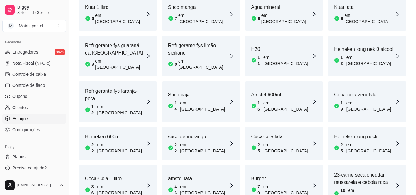
click at [130, 165] on div "Coca-Cola 1 litro 36 em estoque" at bounding box center [118, 185] width 78 height 41
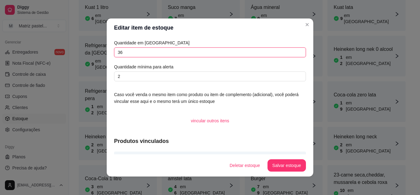
click at [143, 47] on input "36" at bounding box center [210, 52] width 192 height 10
type input "30"
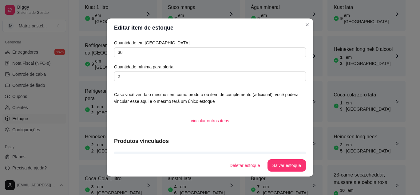
click at [280, 168] on button "Salvar estoque" at bounding box center [287, 165] width 38 height 12
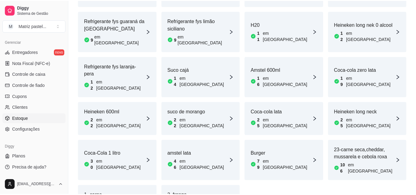
scroll to position [329, 0]
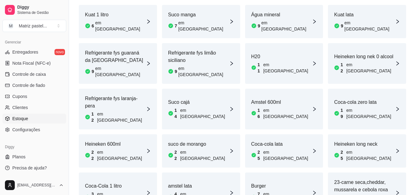
click at [195, 182] on article "amstel lata" at bounding box center [198, 185] width 61 height 7
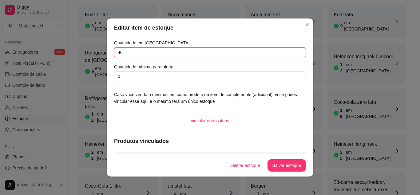
click at [188, 53] on input "46" at bounding box center [210, 52] width 192 height 10
type input "0"
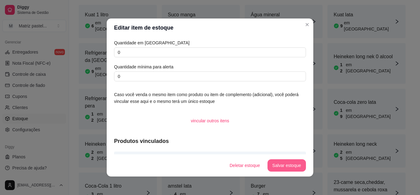
drag, startPoint x: 278, startPoint y: 156, endPoint x: 283, endPoint y: 166, distance: 12.1
click at [283, 166] on footer "Deletar estoque Salvar estoque" at bounding box center [210, 165] width 207 height 22
click at [291, 166] on button "Salvar estoque" at bounding box center [287, 165] width 38 height 12
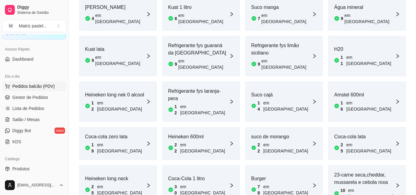
scroll to position [33, 0]
click at [36, 100] on span "Gestor de Pedidos" at bounding box center [30, 97] width 36 height 6
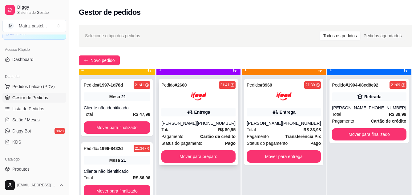
scroll to position [17, 0]
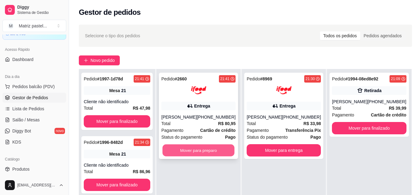
click at [180, 154] on button "Mover para preparo" at bounding box center [198, 150] width 72 height 12
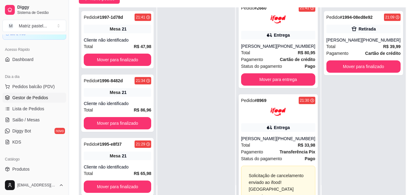
scroll to position [0, 0]
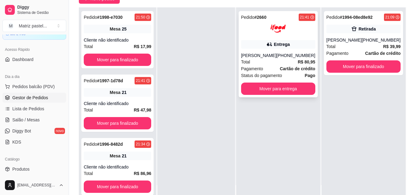
click at [294, 46] on div "Entrega" at bounding box center [278, 44] width 74 height 9
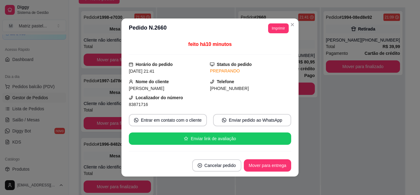
click at [280, 32] on header "**********" at bounding box center [210, 28] width 177 height 20
click at [278, 30] on button "Imprimir" at bounding box center [279, 28] width 20 height 10
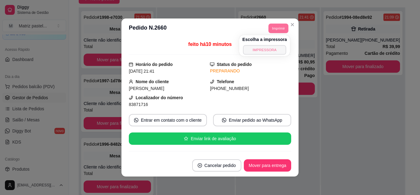
click at [275, 48] on button "IMPRESSORA" at bounding box center [264, 50] width 43 height 10
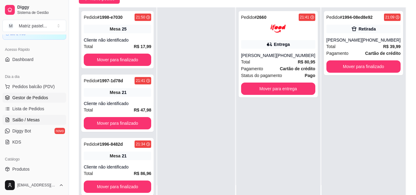
click at [30, 122] on span "Salão / Mesas" at bounding box center [25, 120] width 27 height 6
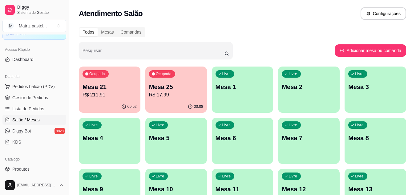
scroll to position [31, 0]
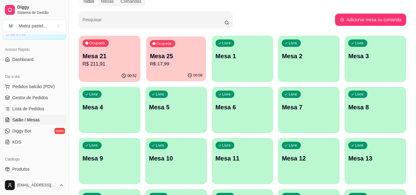
click at [178, 75] on div "00:08" at bounding box center [176, 76] width 60 height 12
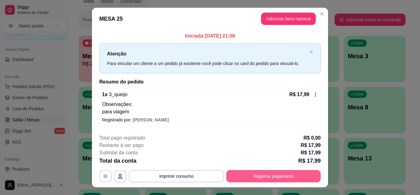
click at [259, 178] on button "Registrar pagamento" at bounding box center [273, 176] width 94 height 12
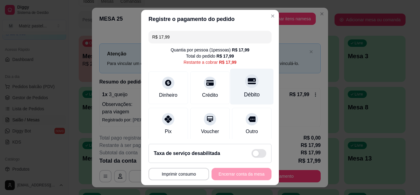
click at [248, 84] on icon at bounding box center [252, 81] width 8 height 8
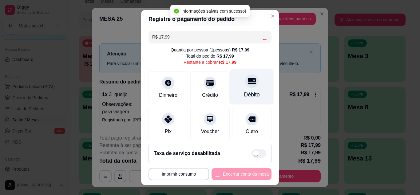
type input "R$ 0,00"
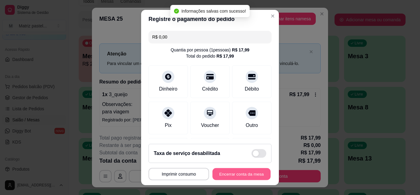
click at [233, 171] on button "Encerrar conta da mesa" at bounding box center [242, 174] width 58 height 12
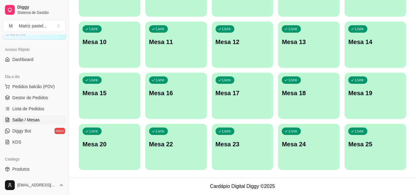
scroll to position [55, 0]
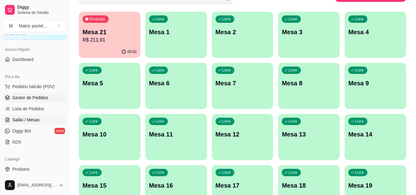
click at [14, 97] on span "Gestor de Pedidos" at bounding box center [30, 97] width 36 height 6
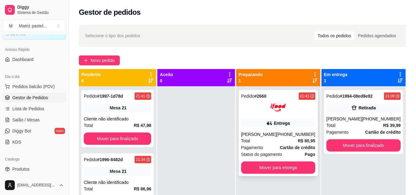
click at [303, 125] on div "Entrega" at bounding box center [278, 123] width 74 height 9
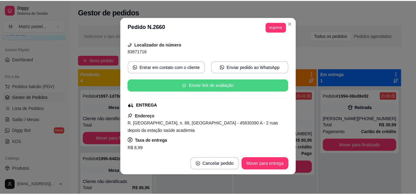
scroll to position [62, 0]
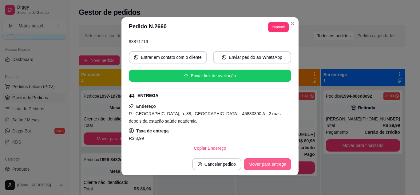
click at [266, 166] on button "Mover para entrega" at bounding box center [267, 164] width 47 height 12
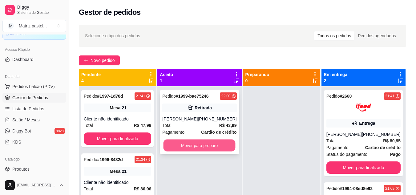
click at [201, 146] on button "Mover para preparo" at bounding box center [199, 145] width 72 height 12
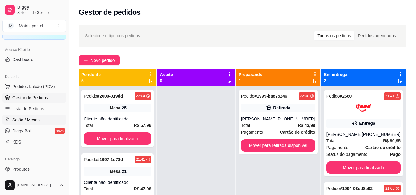
click at [31, 119] on span "Salão / Mesas" at bounding box center [25, 120] width 27 height 6
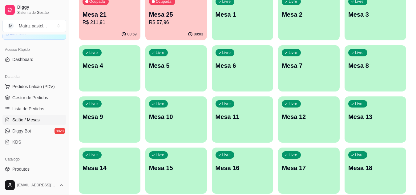
scroll to position [62, 0]
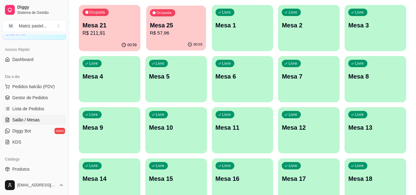
click at [176, 32] on p "R$ 57,96" at bounding box center [176, 33] width 53 height 7
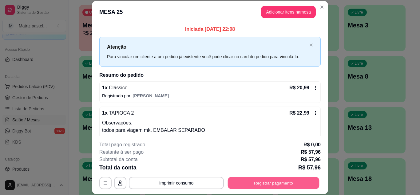
click at [237, 183] on button "Registrar pagamento" at bounding box center [274, 183] width 92 height 12
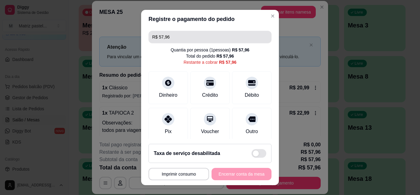
click at [182, 34] on input "R$ 57,96" at bounding box center [210, 37] width 116 height 12
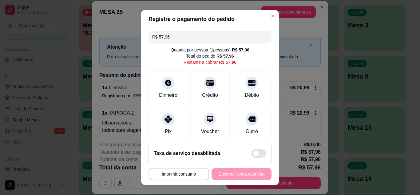
click at [182, 34] on input "R$ 57,96" at bounding box center [210, 37] width 116 height 12
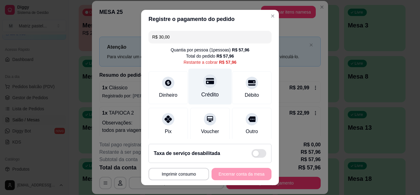
click at [202, 98] on div "Crédito" at bounding box center [211, 94] width 18 height 8
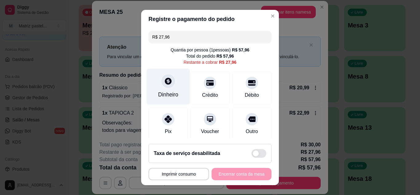
click at [166, 86] on div at bounding box center [169, 81] width 14 height 14
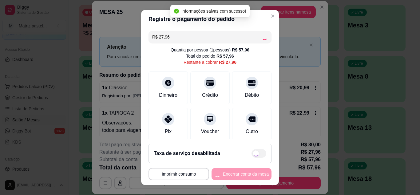
type input "R$ 0,00"
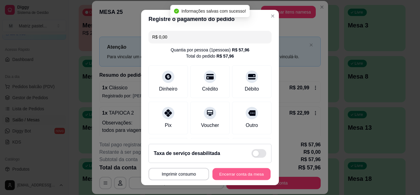
click at [231, 172] on button "Encerrar conta da mesa" at bounding box center [242, 174] width 58 height 12
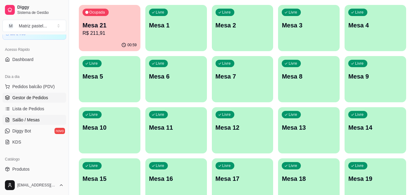
click at [31, 101] on link "Gestor de Pedidos" at bounding box center [34, 98] width 64 height 10
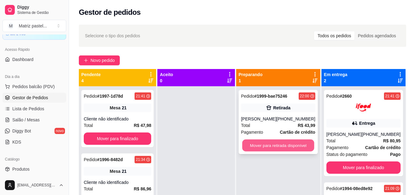
click at [266, 143] on button "Mover para retirada disponível" at bounding box center [278, 145] width 72 height 12
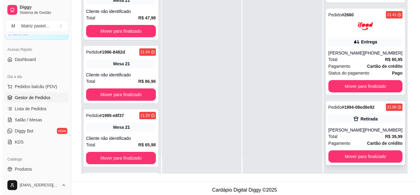
scroll to position [94, 0]
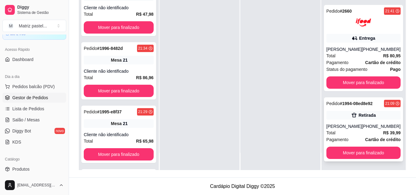
click at [339, 160] on div "Pedido # 1994-08ed8e92 21:09 Retirada [PERSON_NAME] [PHONE_NUMBER] Total R$ 39,…" at bounding box center [363, 129] width 79 height 64
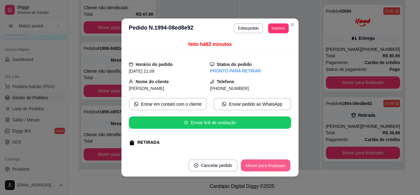
click at [268, 167] on button "Mover para finalizado" at bounding box center [266, 165] width 50 height 12
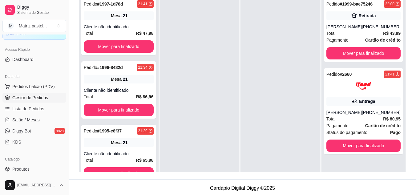
scroll to position [32, 0]
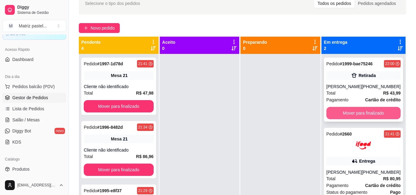
click at [344, 111] on button "Mover para finalizado" at bounding box center [363, 113] width 74 height 12
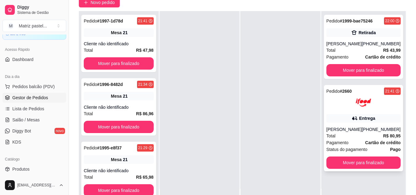
scroll to position [94, 0]
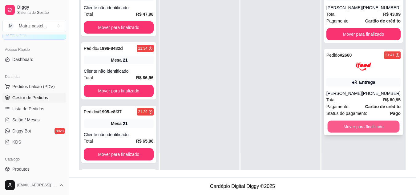
click at [345, 124] on button "Mover para finalizado" at bounding box center [363, 127] width 72 height 12
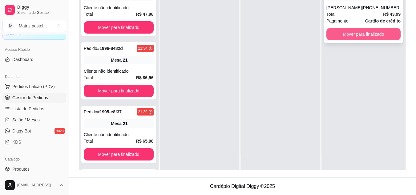
click at [352, 36] on button "Mover para finalizado" at bounding box center [363, 34] width 74 height 12
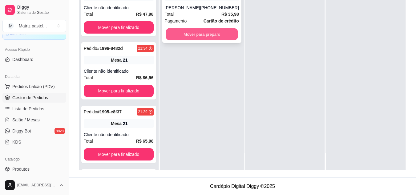
click at [205, 31] on button "Mover para preparo" at bounding box center [202, 34] width 72 height 12
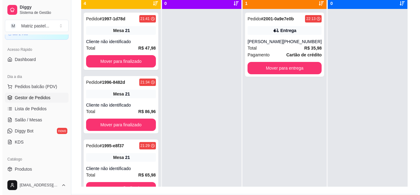
scroll to position [63, 0]
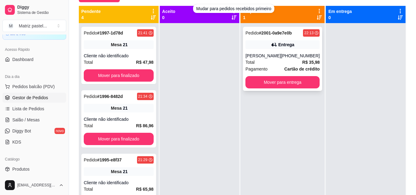
click at [274, 37] on div "Pedido # 2001-0a9e7e0b 22:13 Entrega [PERSON_NAME] [PHONE_NUMBER] Total R$ 35,9…" at bounding box center [282, 59] width 79 height 64
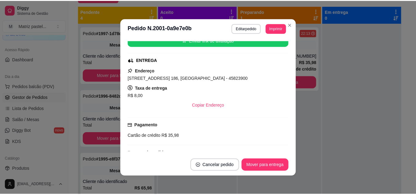
scroll to position [92, 0]
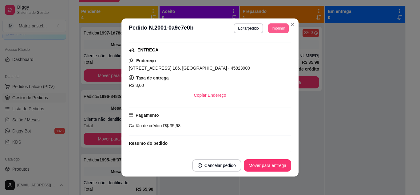
click at [275, 27] on button "Imprimir" at bounding box center [278, 28] width 21 height 10
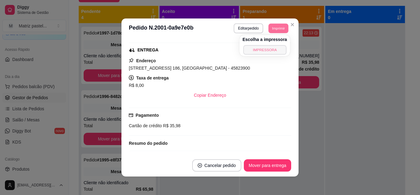
click at [270, 49] on button "IMPRESSORA" at bounding box center [264, 50] width 43 height 10
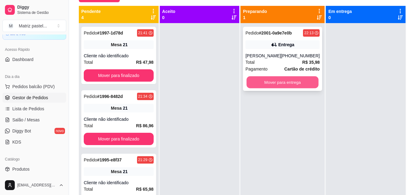
click at [255, 80] on button "Mover para entrega" at bounding box center [282, 82] width 72 height 12
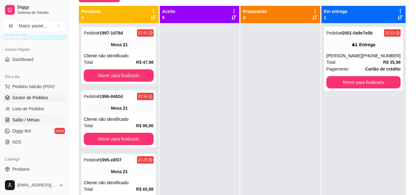
click at [33, 120] on span "Salão / Mesas" at bounding box center [25, 120] width 27 height 6
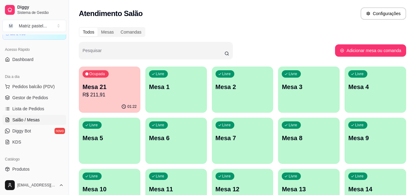
click at [99, 85] on p "Mesa 21" at bounding box center [109, 86] width 54 height 9
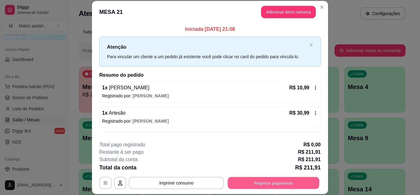
click at [261, 187] on button "Registrar pagamento" at bounding box center [274, 183] width 92 height 12
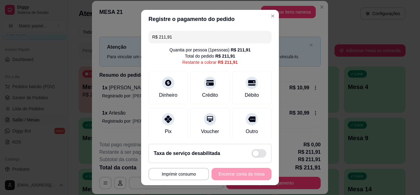
click at [195, 36] on input "R$ 211,91" at bounding box center [210, 37] width 116 height 12
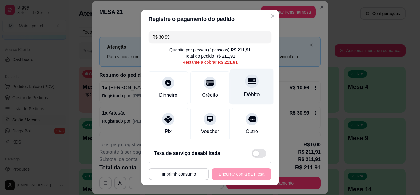
click at [242, 90] on div "Débito" at bounding box center [251, 86] width 43 height 36
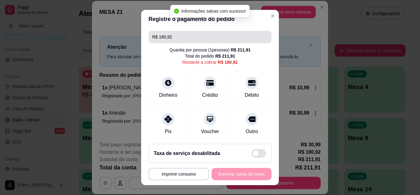
click at [190, 38] on input "R$ 180,92" at bounding box center [210, 37] width 116 height 12
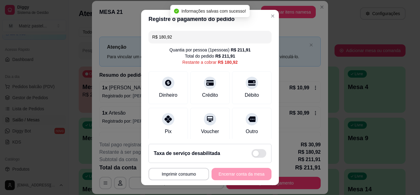
click at [190, 38] on input "R$ 180,92" at bounding box center [210, 37] width 116 height 12
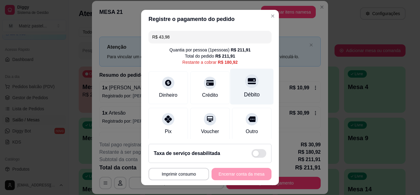
click at [248, 83] on div at bounding box center [252, 81] width 14 height 14
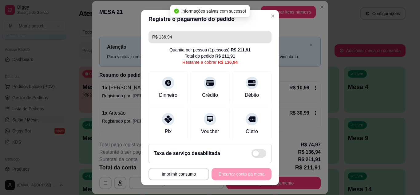
click at [196, 41] on input "R$ 136,94" at bounding box center [210, 37] width 116 height 12
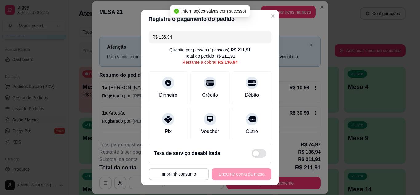
click at [196, 41] on input "R$ 136,94" at bounding box center [210, 37] width 116 height 12
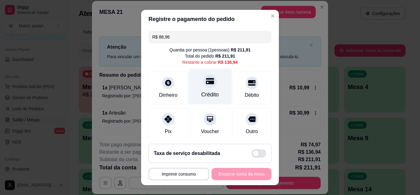
click at [203, 82] on div at bounding box center [210, 81] width 14 height 14
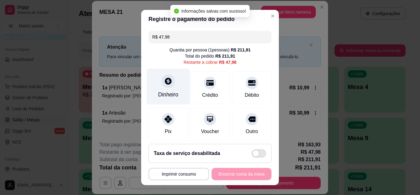
click at [172, 86] on div "Dinheiro" at bounding box center [168, 86] width 43 height 36
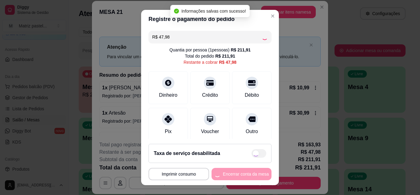
type input "R$ 0,00"
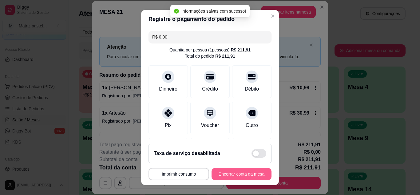
click at [216, 175] on button "Encerrar conta da mesa" at bounding box center [242, 174] width 60 height 12
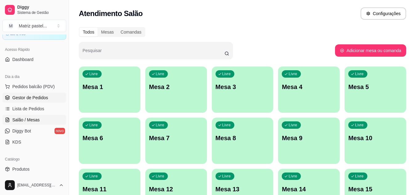
click at [25, 100] on span "Gestor de Pedidos" at bounding box center [30, 97] width 36 height 6
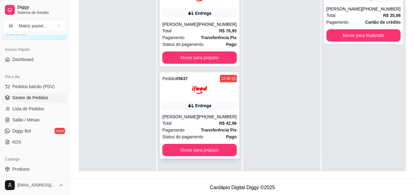
scroll to position [94, 0]
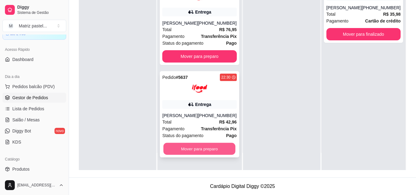
click at [193, 144] on button "Mover para preparo" at bounding box center [199, 149] width 72 height 12
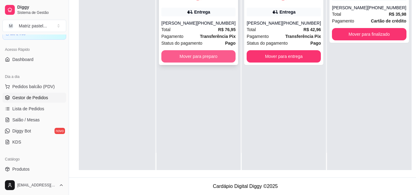
click at [198, 58] on button "Mover para preparo" at bounding box center [198, 56] width 74 height 12
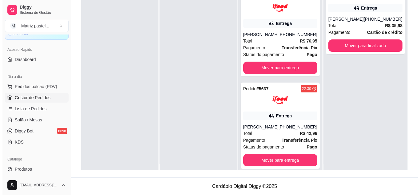
scroll to position [0, 0]
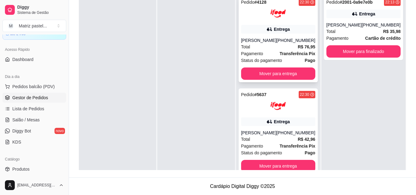
click at [274, 36] on div "Pedido # 4128 22:30 Entrega [PERSON_NAME] [PHONE_NUMBER] Total R$ 76,95 Pagamen…" at bounding box center [277, 39] width 79 height 86
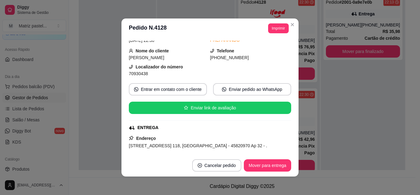
scroll to position [62, 0]
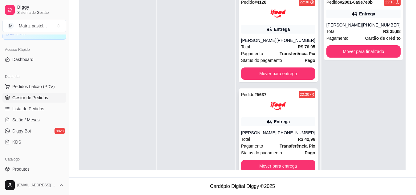
click at [282, 118] on div "Entrega" at bounding box center [278, 121] width 74 height 9
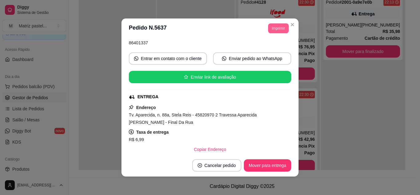
click at [276, 28] on button "Imprimir" at bounding box center [278, 28] width 21 height 10
click at [270, 51] on button "IMPRESSORA" at bounding box center [264, 50] width 45 height 10
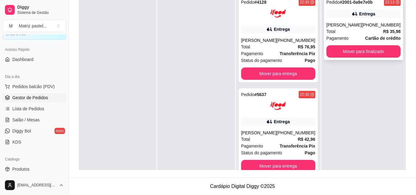
click at [345, 22] on div "[PERSON_NAME]" at bounding box center [343, 25] width 35 height 6
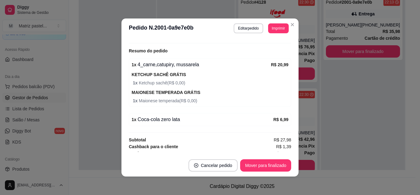
scroll to position [190, 0]
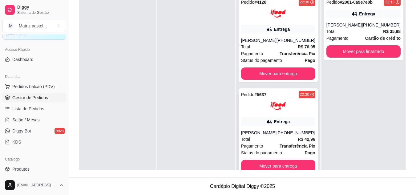
click at [279, 126] on div "Pedido # 5637 22:30 Entrega [PERSON_NAME] [PHONE_NUMBER] Total R$ 42,96 Pagamen…" at bounding box center [277, 131] width 79 height 86
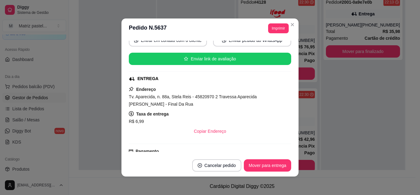
scroll to position [92, 0]
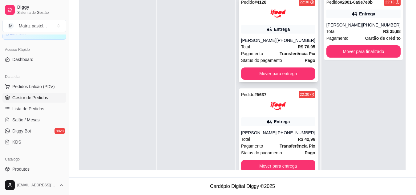
click at [290, 28] on div "Entrega" at bounding box center [282, 29] width 16 height 6
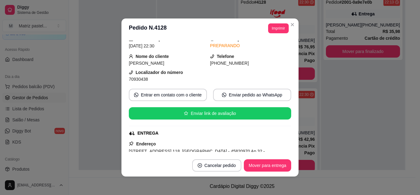
scroll to position [62, 0]
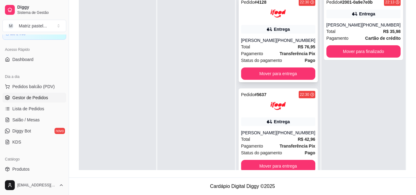
click at [283, 45] on div "Total R$ 76,95" at bounding box center [278, 46] width 74 height 7
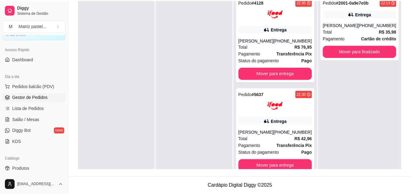
scroll to position [31, 0]
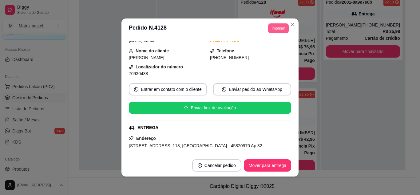
click at [279, 26] on button "Imprimir" at bounding box center [278, 28] width 21 height 10
click at [271, 49] on button "IMPRESSORA" at bounding box center [270, 47] width 36 height 8
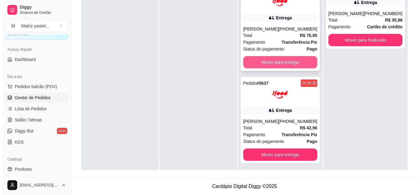
scroll to position [17, 0]
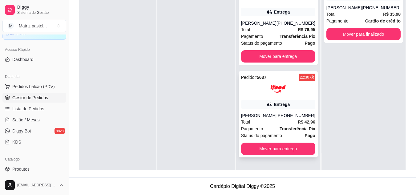
click at [270, 102] on icon at bounding box center [269, 104] width 6 height 6
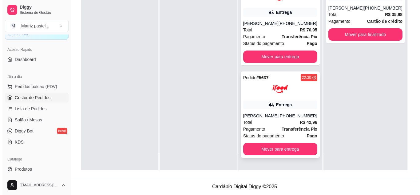
scroll to position [94, 0]
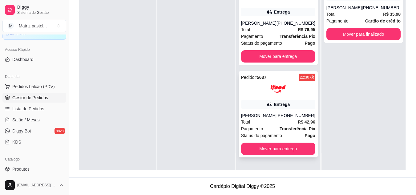
click at [267, 99] on div "Pedido # 5637 22:30 Entrega [PERSON_NAME] [PHONE_NUMBER] Total R$ 42,96 Pagamen…" at bounding box center [277, 114] width 79 height 86
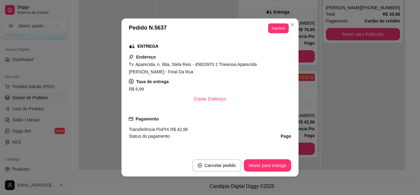
scroll to position [123, 0]
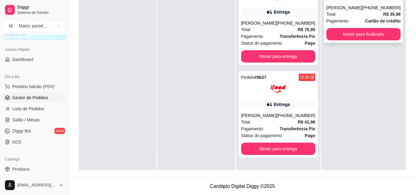
click at [371, 8] on div "[PHONE_NUMBER]" at bounding box center [381, 8] width 39 height 6
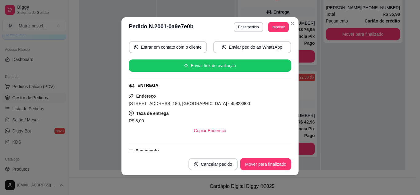
scroll to position [62, 0]
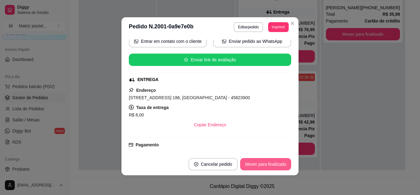
click at [274, 165] on button "Mover para finalizado" at bounding box center [265, 164] width 51 height 12
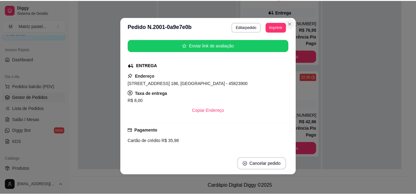
scroll to position [47, 0]
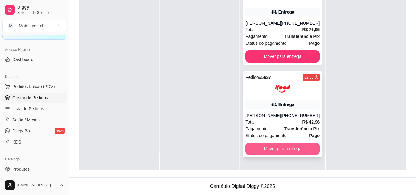
click at [292, 145] on button "Mover para entrega" at bounding box center [282, 148] width 74 height 12
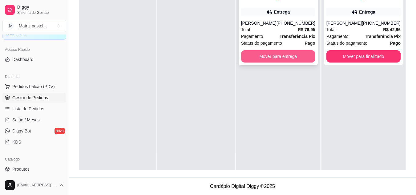
click at [293, 51] on button "Mover para entrega" at bounding box center [278, 56] width 74 height 12
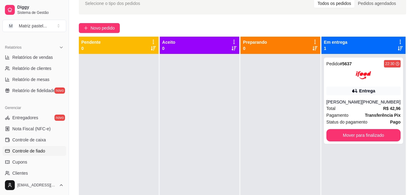
scroll to position [217, 0]
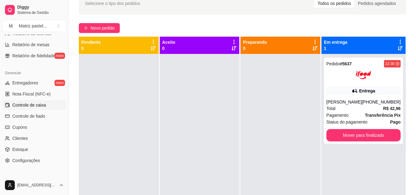
click at [37, 108] on link "Controle de caixa" at bounding box center [34, 105] width 64 height 10
click at [43, 104] on span "Controle de caixa" at bounding box center [29, 105] width 34 height 6
click at [33, 106] on span "Controle de caixa" at bounding box center [29, 105] width 34 height 6
click at [15, 104] on span "Controle de caixa" at bounding box center [29, 105] width 34 height 6
click at [20, 104] on span "Controle de caixa" at bounding box center [29, 105] width 34 height 6
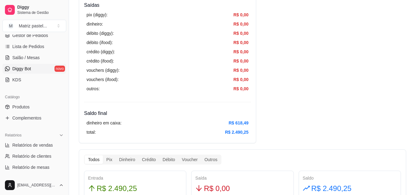
scroll to position [94, 0]
click at [34, 39] on span "Gestor de Pedidos" at bounding box center [30, 36] width 36 height 6
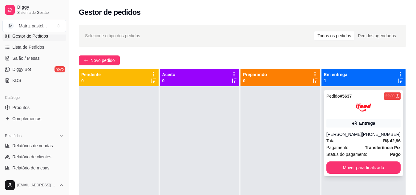
click at [352, 126] on div "Entrega" at bounding box center [363, 123] width 74 height 9
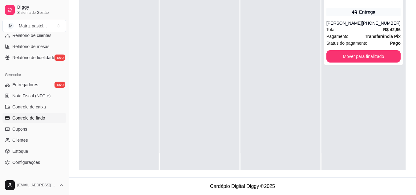
scroll to position [217, 0]
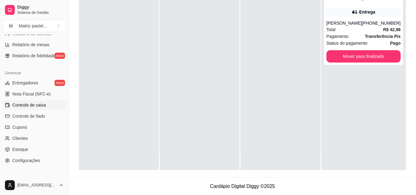
click at [41, 103] on span "Controle de caixa" at bounding box center [29, 105] width 34 height 6
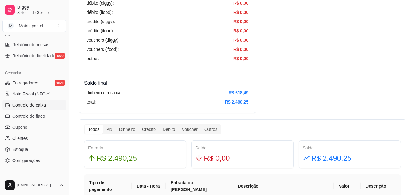
scroll to position [246, 0]
